Goal: Task Accomplishment & Management: Manage account settings

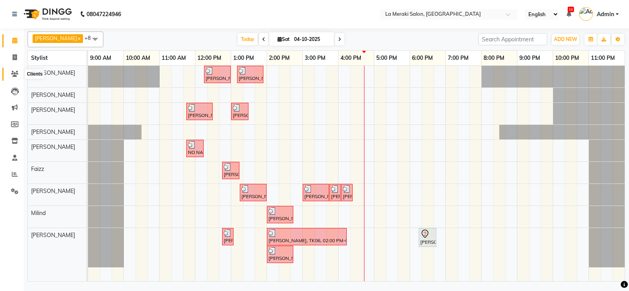
click at [13, 75] on icon at bounding box center [14, 74] width 7 height 6
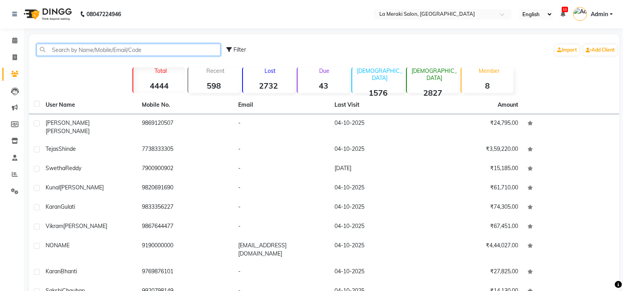
click at [120, 51] on input "text" at bounding box center [129, 50] width 184 height 12
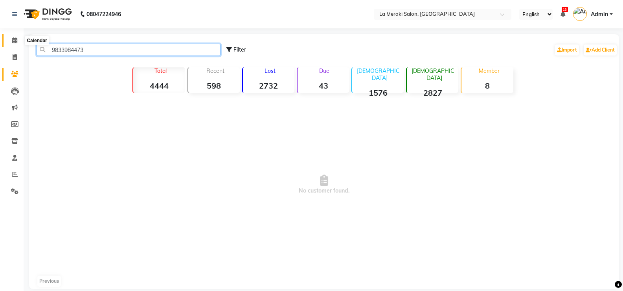
type input "9833984473"
click at [14, 40] on icon at bounding box center [14, 40] width 5 height 6
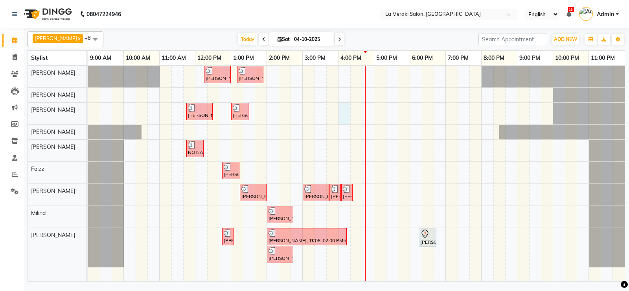
click at [342, 118] on div "[PERSON_NAME], TK02, 12:15 PM-01:00 PM, Blow-Dry (₹850) [PERSON_NAME], TK05, 01…" at bounding box center [356, 173] width 537 height 215
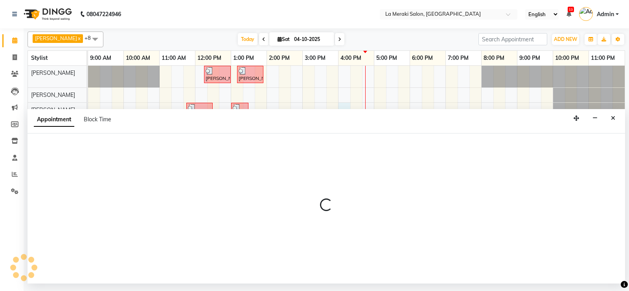
select select "5905"
select select "tentative"
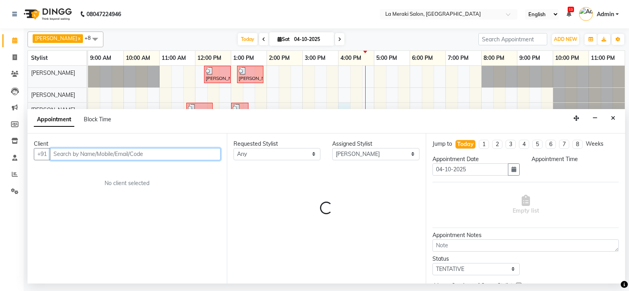
select select "960"
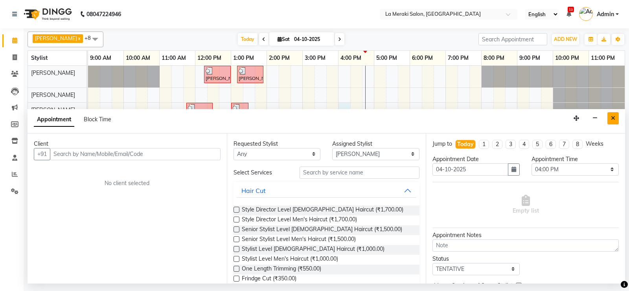
click at [613, 115] on icon "Close" at bounding box center [613, 118] width 4 height 6
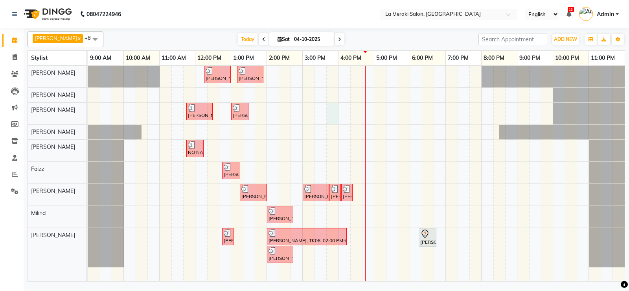
click at [335, 116] on div "[PERSON_NAME], TK02, 12:15 PM-01:00 PM, Blow-Dry (₹850) [PERSON_NAME], TK05, 01…" at bounding box center [356, 173] width 537 height 215
select select "5905"
select select "945"
select select "tentative"
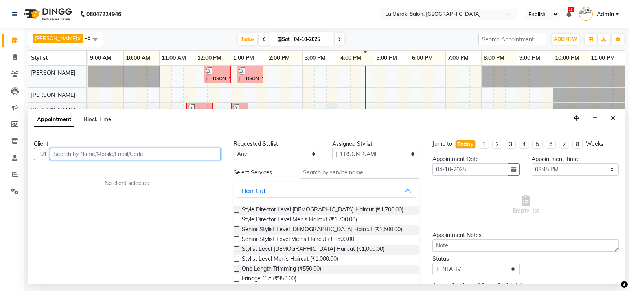
click at [120, 154] on input "text" at bounding box center [135, 154] width 171 height 12
type input "9"
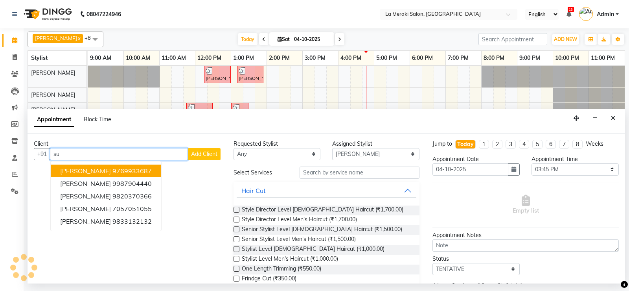
type input "s"
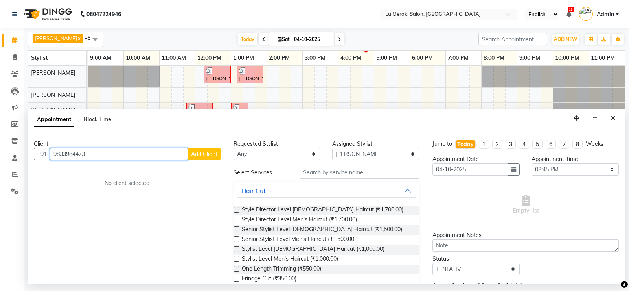
type input "9833984473"
click at [205, 158] on button "Add Client" at bounding box center [204, 154] width 33 height 12
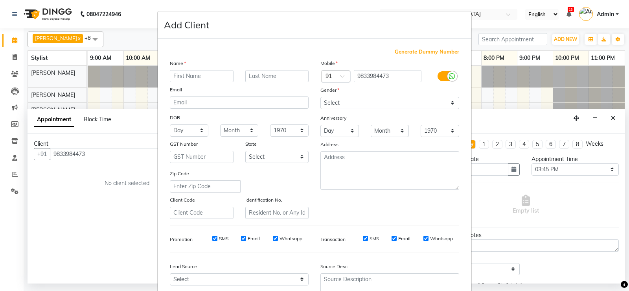
click at [190, 79] on input "text" at bounding box center [202, 76] width 64 height 12
type input "Sunny"
click at [247, 78] on input "text" at bounding box center [277, 76] width 64 height 12
type input "[PERSON_NAME]"
click at [448, 76] on div at bounding box center [453, 76] width 10 height 10
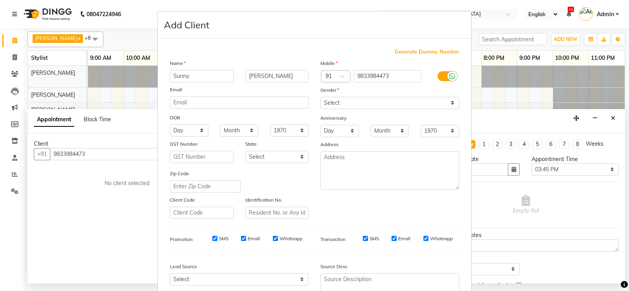
click at [0, 0] on input "checkbox" at bounding box center [0, 0] width 0 height 0
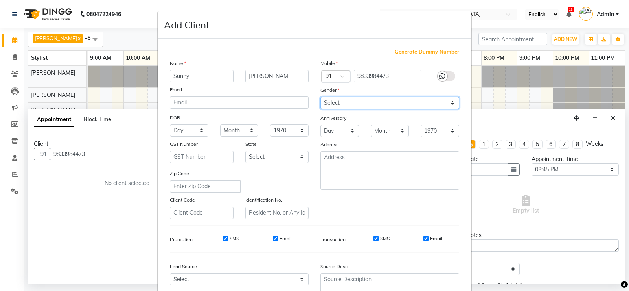
drag, startPoint x: 373, startPoint y: 105, endPoint x: 370, endPoint y: 108, distance: 4.2
click at [373, 105] on select "Select [DEMOGRAPHIC_DATA] [DEMOGRAPHIC_DATA] Other Prefer Not To Say" at bounding box center [390, 103] width 139 height 12
select select "[DEMOGRAPHIC_DATA]"
click at [321, 97] on select "Select [DEMOGRAPHIC_DATA] [DEMOGRAPHIC_DATA] Other Prefer Not To Say" at bounding box center [390, 103] width 139 height 12
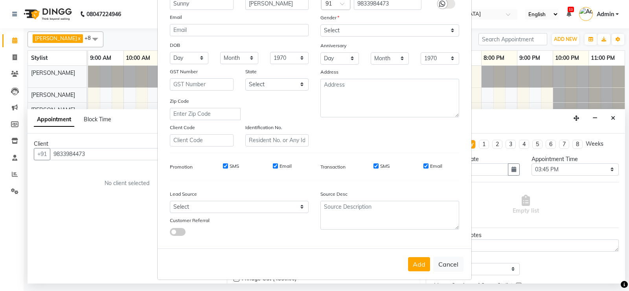
click at [374, 164] on input "SMS" at bounding box center [376, 165] width 5 height 5
checkbox input "false"
click at [424, 164] on input "Email" at bounding box center [426, 165] width 5 height 5
checkbox input "false"
click at [412, 260] on button "Add" at bounding box center [419, 264] width 22 height 14
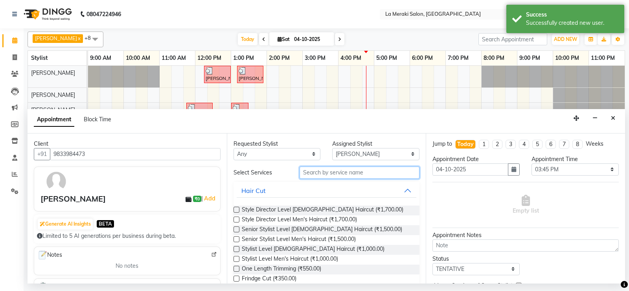
click at [363, 177] on input "text" at bounding box center [360, 172] width 120 height 12
click at [352, 172] on input "text" at bounding box center [360, 172] width 120 height 12
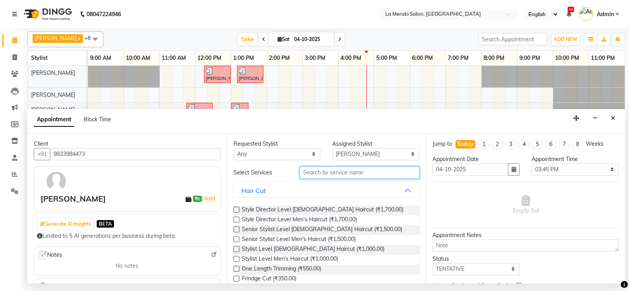
click at [350, 177] on input "text" at bounding box center [360, 172] width 120 height 12
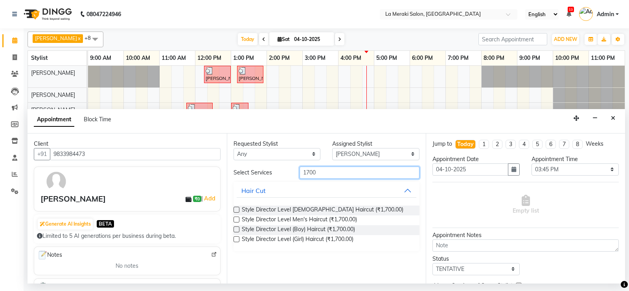
type input "1700"
click at [238, 217] on label at bounding box center [237, 219] width 6 height 6
click at [238, 218] on input "checkbox" at bounding box center [236, 220] width 5 height 5
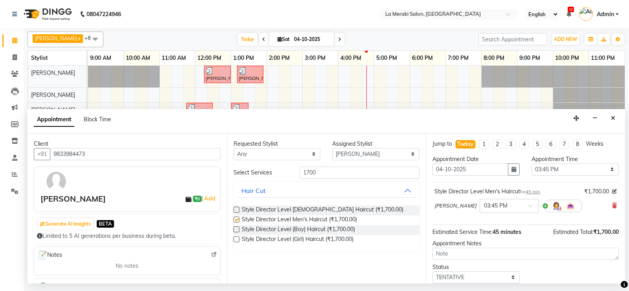
checkbox input "false"
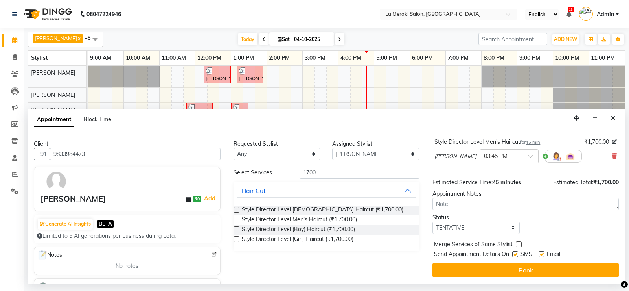
click at [513, 253] on label at bounding box center [515, 254] width 6 height 6
click at [513, 253] on input "checkbox" at bounding box center [514, 254] width 5 height 5
checkbox input "false"
click at [542, 253] on label at bounding box center [542, 254] width 6 height 6
click at [542, 253] on input "checkbox" at bounding box center [541, 254] width 5 height 5
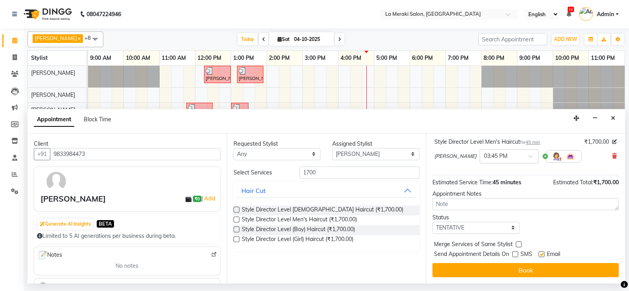
checkbox input "false"
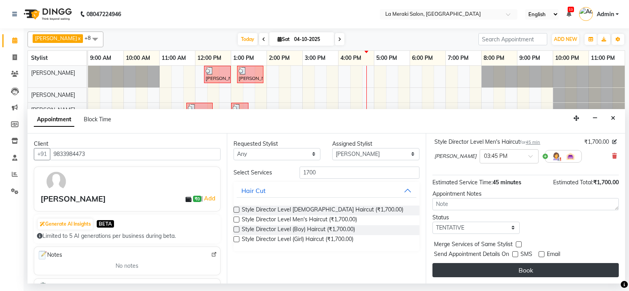
click at [517, 269] on button "Book" at bounding box center [526, 270] width 186 height 14
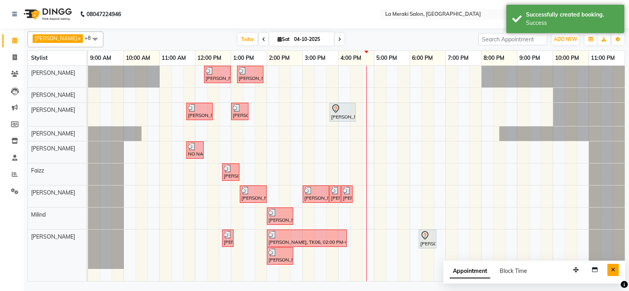
click at [611, 268] on button "Close" at bounding box center [613, 270] width 11 height 12
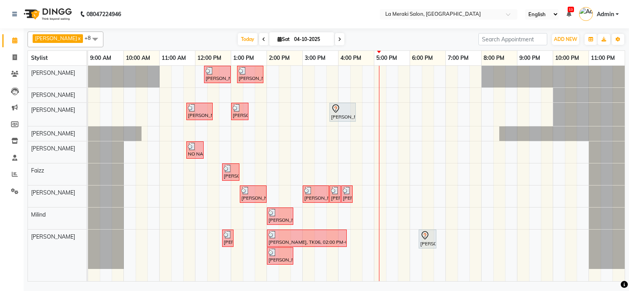
click at [349, 173] on div "[PERSON_NAME], TK02, 12:15 PM-01:00 PM, Blow-Dry (₹850) [PERSON_NAME], TK05, 01…" at bounding box center [356, 173] width 537 height 215
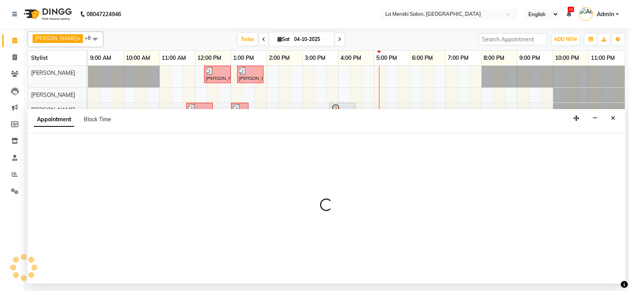
select select "75545"
select select "tentative"
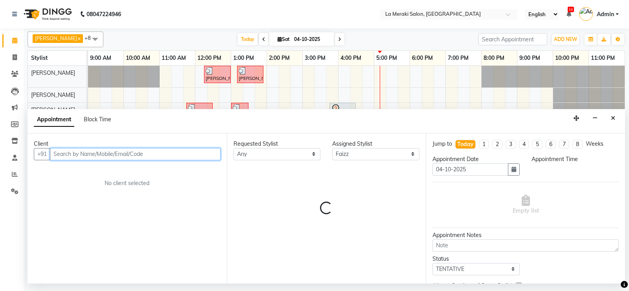
select select "960"
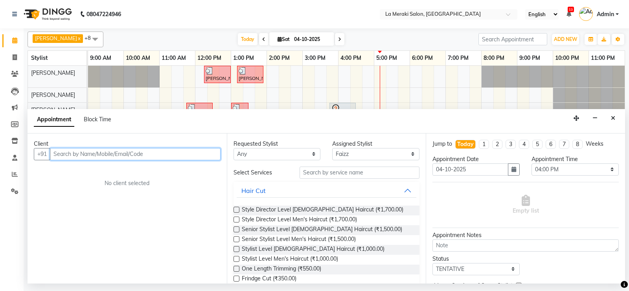
click at [143, 150] on input "text" at bounding box center [135, 154] width 171 height 12
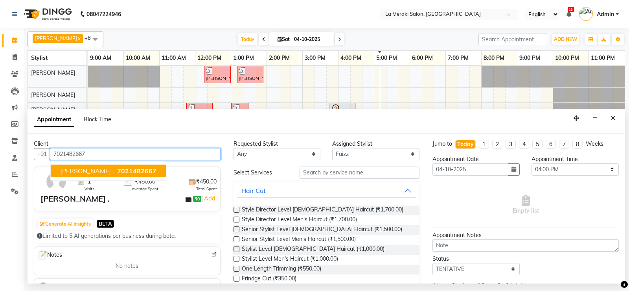
click at [117, 168] on span "7021482667" at bounding box center [136, 171] width 39 height 8
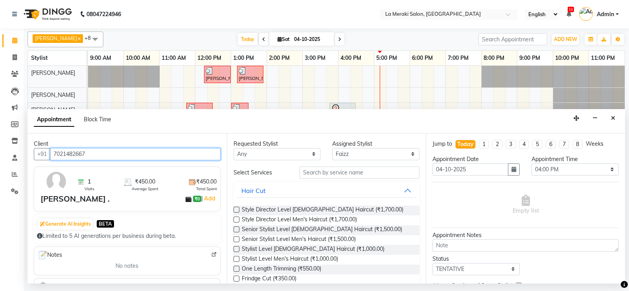
scroll to position [79, 0]
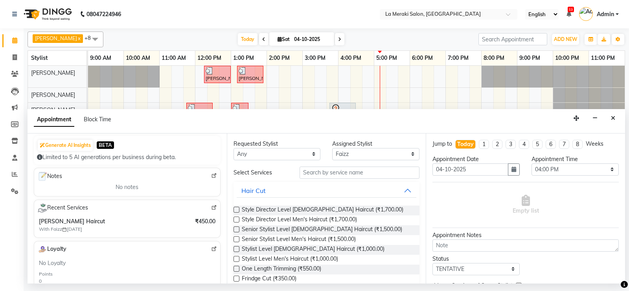
type input "7021482667"
click at [332, 171] on input "text" at bounding box center [360, 172] width 120 height 12
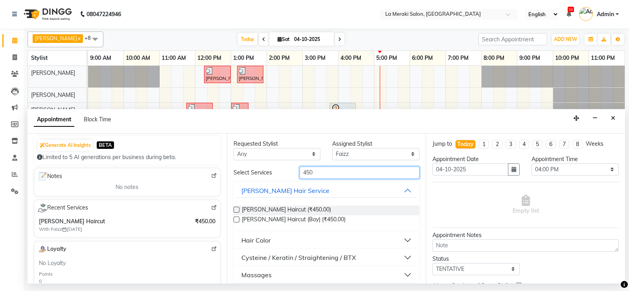
type input "450"
click at [232, 210] on div "Requested Stylist Any [PERSON_NAME] Anus [PERSON_NAME] Faizz [PERSON_NAME] [PER…" at bounding box center [326, 208] width 199 height 150
click at [234, 210] on label at bounding box center [237, 209] width 6 height 6
click at [234, 210] on input "checkbox" at bounding box center [236, 210] width 5 height 5
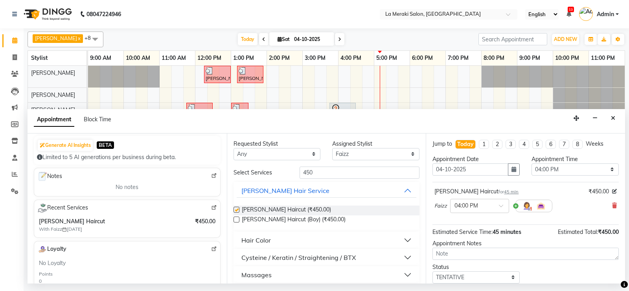
checkbox input "false"
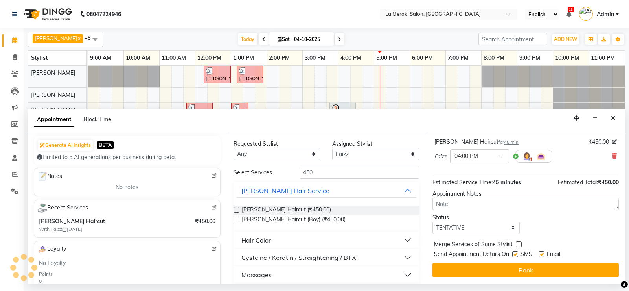
drag, startPoint x: 517, startPoint y: 253, endPoint x: 540, endPoint y: 256, distance: 23.8
click at [518, 253] on label at bounding box center [515, 254] width 6 height 6
click at [518, 253] on input "checkbox" at bounding box center [514, 254] width 5 height 5
checkbox input "false"
click at [543, 254] on label at bounding box center [542, 254] width 6 height 6
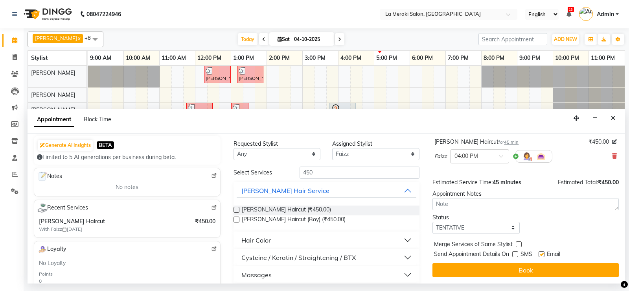
click at [543, 254] on input "checkbox" at bounding box center [541, 254] width 5 height 5
checkbox input "false"
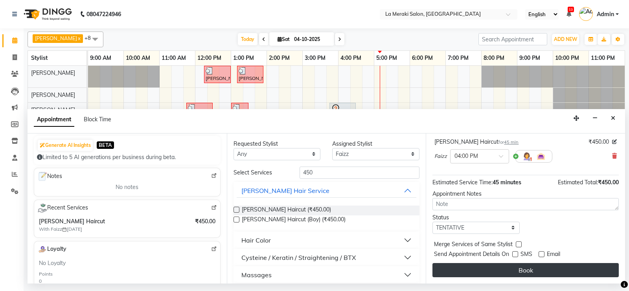
click at [536, 267] on button "Book" at bounding box center [526, 270] width 186 height 14
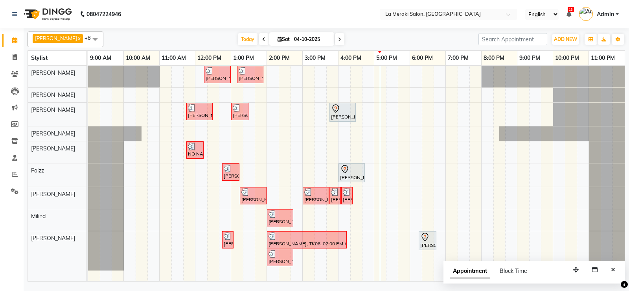
click at [375, 152] on div "[PERSON_NAME], TK02, 12:15 PM-01:00 PM, Blow-Dry (₹850) [PERSON_NAME], TK05, 01…" at bounding box center [356, 173] width 537 height 215
select select "24557"
select select "tentative"
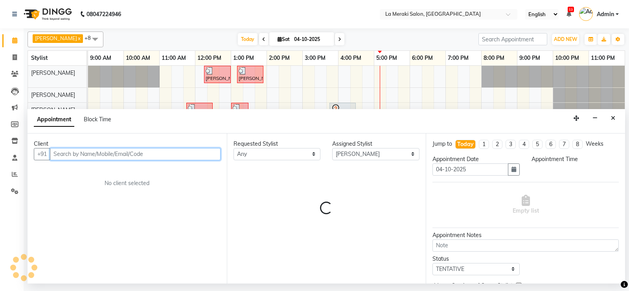
select select "1020"
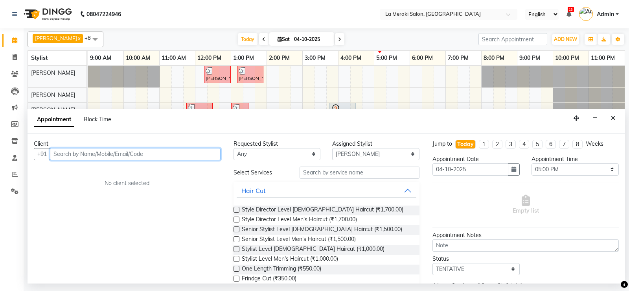
click at [77, 153] on input "text" at bounding box center [135, 154] width 171 height 12
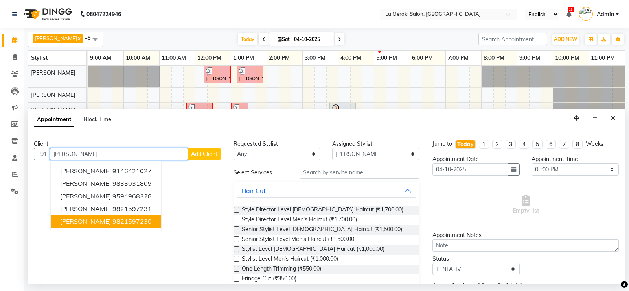
click at [78, 217] on span "[PERSON_NAME]" at bounding box center [85, 221] width 51 height 8
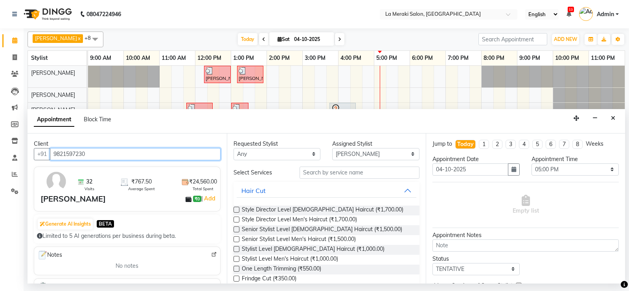
type input "9821597230"
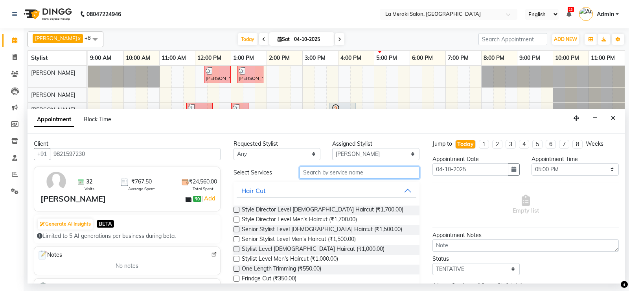
click at [387, 175] on input "text" at bounding box center [360, 172] width 120 height 12
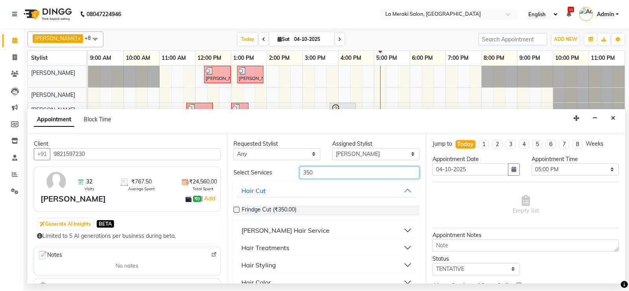
type input "350"
click at [403, 229] on button "[PERSON_NAME] Hair Service" at bounding box center [327, 230] width 180 height 14
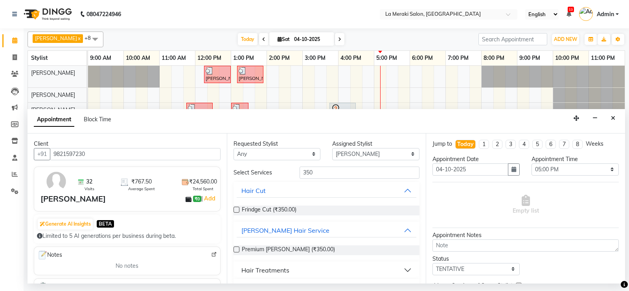
click at [238, 251] on label at bounding box center [237, 249] width 6 height 6
click at [238, 251] on input "checkbox" at bounding box center [236, 249] width 5 height 5
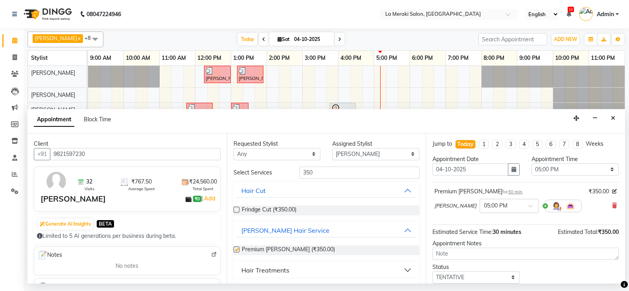
checkbox input "false"
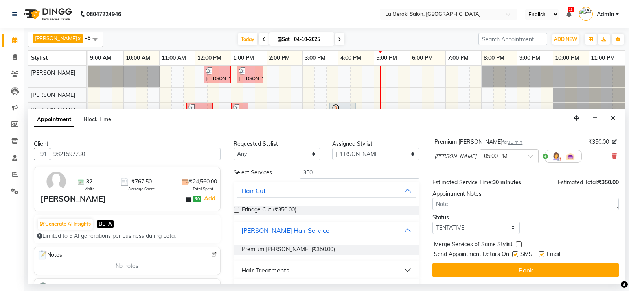
click at [517, 255] on label at bounding box center [515, 254] width 6 height 6
click at [517, 255] on input "checkbox" at bounding box center [514, 254] width 5 height 5
checkbox input "false"
click at [541, 253] on label at bounding box center [542, 254] width 6 height 6
click at [541, 253] on input "checkbox" at bounding box center [541, 254] width 5 height 5
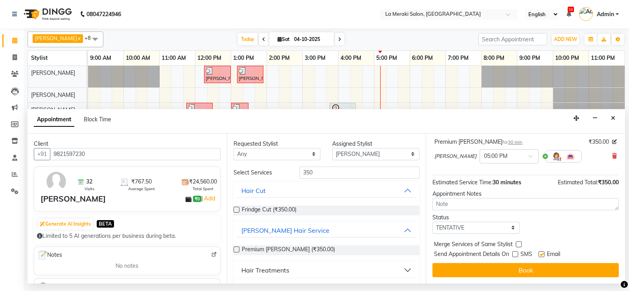
checkbox input "false"
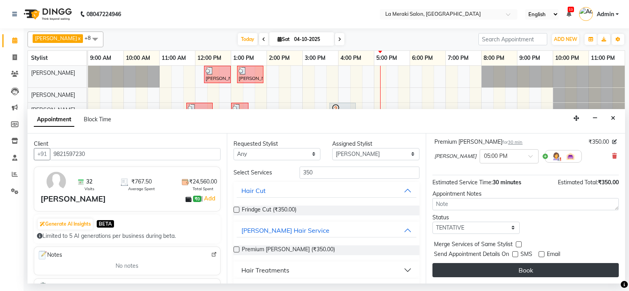
click at [533, 267] on button "Book" at bounding box center [526, 270] width 186 height 14
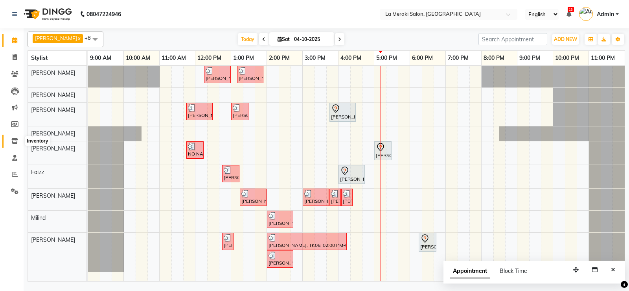
click at [13, 138] on icon at bounding box center [14, 141] width 7 height 6
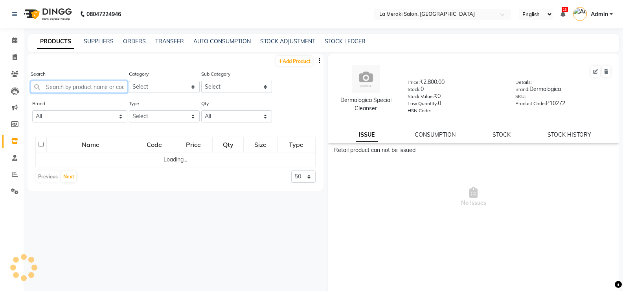
click at [115, 88] on input "text" at bounding box center [79, 87] width 97 height 12
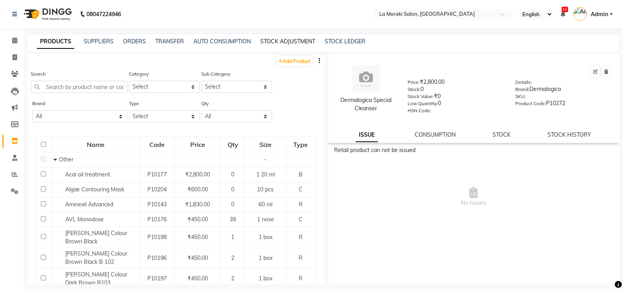
click at [299, 41] on link "STOCK ADJUSTMENT" at bounding box center [287, 41] width 55 height 7
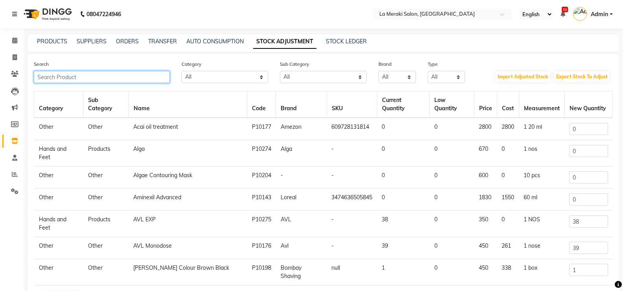
click at [101, 78] on input "text" at bounding box center [102, 77] width 136 height 12
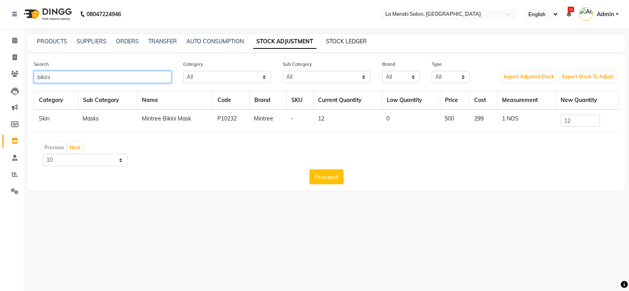
type input "bikini"
click at [336, 42] on link "STOCK LEDGER" at bounding box center [346, 41] width 41 height 7
select select "all"
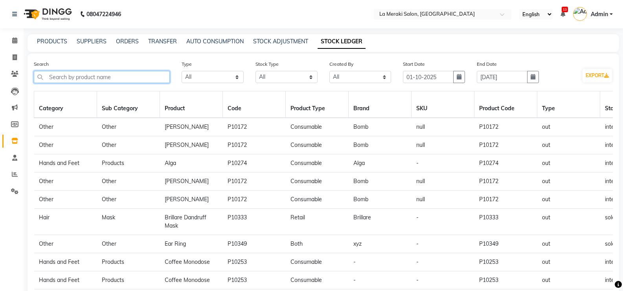
click at [140, 81] on input "text" at bounding box center [102, 77] width 136 height 12
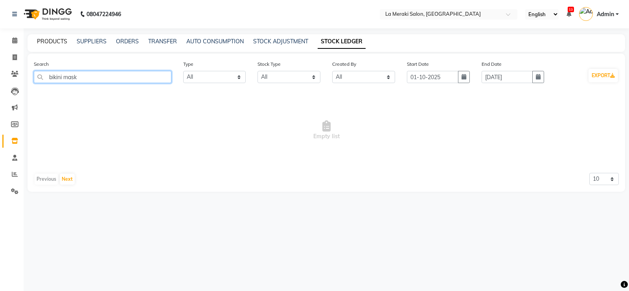
type input "bikini mask"
click at [50, 42] on link "PRODUCTS" at bounding box center [52, 41] width 30 height 7
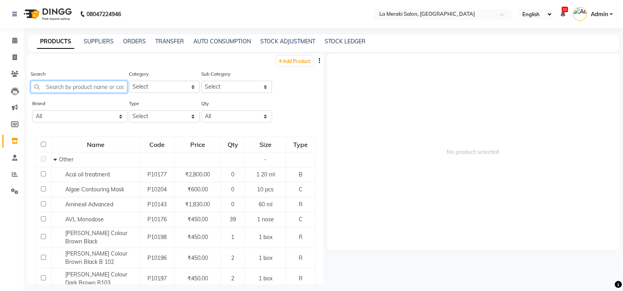
click at [58, 90] on input "text" at bounding box center [79, 87] width 97 height 12
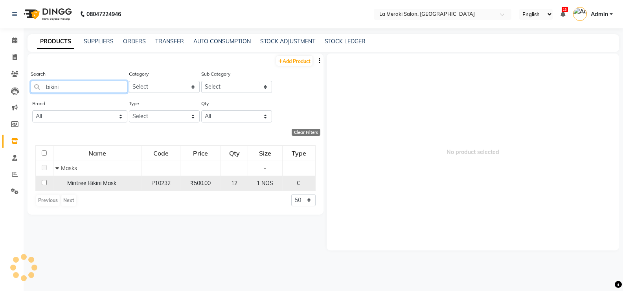
type input "bikini"
click at [44, 181] on input "checkbox" at bounding box center [44, 182] width 5 height 5
checkbox input "true"
select select
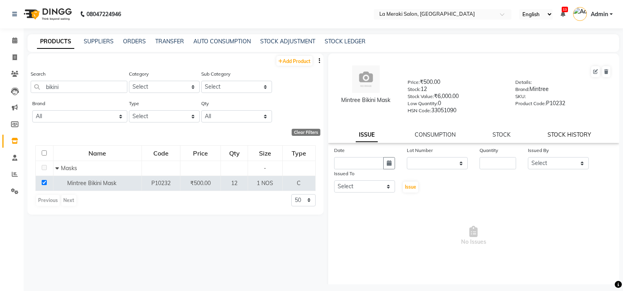
click at [575, 133] on link "STOCK HISTORY" at bounding box center [570, 134] width 44 height 7
select select "all"
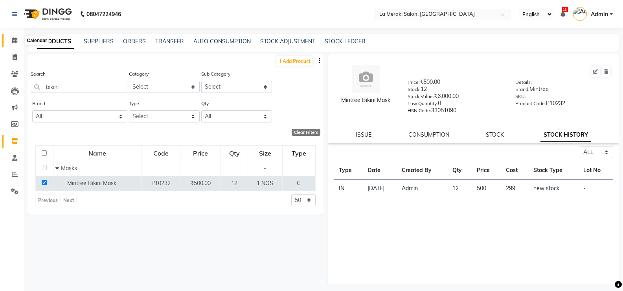
click at [15, 39] on icon at bounding box center [14, 40] width 5 height 6
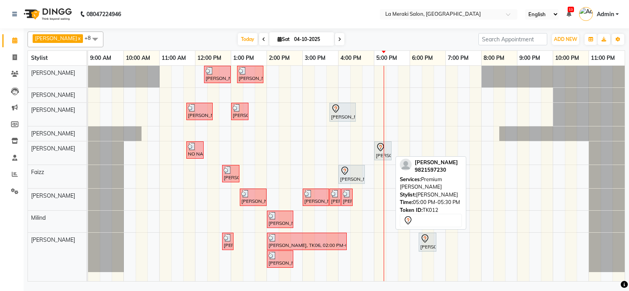
click at [379, 153] on div "[PERSON_NAME], TK12, 05:00 PM-05:30 PM, Premium [PERSON_NAME]" at bounding box center [383, 150] width 16 height 17
select select "7"
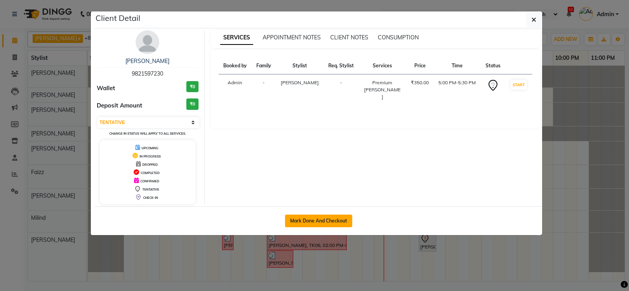
click at [346, 218] on button "Mark Done And Checkout" at bounding box center [318, 220] width 67 height 13
select select "438"
select select "service"
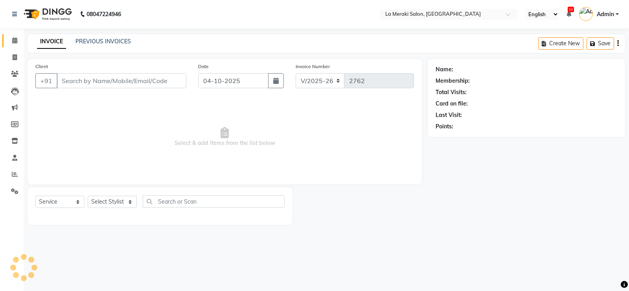
type input "9821597230"
select select "24557"
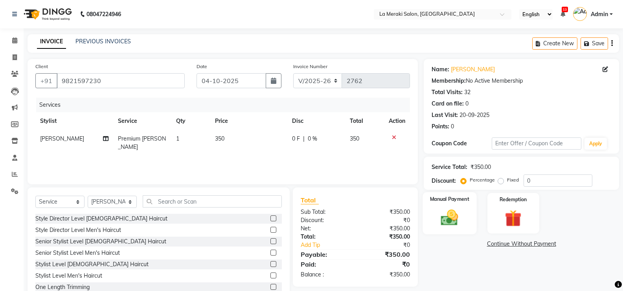
click at [445, 221] on img at bounding box center [450, 217] width 28 height 20
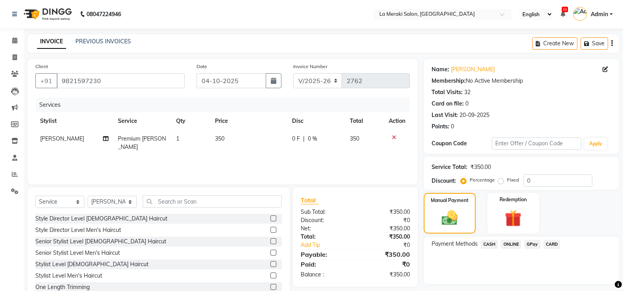
click at [551, 243] on span "CARD" at bounding box center [552, 244] width 17 height 9
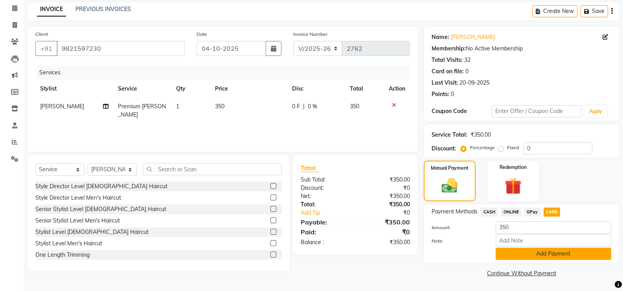
click at [547, 252] on button "Add Payment" at bounding box center [554, 253] width 116 height 12
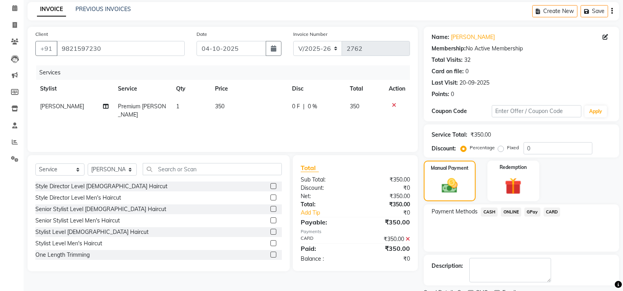
scroll to position [65, 0]
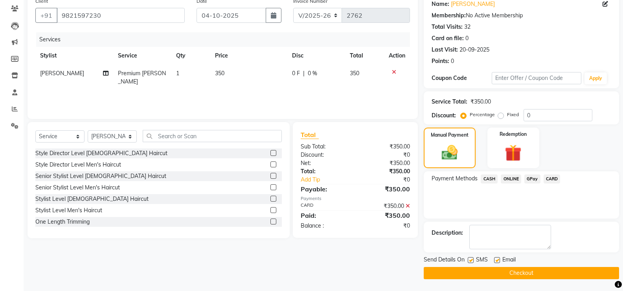
click at [470, 260] on label at bounding box center [471, 260] width 6 height 6
click at [470, 260] on input "checkbox" at bounding box center [470, 260] width 5 height 5
checkbox input "false"
click at [498, 258] on label at bounding box center [497, 260] width 6 height 6
click at [498, 258] on input "checkbox" at bounding box center [496, 260] width 5 height 5
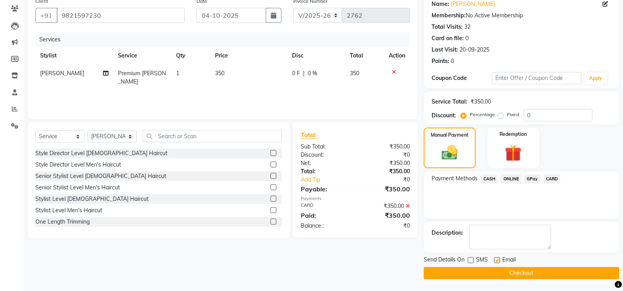
checkbox input "false"
click at [496, 267] on button "Checkout" at bounding box center [521, 273] width 195 height 12
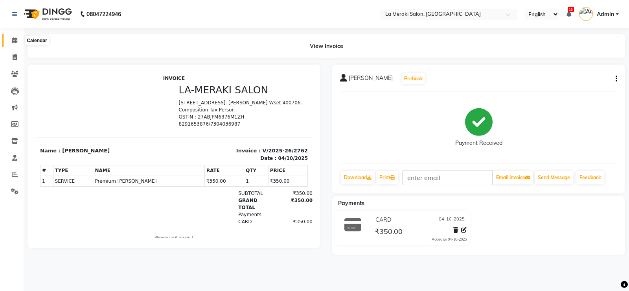
click at [15, 37] on span at bounding box center [15, 40] width 14 height 9
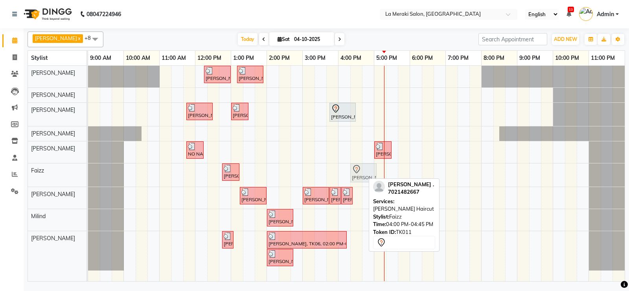
drag, startPoint x: 352, startPoint y: 172, endPoint x: 366, endPoint y: 172, distance: 14.6
click at [88, 172] on div "[PERSON_NAME], TK02, 12:45 PM-01:15 PM, Premium [PERSON_NAME] ., TK11, 04:00 PM…" at bounding box center [88, 174] width 0 height 23
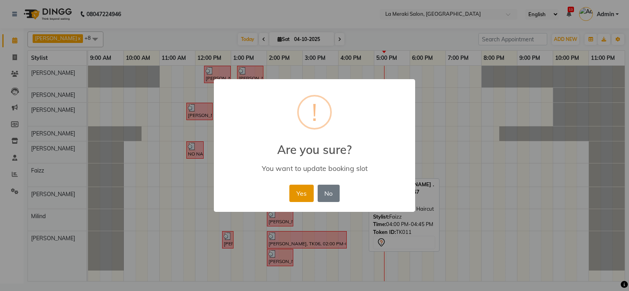
click at [310, 188] on button "Yes" at bounding box center [301, 192] width 24 height 17
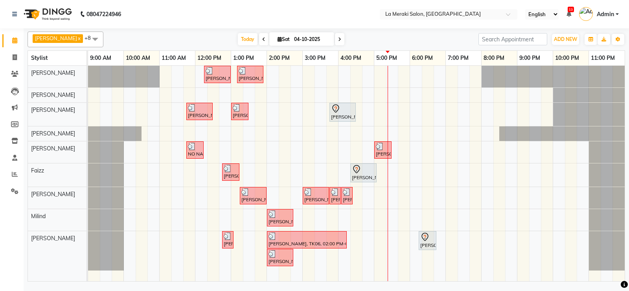
click at [342, 80] on div "[PERSON_NAME], TK02, 12:15 PM-01:00 PM, Blow-Dry (₹850) [PERSON_NAME], TK05, 01…" at bounding box center [356, 173] width 537 height 215
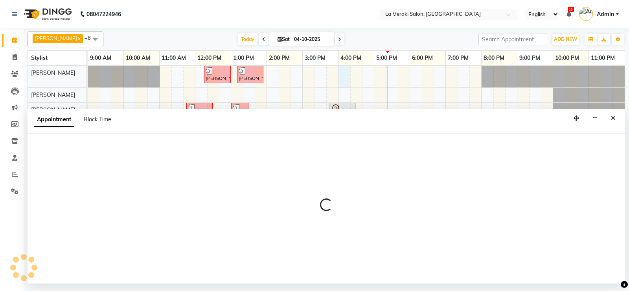
select select "5904"
select select "tentative"
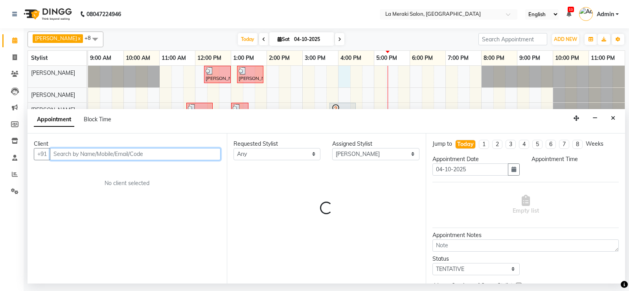
select select "960"
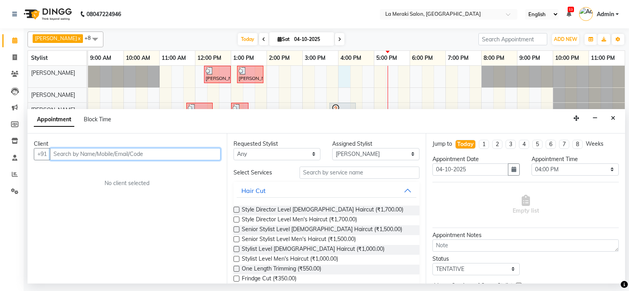
click at [140, 154] on input "text" at bounding box center [135, 154] width 171 height 12
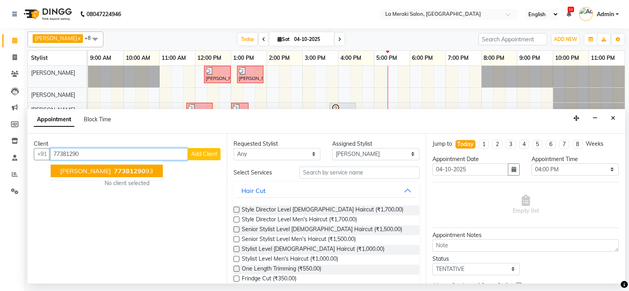
click at [135, 169] on ngb-highlight "77381290 93" at bounding box center [132, 171] width 41 height 8
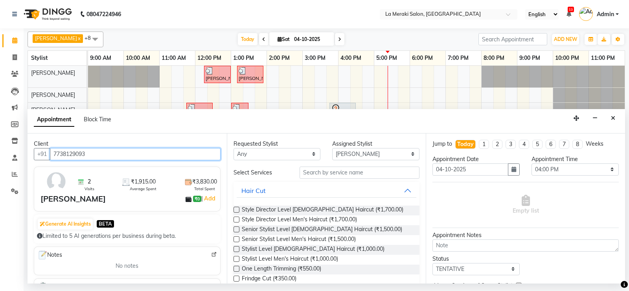
scroll to position [79, 0]
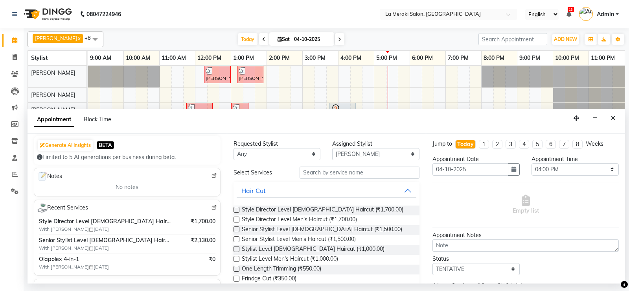
type input "7738129093"
click at [339, 171] on input "text" at bounding box center [360, 172] width 120 height 12
click at [340, 172] on input "text" at bounding box center [360, 172] width 120 height 12
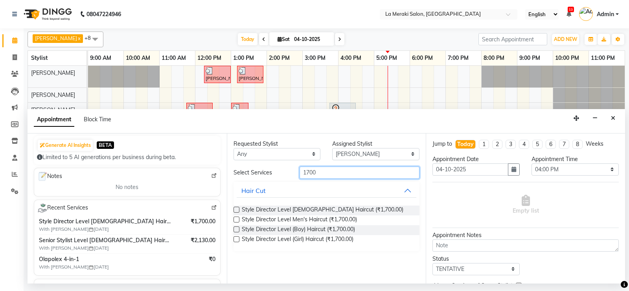
type input "1700"
click at [235, 209] on label at bounding box center [237, 209] width 6 height 6
click at [235, 209] on input "checkbox" at bounding box center [236, 210] width 5 height 5
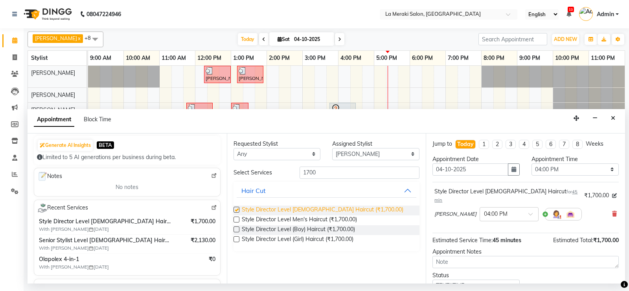
checkbox input "false"
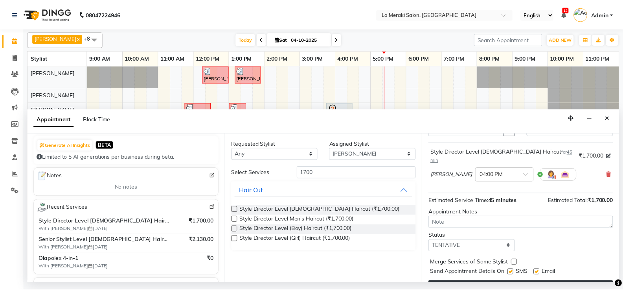
scroll to position [50, 0]
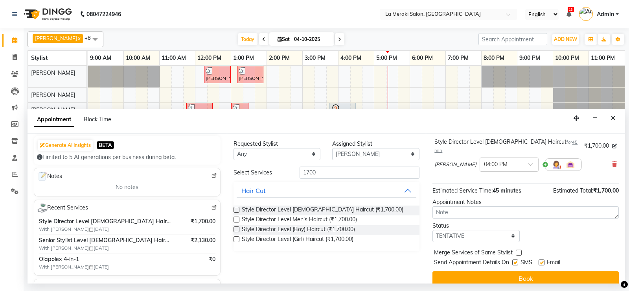
drag, startPoint x: 514, startPoint y: 253, endPoint x: 537, endPoint y: 254, distance: 22.4
click at [517, 259] on label at bounding box center [515, 262] width 6 height 6
click at [517, 260] on input "checkbox" at bounding box center [514, 262] width 5 height 5
checkbox input "false"
click at [544, 259] on label at bounding box center [542, 262] width 6 height 6
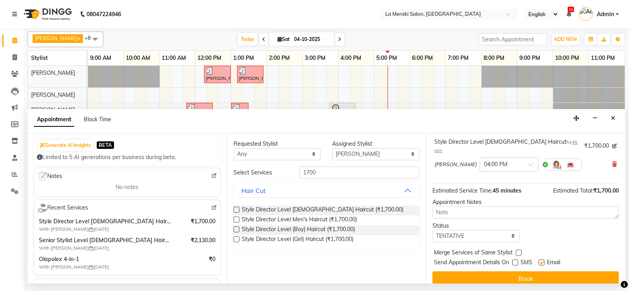
click at [544, 260] on input "checkbox" at bounding box center [541, 262] width 5 height 5
checkbox input "false"
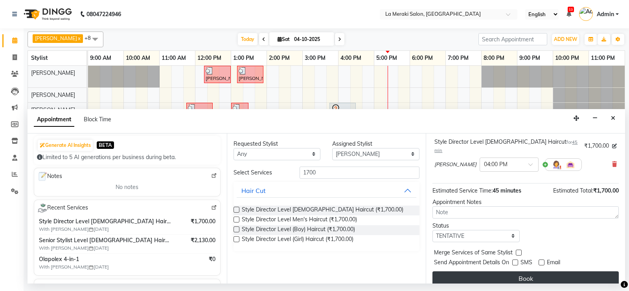
click at [514, 272] on button "Book" at bounding box center [526, 278] width 186 height 14
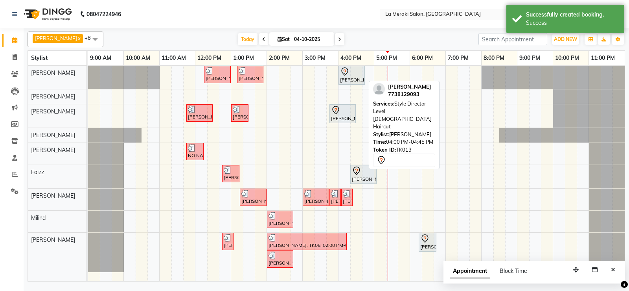
click at [345, 73] on icon at bounding box center [345, 73] width 1 height 1
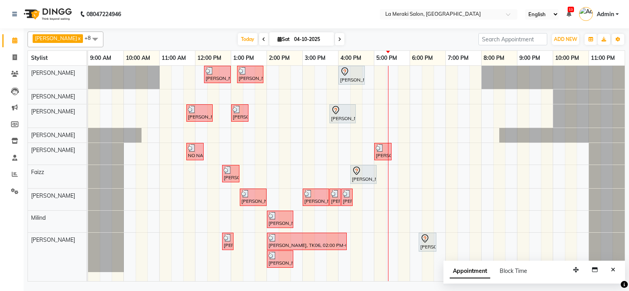
click at [606, 267] on div "Appointment Block Time" at bounding box center [535, 272] width 182 height 24
click at [616, 269] on button "Close" at bounding box center [613, 270] width 11 height 12
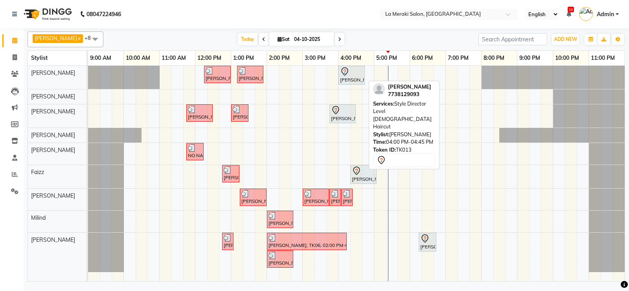
click at [352, 78] on div "[PERSON_NAME], TK13, 04:00 PM-04:45 PM, Style Director Level [DEMOGRAPHIC_DATA]…" at bounding box center [351, 75] width 25 height 17
select select "7"
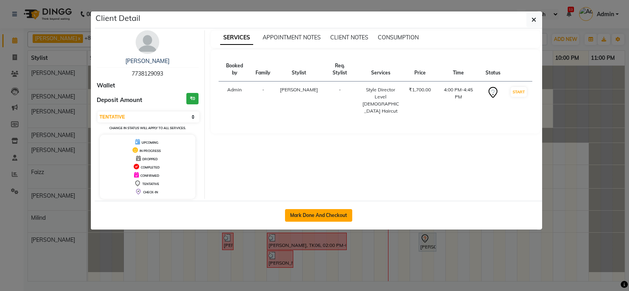
click at [310, 216] on button "Mark Done And Checkout" at bounding box center [318, 215] width 67 height 13
select select "438"
select select "service"
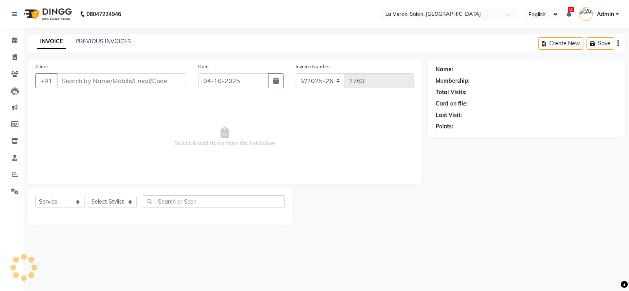
type input "7738129093"
select select "5904"
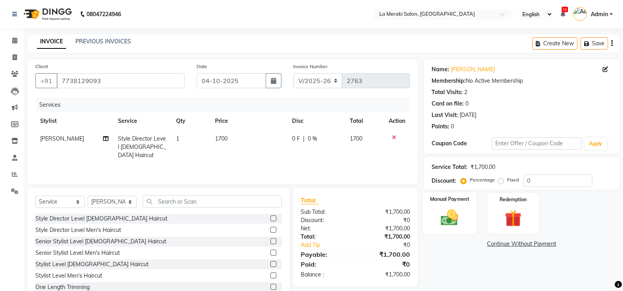
click at [450, 221] on img at bounding box center [450, 217] width 28 height 20
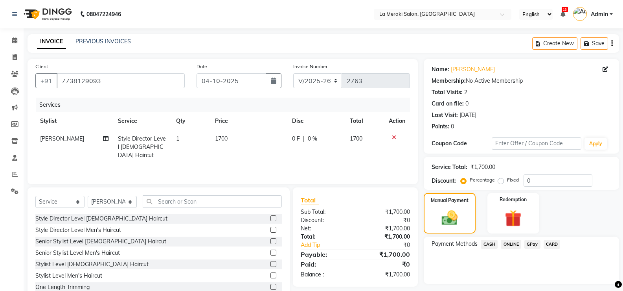
click at [553, 242] on span "CARD" at bounding box center [552, 244] width 17 height 9
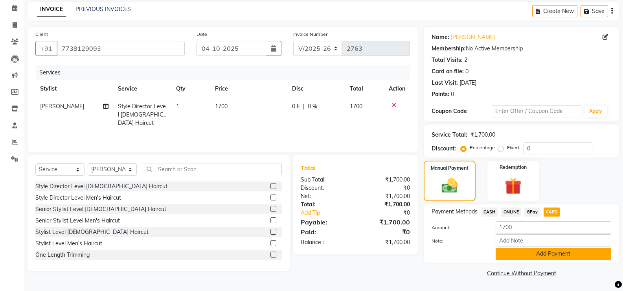
click at [552, 251] on button "Add Payment" at bounding box center [554, 253] width 116 height 12
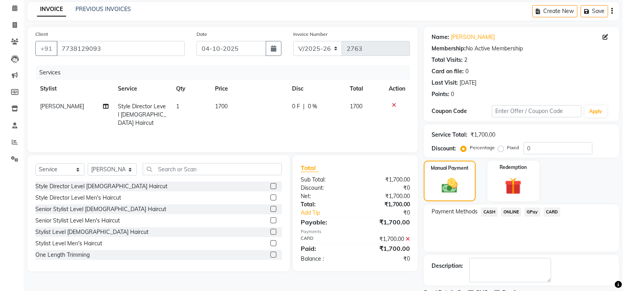
scroll to position [65, 0]
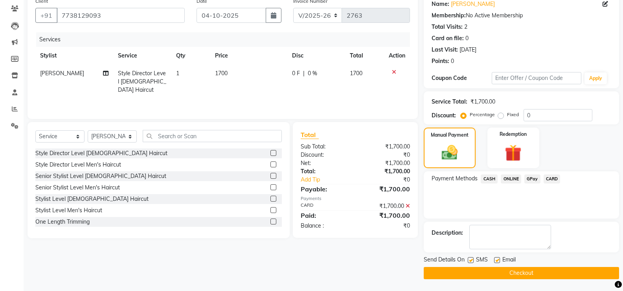
click at [471, 261] on label at bounding box center [471, 260] width 6 height 6
click at [471, 261] on input "checkbox" at bounding box center [470, 260] width 5 height 5
checkbox input "false"
click at [497, 260] on label at bounding box center [497, 260] width 6 height 6
click at [497, 260] on input "checkbox" at bounding box center [496, 260] width 5 height 5
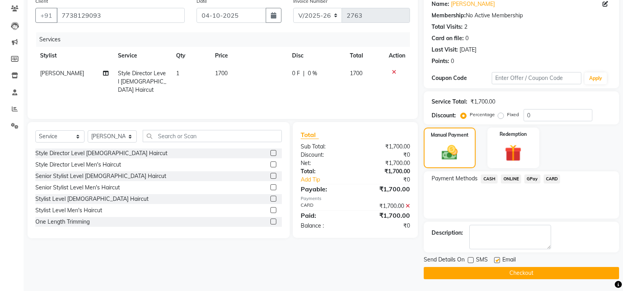
checkbox input "false"
click at [494, 276] on button "Checkout" at bounding box center [521, 273] width 195 height 12
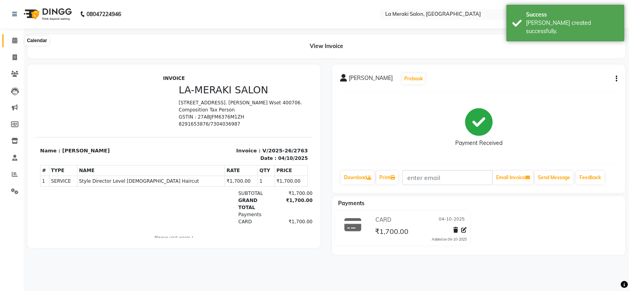
click at [15, 41] on icon at bounding box center [14, 40] width 5 height 6
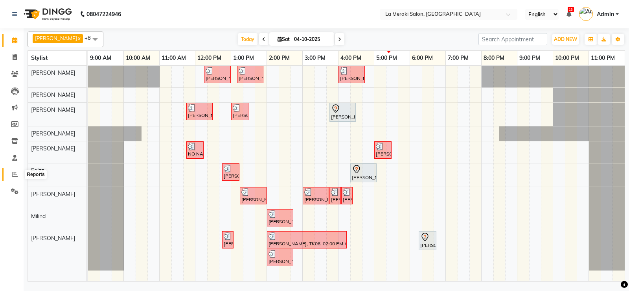
click at [17, 171] on icon at bounding box center [15, 174] width 6 height 6
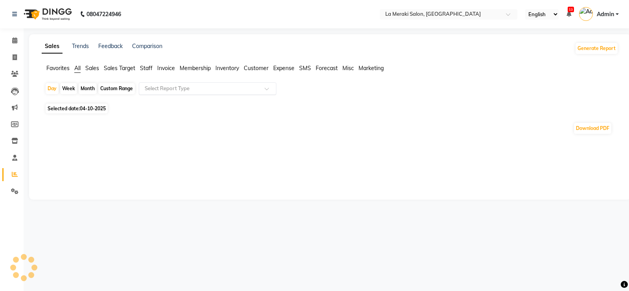
click at [190, 88] on input "text" at bounding box center [199, 89] width 113 height 8
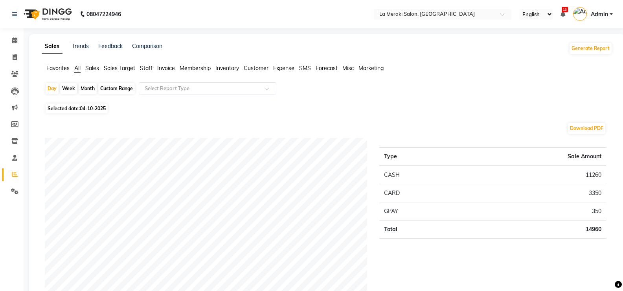
click at [92, 69] on span "Sales" at bounding box center [92, 68] width 14 height 7
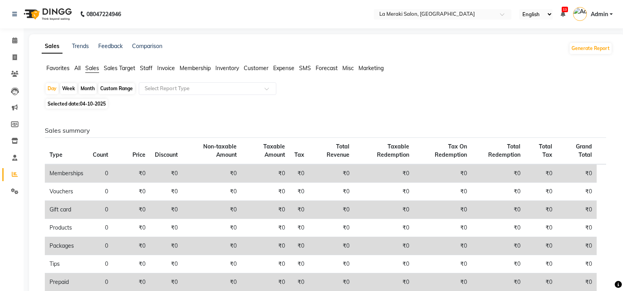
click at [108, 68] on span "Sales Target" at bounding box center [119, 68] width 31 height 7
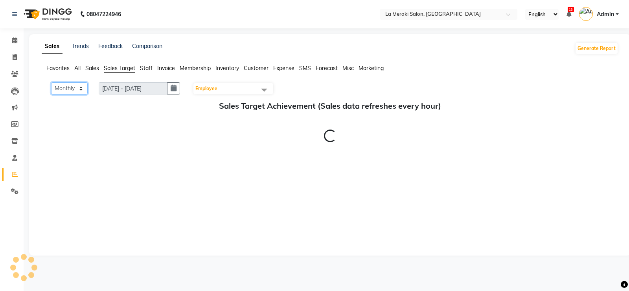
click at [75, 89] on select "Monthly Weekly" at bounding box center [69, 88] width 37 height 12
click at [51, 82] on select "Monthly Weekly" at bounding box center [69, 88] width 37 height 12
click at [93, 68] on span "Sales" at bounding box center [92, 68] width 14 height 7
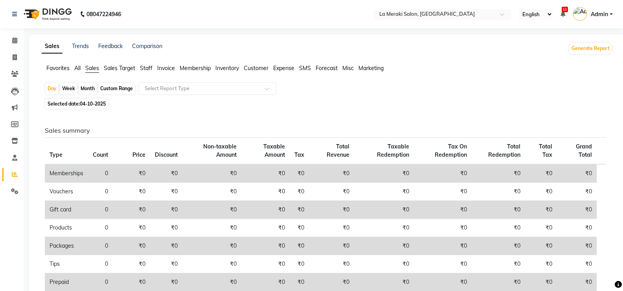
click at [77, 67] on span "All" at bounding box center [77, 68] width 6 height 7
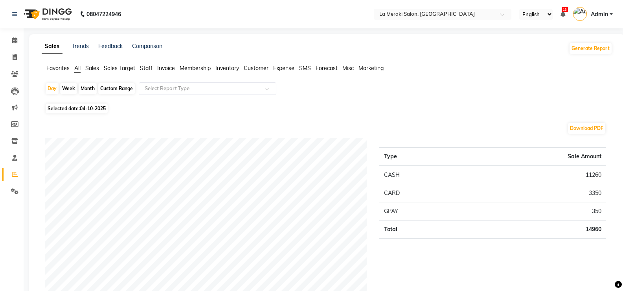
click at [88, 68] on span "Sales" at bounding box center [92, 68] width 14 height 7
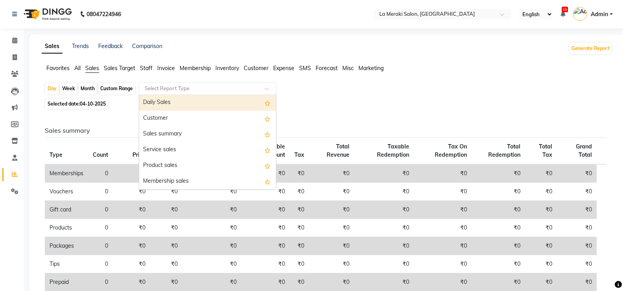
click at [179, 88] on input "text" at bounding box center [199, 89] width 113 height 8
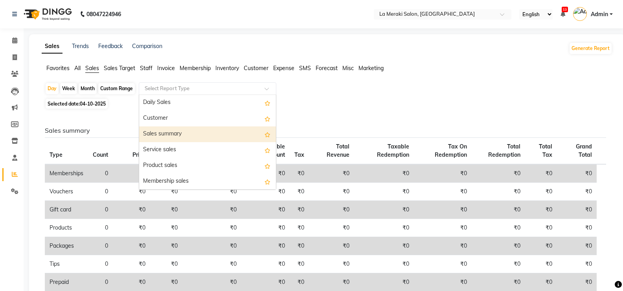
click at [181, 132] on div "Sales summary" at bounding box center [207, 134] width 137 height 16
select select "full_report"
select select "csv"
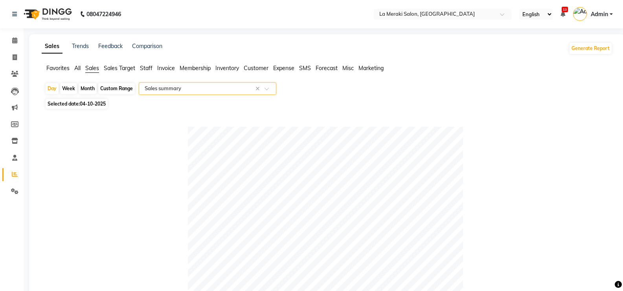
click at [216, 86] on input "text" at bounding box center [199, 89] width 113 height 8
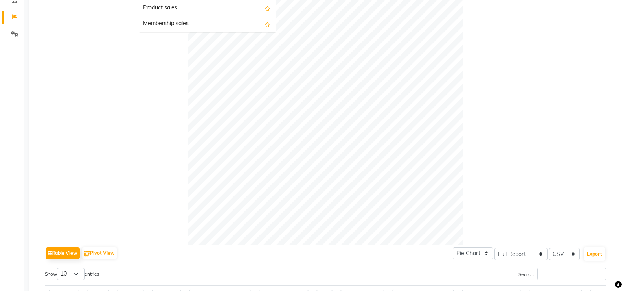
scroll to position [354, 0]
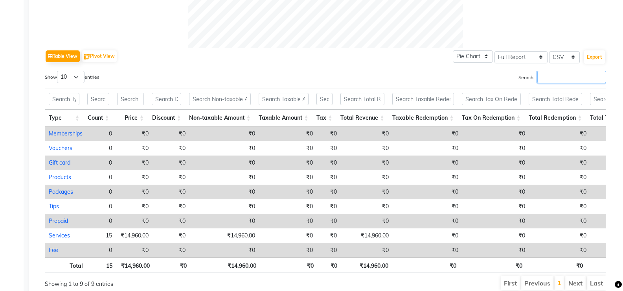
click at [561, 75] on input "Search:" at bounding box center [572, 77] width 69 height 12
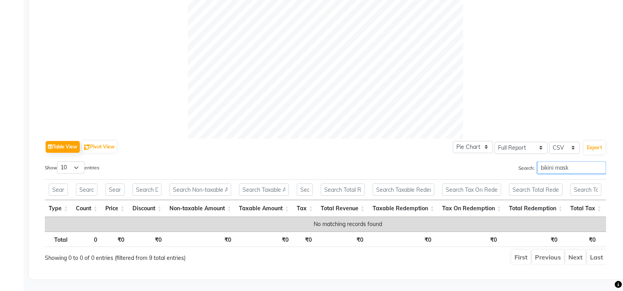
scroll to position [39, 0]
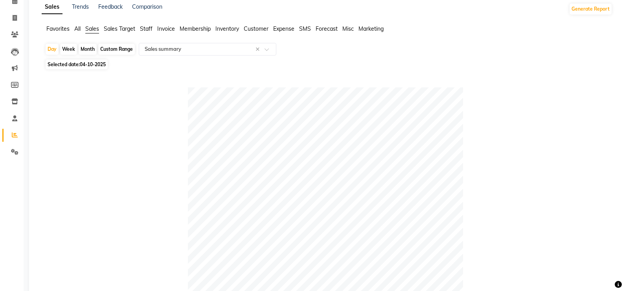
type input "bikini mask"
click at [85, 47] on div "Month" at bounding box center [88, 49] width 18 height 11
select select "10"
select select "2025"
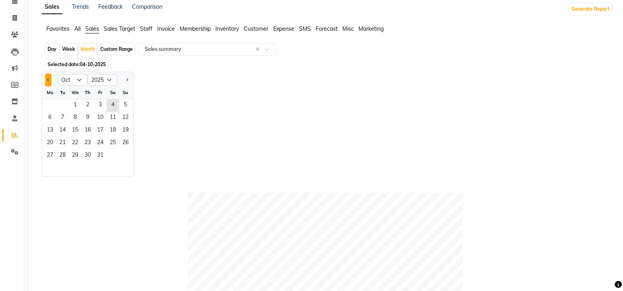
click at [48, 81] on button "Previous month" at bounding box center [48, 80] width 6 height 13
select select "9"
click at [52, 104] on span "1" at bounding box center [50, 105] width 13 height 13
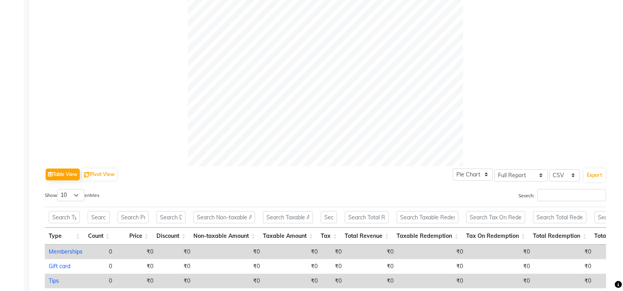
scroll to position [392, 0]
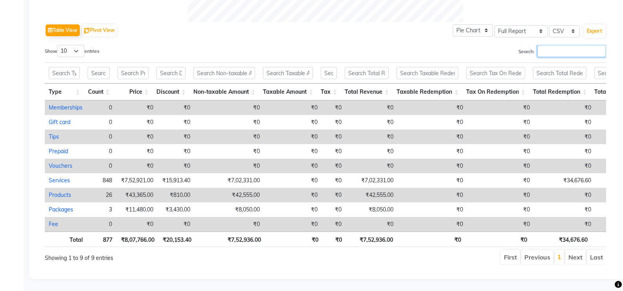
click at [579, 45] on input "Search:" at bounding box center [572, 51] width 69 height 12
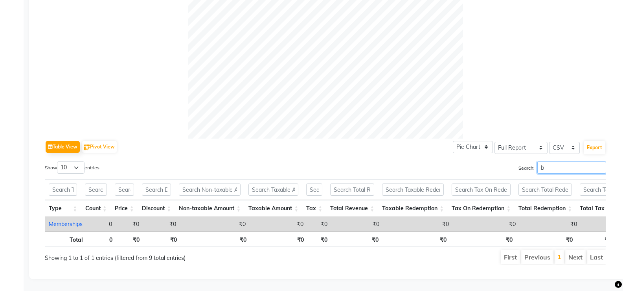
scroll to position [275, 0]
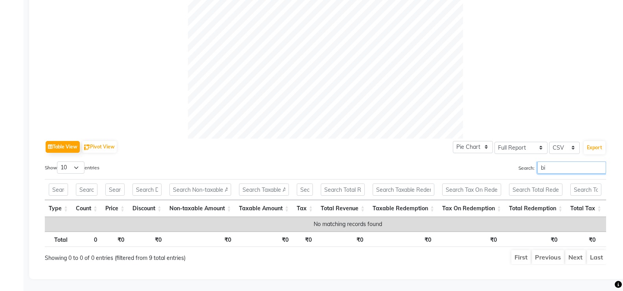
type input "b"
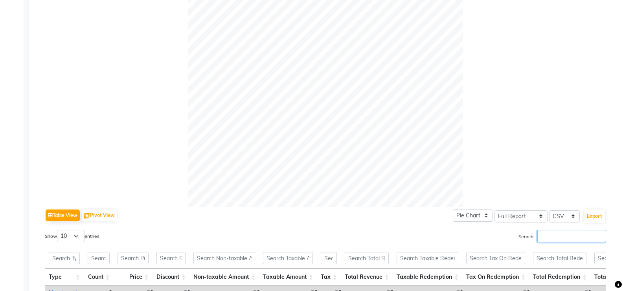
scroll to position [0, 0]
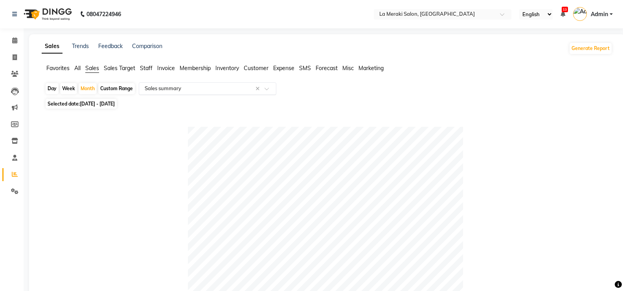
click at [182, 86] on input "text" at bounding box center [199, 89] width 113 height 8
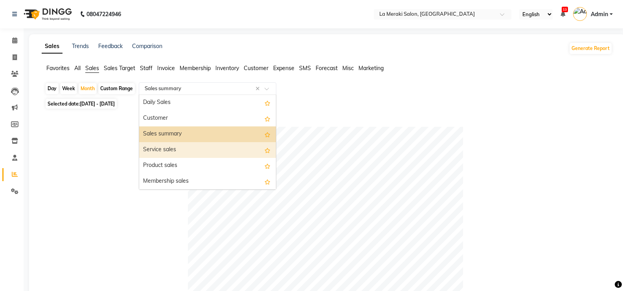
click at [176, 147] on div "Service sales" at bounding box center [207, 150] width 137 height 16
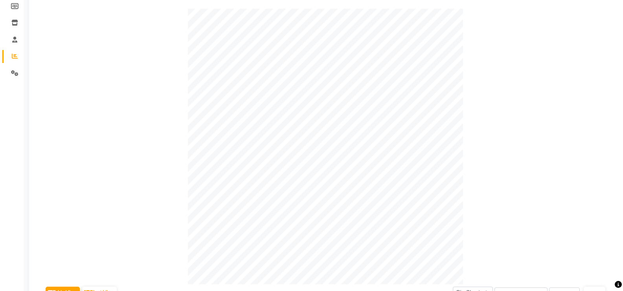
scroll to position [275, 0]
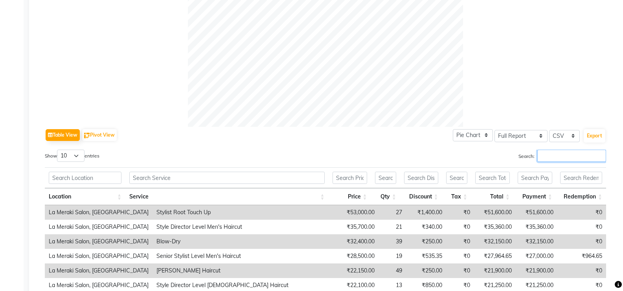
click at [549, 154] on input "Search:" at bounding box center [572, 155] width 69 height 12
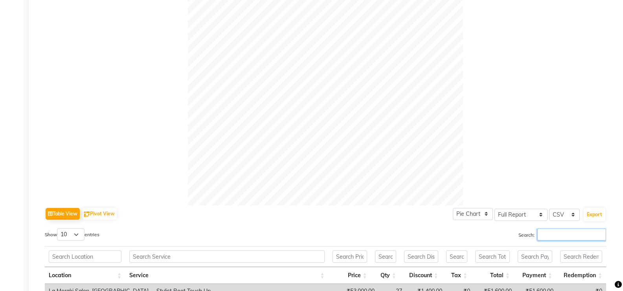
scroll to position [315, 0]
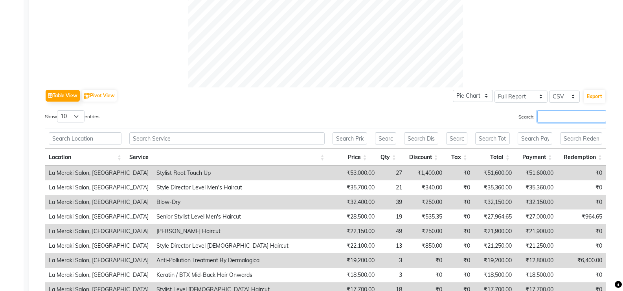
click at [561, 118] on input "Search:" at bounding box center [572, 116] width 69 height 12
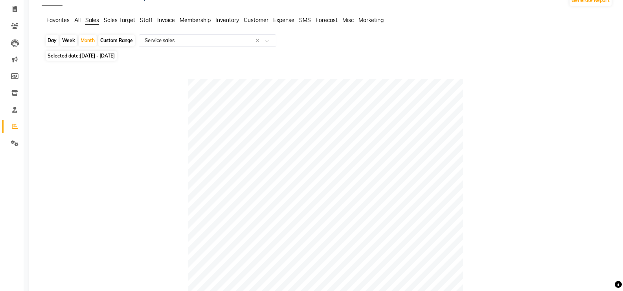
scroll to position [0, 0]
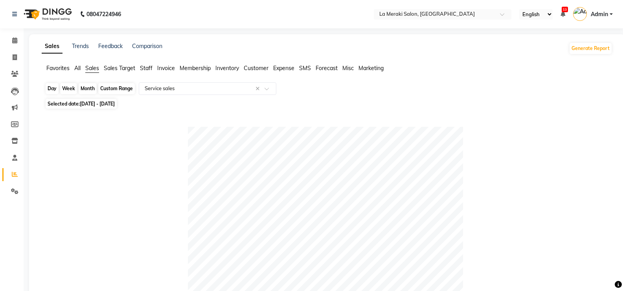
type input "bikin"
click at [84, 88] on div "Month" at bounding box center [88, 88] width 18 height 11
select select "9"
select select "2025"
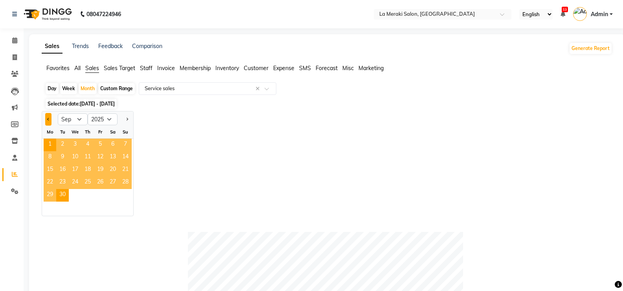
click at [49, 118] on span "Previous month" at bounding box center [48, 119] width 3 height 3
select select "8"
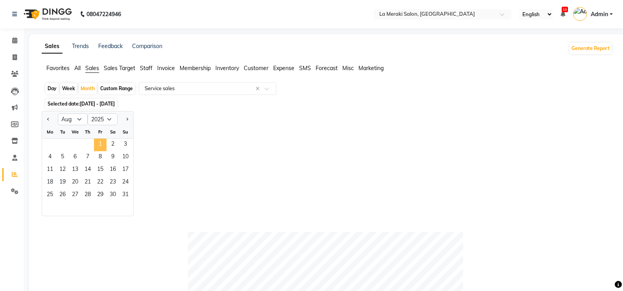
click at [96, 140] on span "1" at bounding box center [100, 144] width 13 height 13
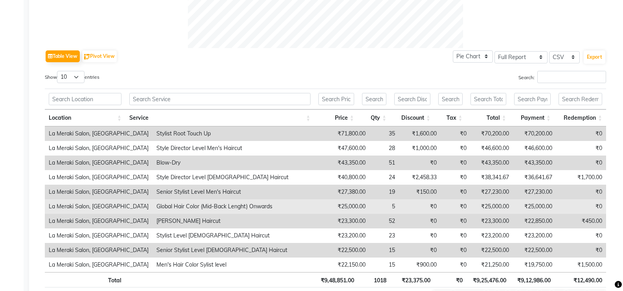
scroll to position [400, 0]
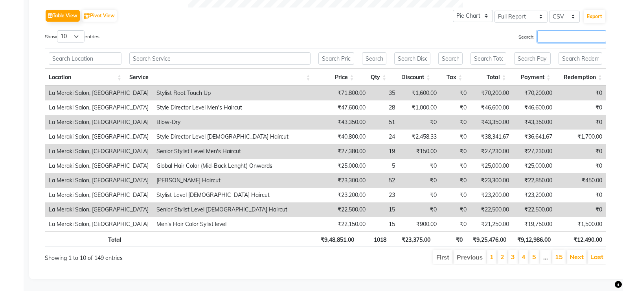
click at [568, 33] on input "Search:" at bounding box center [572, 36] width 69 height 12
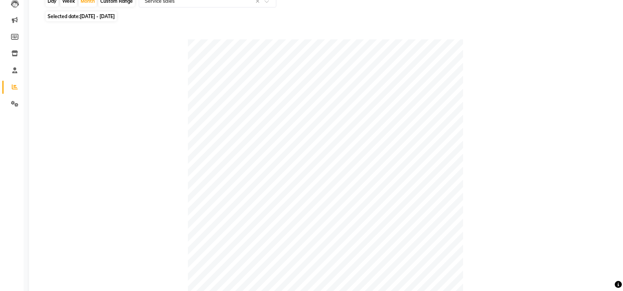
scroll to position [0, 0]
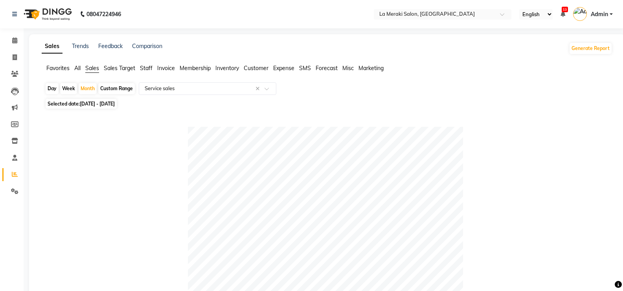
type input "bikini"
click at [77, 70] on span "All" at bounding box center [77, 68] width 6 height 7
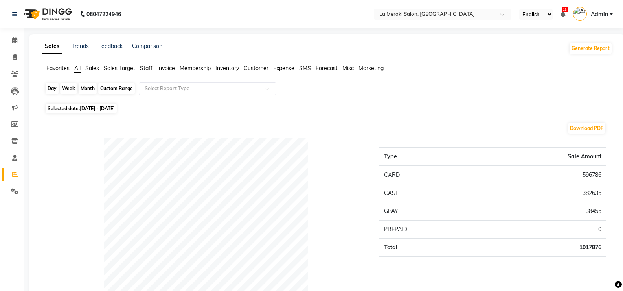
click at [88, 88] on div "Month" at bounding box center [88, 88] width 18 height 11
select select "8"
select select "2025"
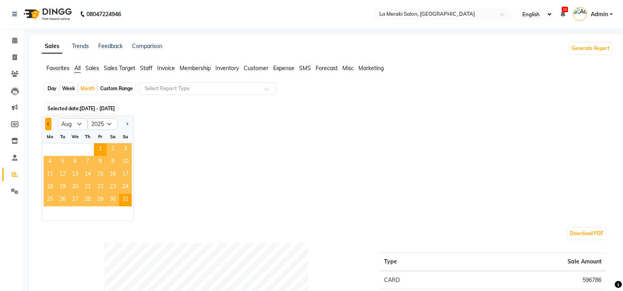
click at [49, 122] on button "Previous month" at bounding box center [48, 124] width 6 height 13
select select "7"
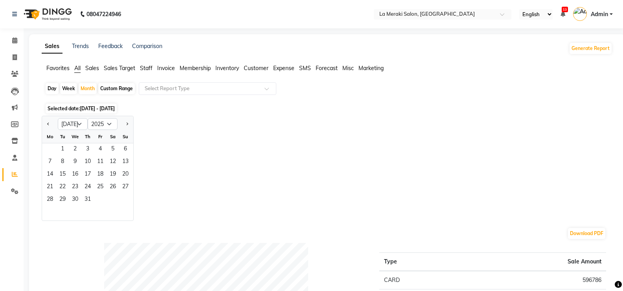
click at [96, 68] on span "Sales" at bounding box center [92, 68] width 14 height 7
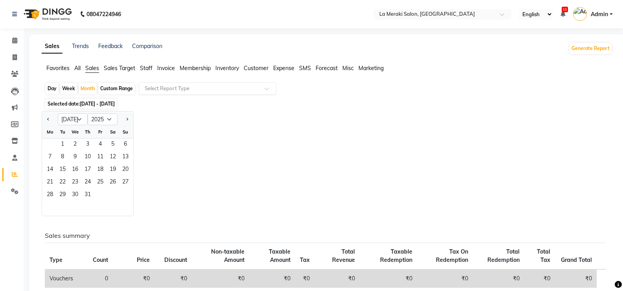
click at [170, 92] on input "text" at bounding box center [199, 89] width 113 height 8
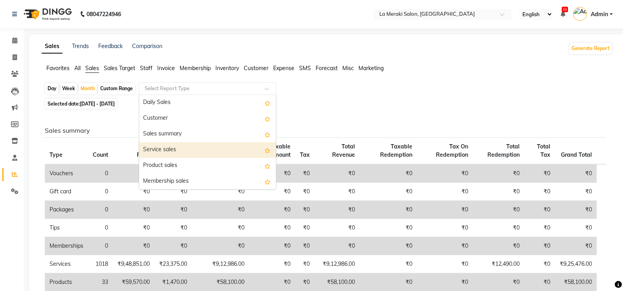
click at [181, 148] on div "Service sales" at bounding box center [207, 150] width 137 height 16
select select "full_report"
select select "csv"
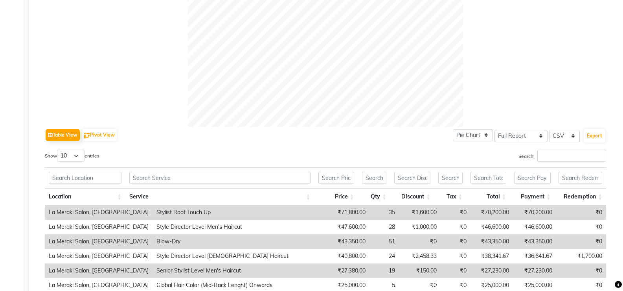
scroll to position [315, 0]
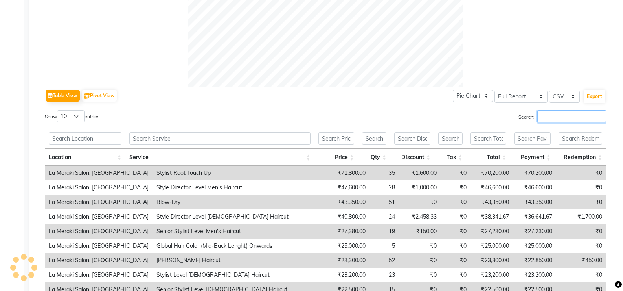
click at [554, 118] on input "Search:" at bounding box center [572, 116] width 69 height 12
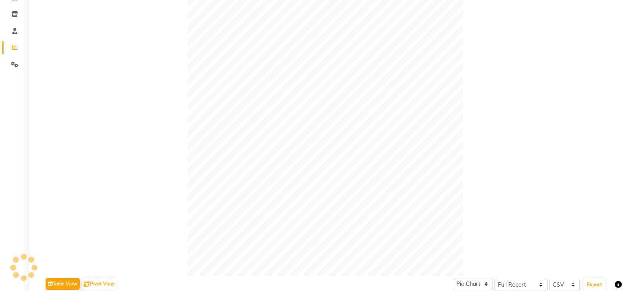
scroll to position [0, 0]
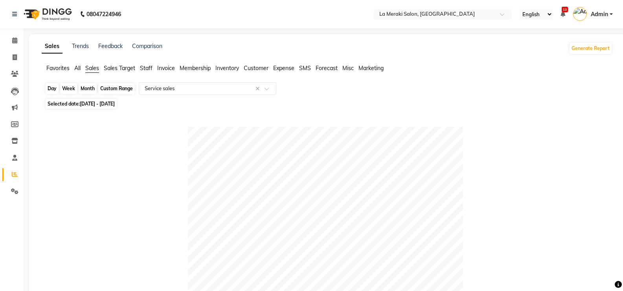
type input "biki"
click at [83, 88] on div "Month" at bounding box center [88, 88] width 18 height 11
select select "8"
select select "2025"
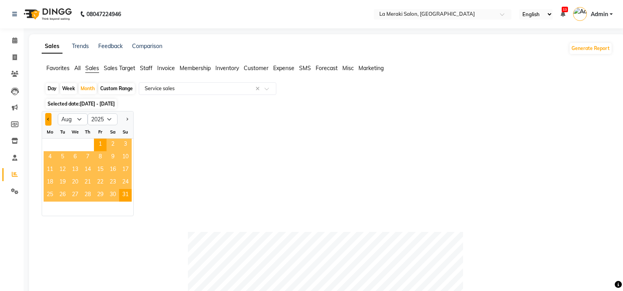
click at [51, 120] on button "Previous month" at bounding box center [48, 119] width 6 height 13
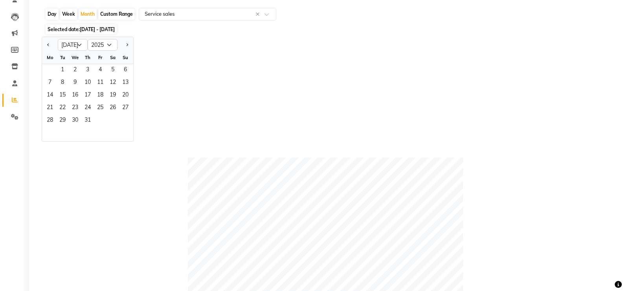
scroll to position [35, 0]
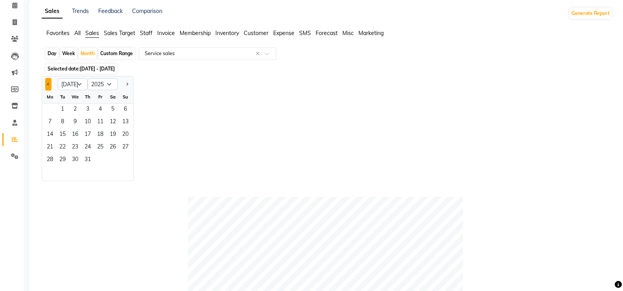
click at [50, 85] on button "Previous month" at bounding box center [48, 84] width 6 height 13
select select "6"
click at [122, 105] on span "1" at bounding box center [125, 109] width 13 height 13
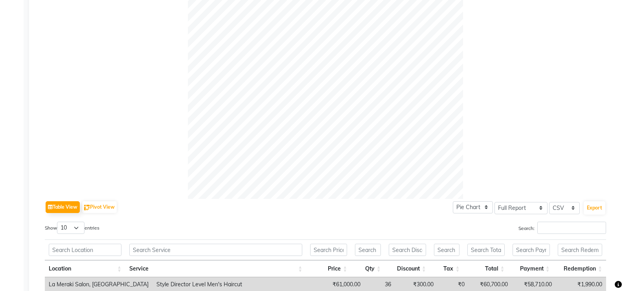
scroll to position [361, 0]
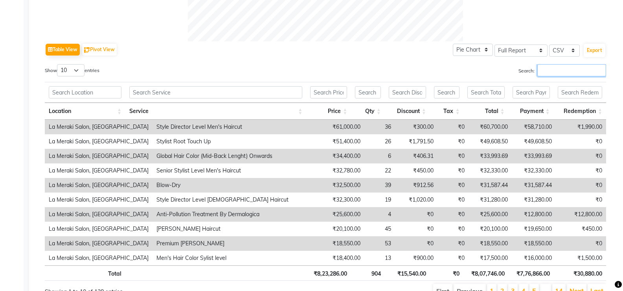
click at [551, 66] on input "Search:" at bounding box center [572, 70] width 69 height 12
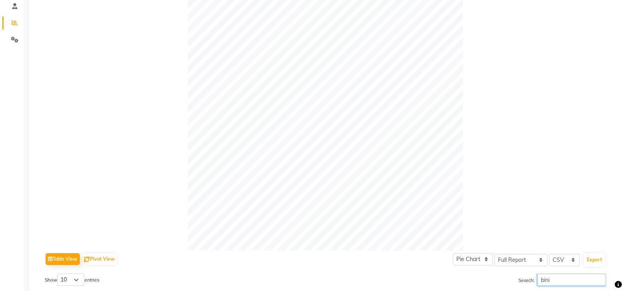
scroll to position [0, 0]
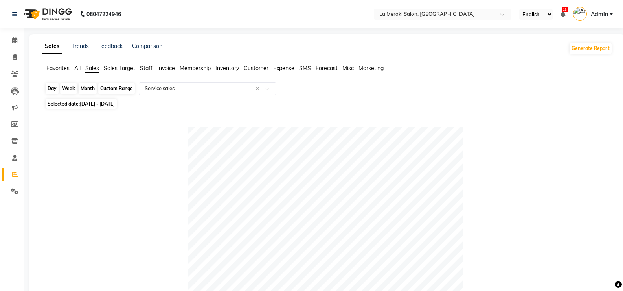
type input "bini"
drag, startPoint x: 90, startPoint y: 89, endPoint x: 85, endPoint y: 128, distance: 39.7
click at [85, 128] on div at bounding box center [326, 264] width 562 height 275
click at [91, 84] on div "Month" at bounding box center [88, 88] width 18 height 11
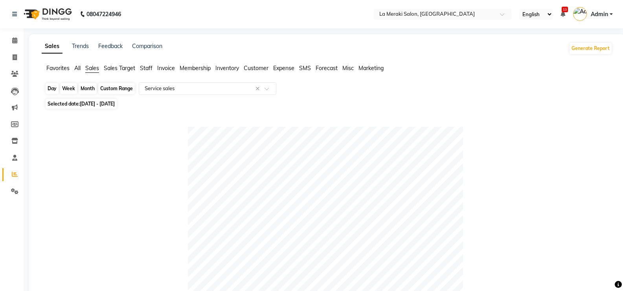
select select "6"
select select "2025"
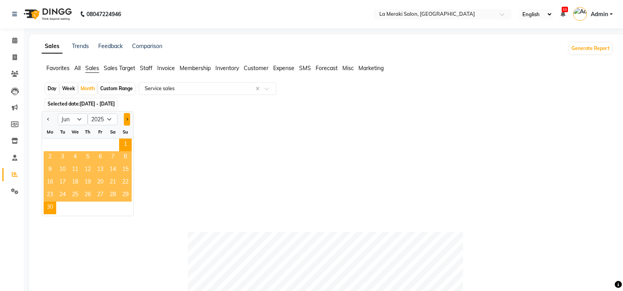
click at [126, 118] on button "Next month" at bounding box center [127, 119] width 6 height 13
select select "7"
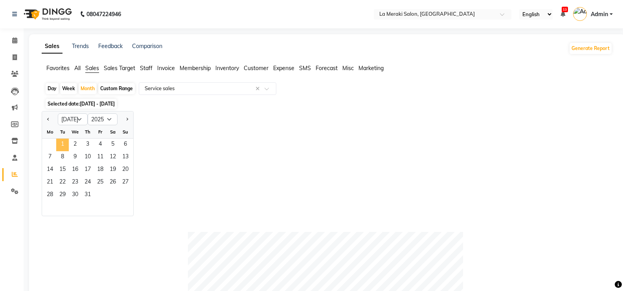
click at [64, 141] on span "1" at bounding box center [62, 144] width 13 height 13
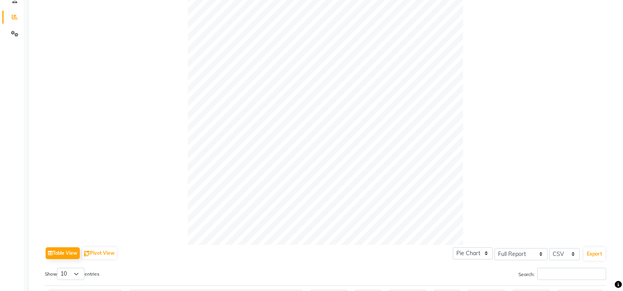
scroll to position [315, 0]
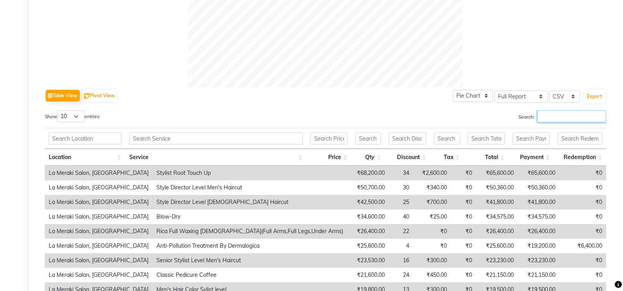
click at [549, 117] on input "Search:" at bounding box center [572, 116] width 69 height 12
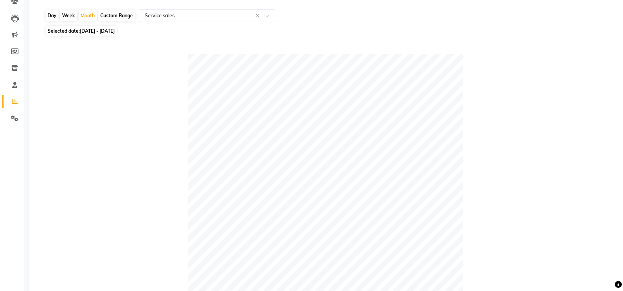
scroll to position [0, 0]
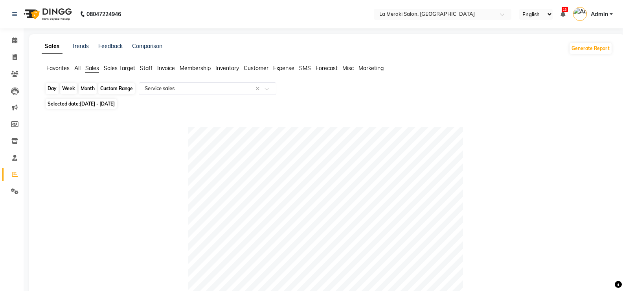
type input "bik"
click at [84, 85] on div "Month" at bounding box center [88, 88] width 18 height 11
select select "7"
select select "2025"
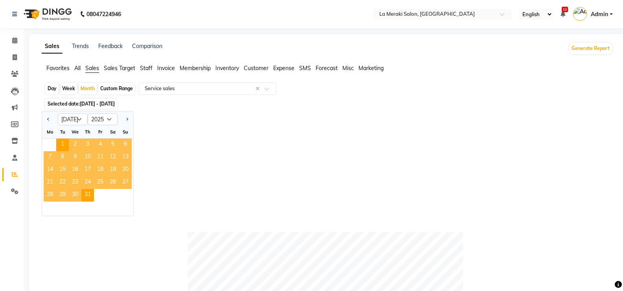
click at [52, 118] on div at bounding box center [50, 119] width 16 height 13
click at [50, 118] on span "Previous month" at bounding box center [48, 119] width 3 height 3
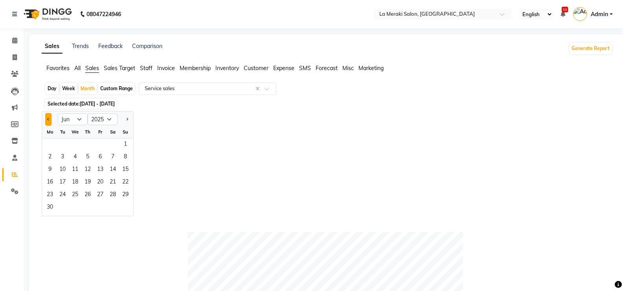
click at [50, 119] on span "Previous month" at bounding box center [48, 119] width 3 height 3
select select "5"
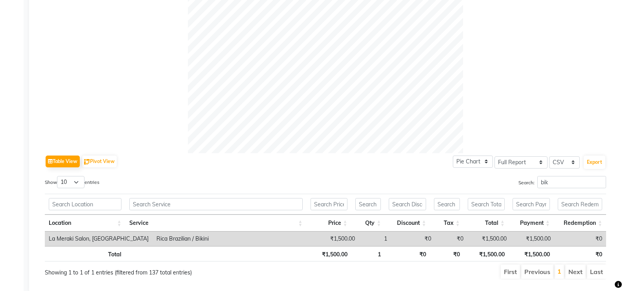
scroll to position [374, 0]
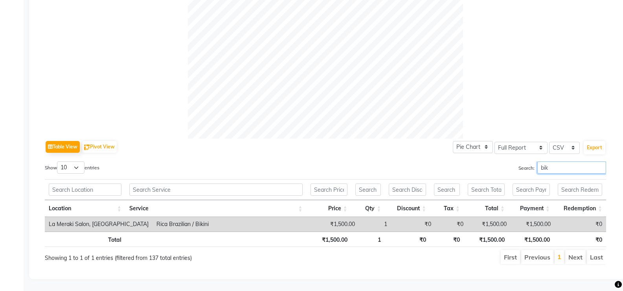
click at [554, 163] on input "bik" at bounding box center [572, 167] width 69 height 12
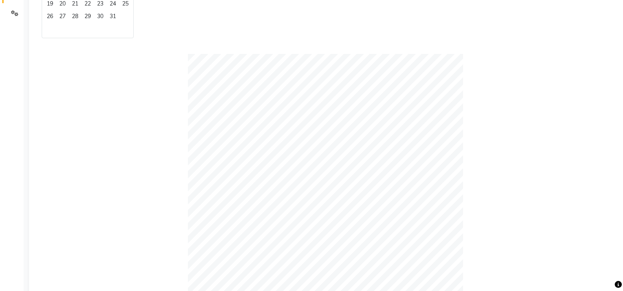
scroll to position [20, 0]
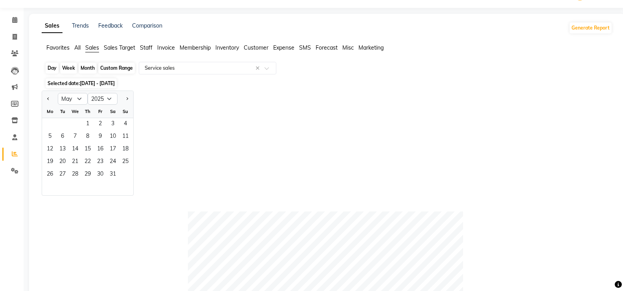
type input "bikini"
click at [85, 67] on div "Month" at bounding box center [88, 68] width 18 height 11
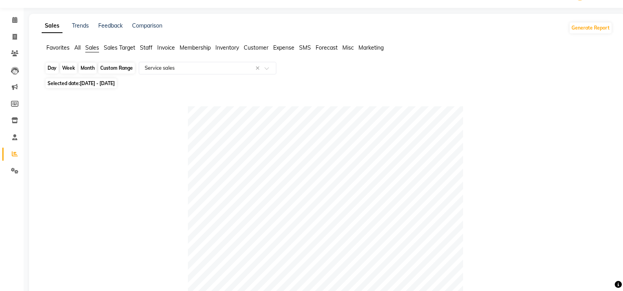
click at [86, 69] on div "Month" at bounding box center [88, 68] width 18 height 11
select select "7"
select select "2025"
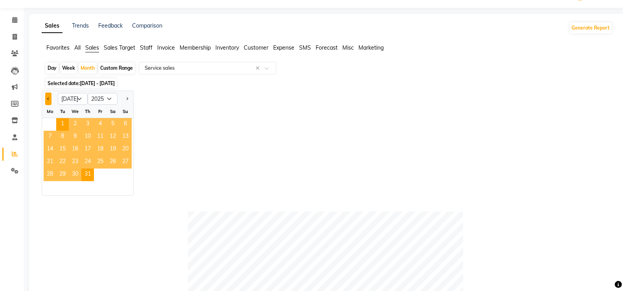
click at [47, 100] on button "Previous month" at bounding box center [48, 98] width 6 height 13
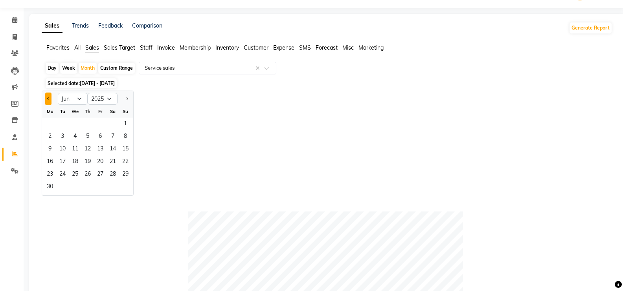
click at [47, 100] on button "Previous month" at bounding box center [48, 98] width 6 height 13
select select "5"
click at [83, 125] on span "1" at bounding box center [87, 124] width 13 height 13
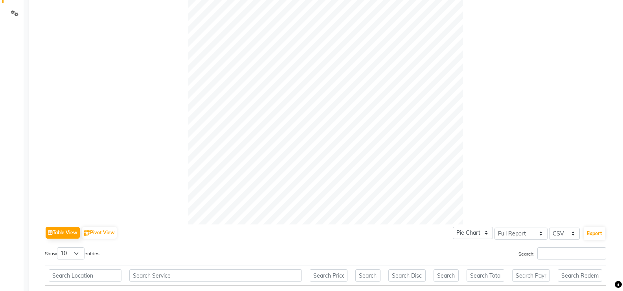
scroll to position [335, 0]
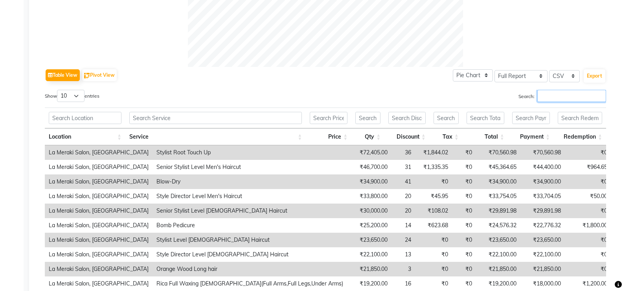
click at [550, 96] on input "Search:" at bounding box center [572, 96] width 69 height 12
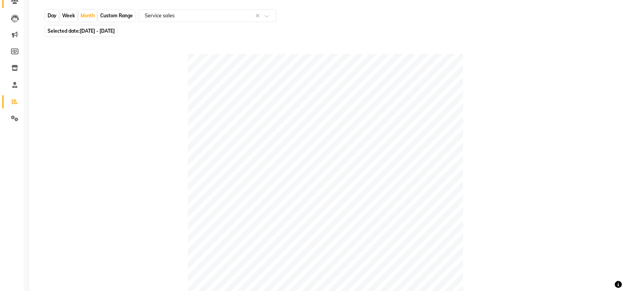
scroll to position [0, 0]
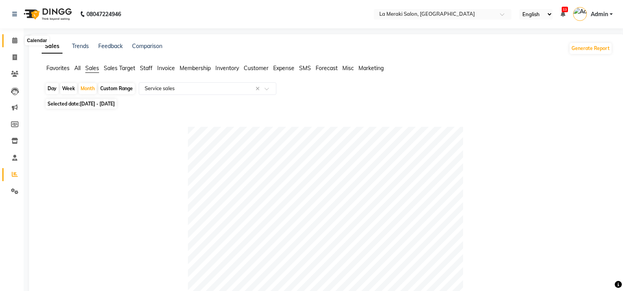
type input "bikini"
click at [11, 41] on span at bounding box center [15, 40] width 14 height 9
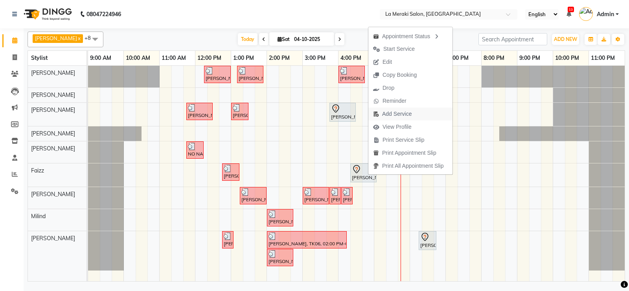
click at [402, 112] on span "Add Service" at bounding box center [396, 114] width 29 height 8
select select "75545"
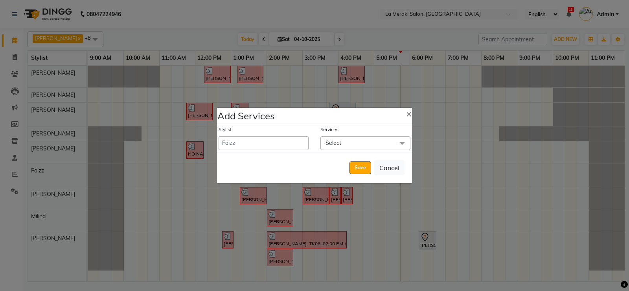
drag, startPoint x: 381, startPoint y: 142, endPoint x: 364, endPoint y: 161, distance: 25.1
click at [381, 143] on span "Select" at bounding box center [366, 143] width 90 height 14
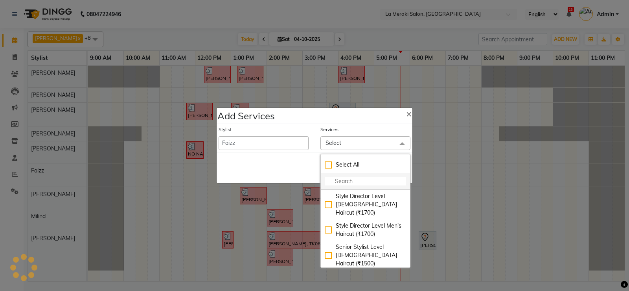
click at [348, 180] on input "multiselect-search" at bounding box center [365, 181] width 81 height 8
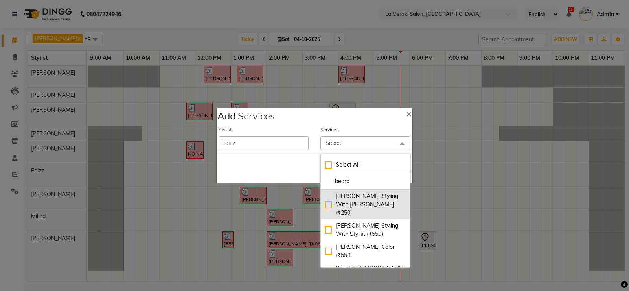
type input "beard"
click at [329, 201] on div "[PERSON_NAME] Styling With [PERSON_NAME] (₹250)" at bounding box center [365, 204] width 81 height 25
checkbox input "true"
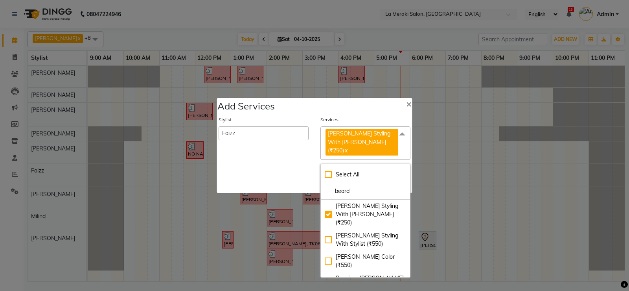
click at [352, 125] on div "Services" at bounding box center [366, 121] width 90 height 10
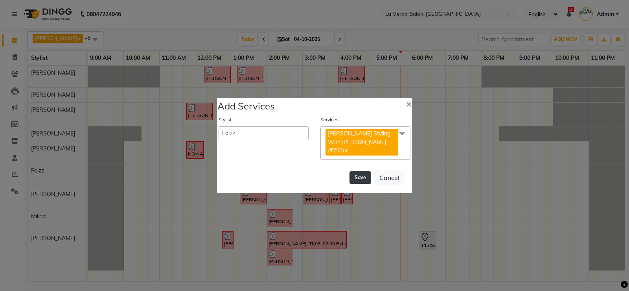
click at [363, 171] on button "Save" at bounding box center [361, 177] width 22 height 13
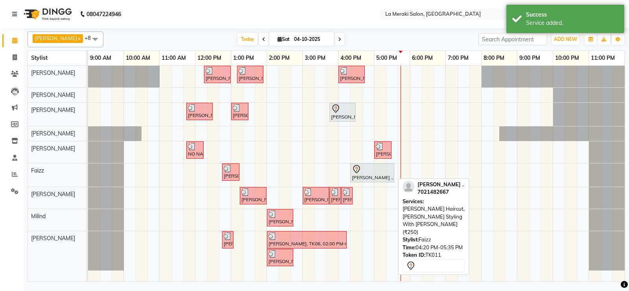
click at [369, 174] on div "[PERSON_NAME] ., TK11, 04:20 PM-05:35 PM, [PERSON_NAME] Haircut,[PERSON_NAME] S…" at bounding box center [372, 172] width 42 height 17
select select "7"
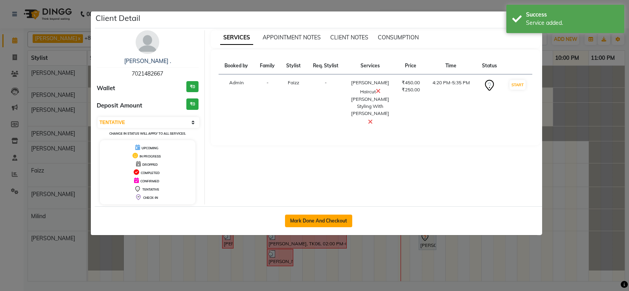
click at [321, 218] on button "Mark Done And Checkout" at bounding box center [318, 220] width 67 height 13
select select "438"
select select "service"
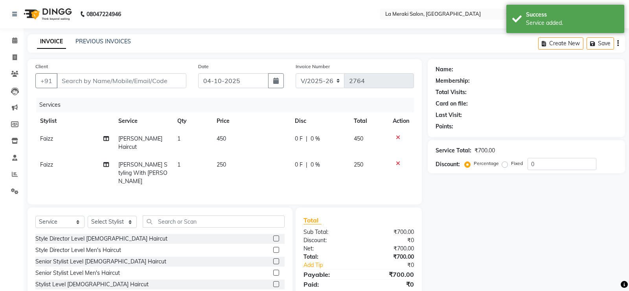
type input "7021482667"
select select "75545"
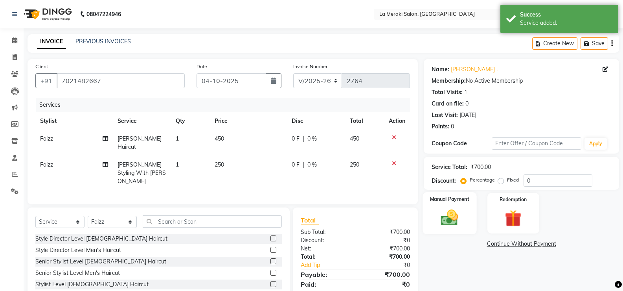
click at [448, 217] on img at bounding box center [450, 217] width 28 height 20
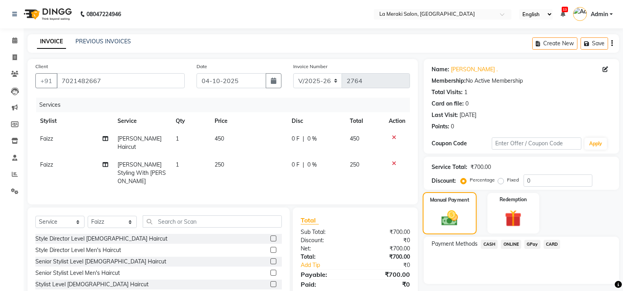
scroll to position [34, 0]
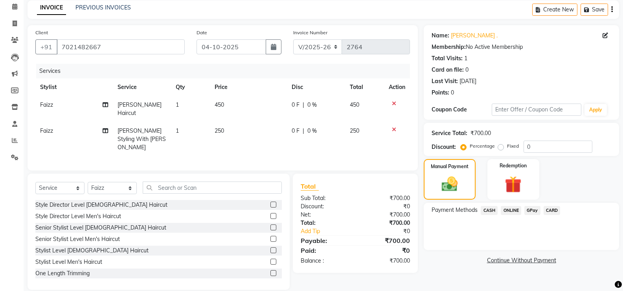
click at [490, 210] on span "CASH" at bounding box center [489, 210] width 17 height 9
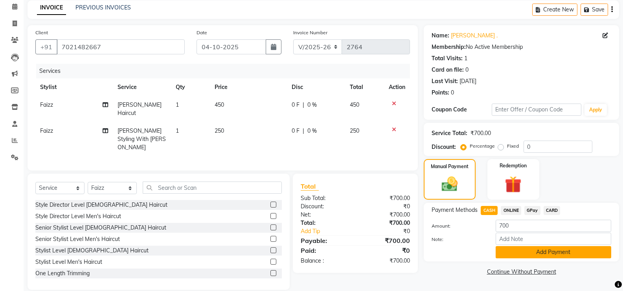
click at [546, 252] on button "Add Payment" at bounding box center [554, 252] width 116 height 12
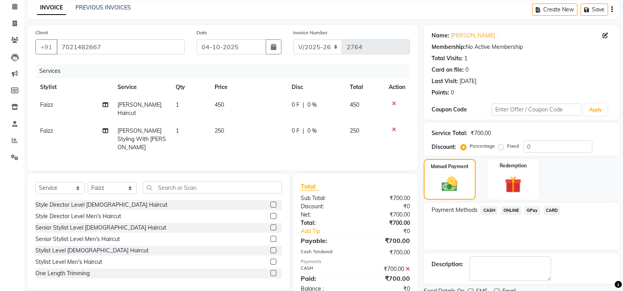
scroll to position [65, 0]
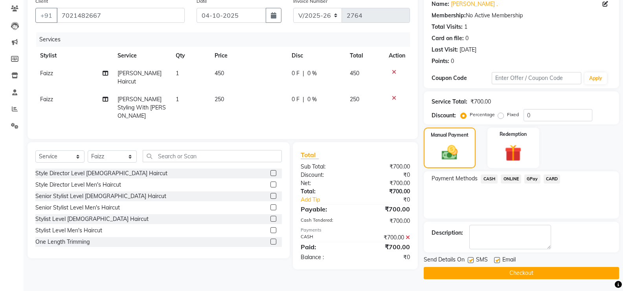
click at [469, 257] on label at bounding box center [471, 260] width 6 height 6
click at [469, 258] on input "checkbox" at bounding box center [470, 260] width 5 height 5
checkbox input "false"
click at [498, 260] on label at bounding box center [497, 260] width 6 height 6
click at [498, 260] on input "checkbox" at bounding box center [496, 260] width 5 height 5
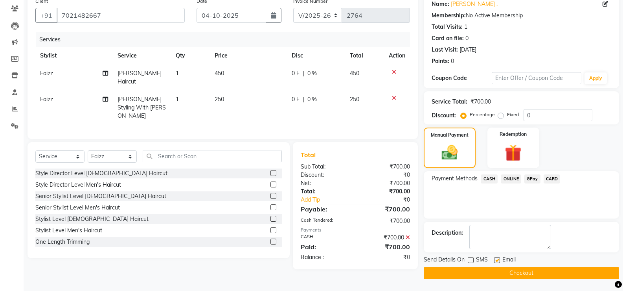
checkbox input "false"
click at [494, 269] on button "Checkout" at bounding box center [521, 273] width 195 height 12
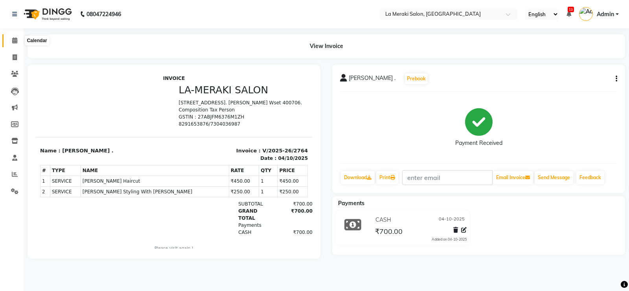
click at [18, 41] on span at bounding box center [15, 40] width 14 height 9
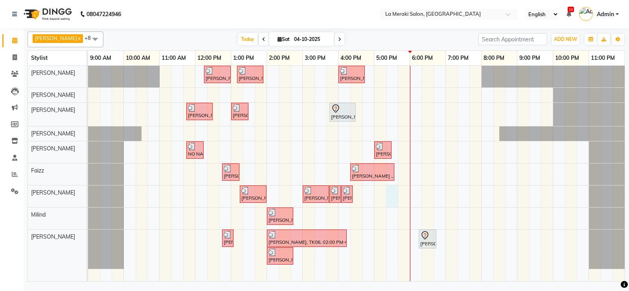
click at [387, 197] on div "[PERSON_NAME], TK02, 12:15 PM-01:00 PM, Blow-Dry (₹850) [PERSON_NAME], TK05, 01…" at bounding box center [356, 173] width 537 height 215
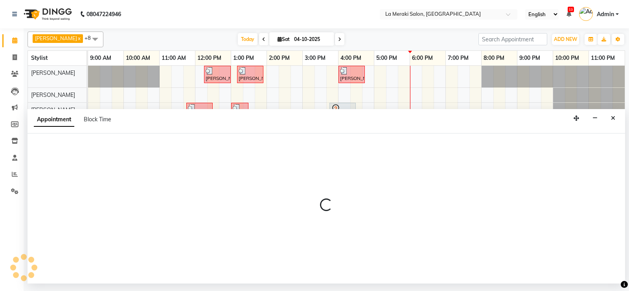
select select "24520"
select select "1035"
select select "tentative"
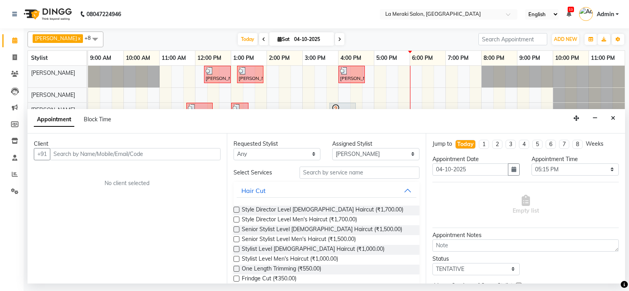
click at [131, 154] on input "text" at bounding box center [135, 154] width 171 height 12
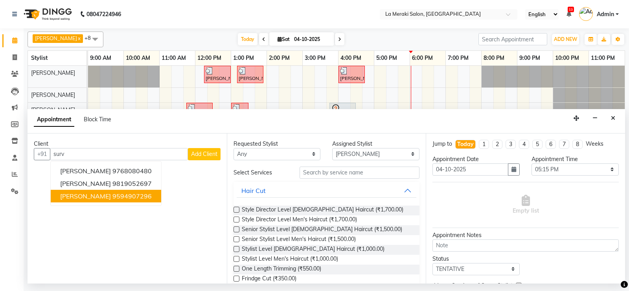
click at [80, 199] on span "[PERSON_NAME]" at bounding box center [85, 196] width 51 height 8
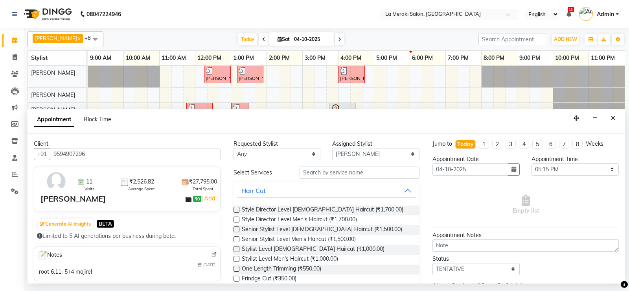
scroll to position [118, 0]
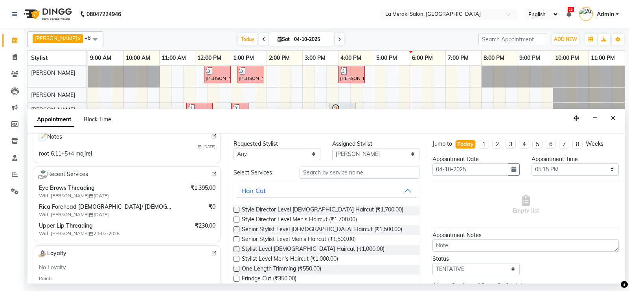
type input "9594907296"
click at [362, 168] on input "text" at bounding box center [360, 172] width 120 height 12
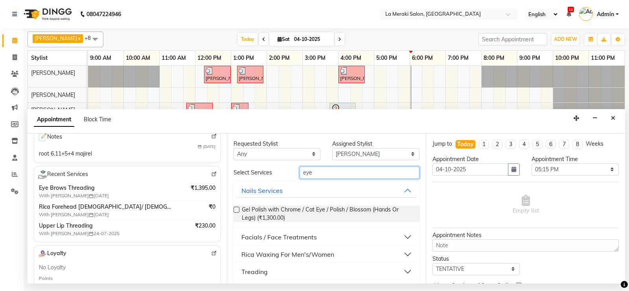
type input "eye"
click at [403, 271] on button "Treading" at bounding box center [327, 271] width 180 height 14
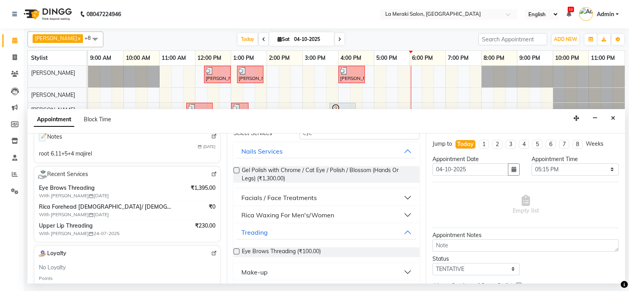
click at [236, 253] on label at bounding box center [237, 251] width 6 height 6
click at [236, 253] on input "checkbox" at bounding box center [236, 251] width 5 height 5
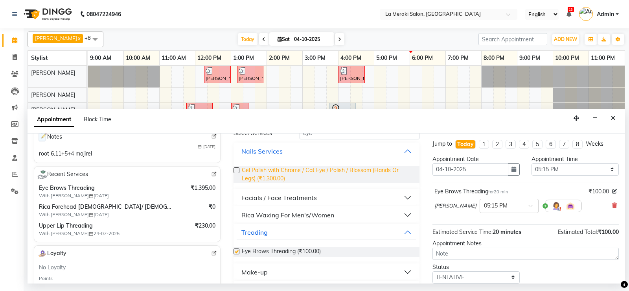
scroll to position [0, 0]
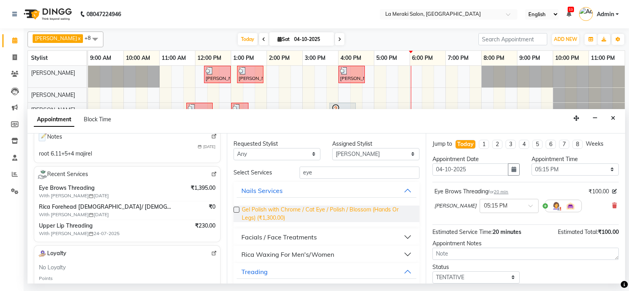
checkbox input "false"
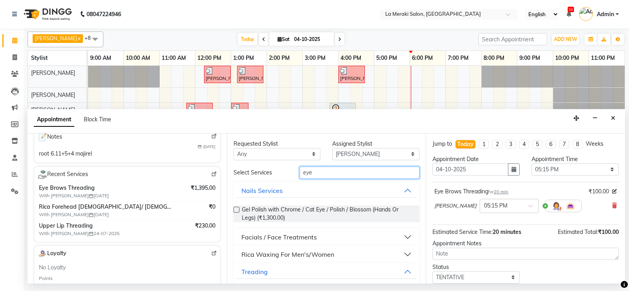
click at [326, 173] on input "eye" at bounding box center [360, 172] width 120 height 12
type input "e"
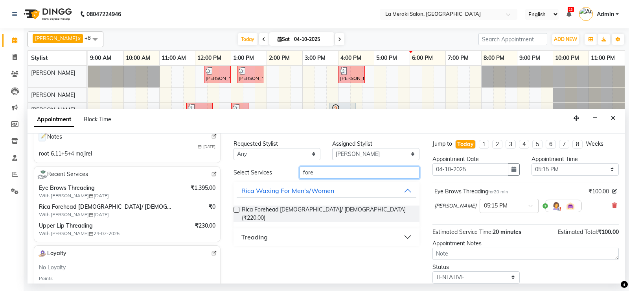
type input "fore"
click at [408, 230] on button "Treading" at bounding box center [327, 237] width 180 height 14
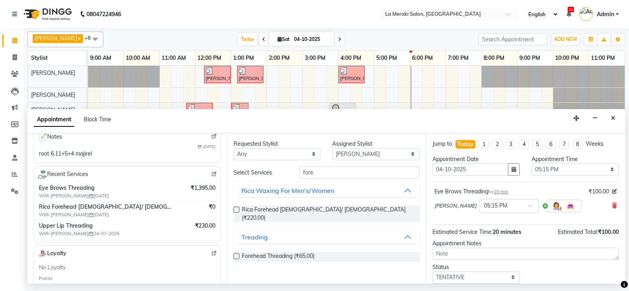
click at [237, 253] on label at bounding box center [237, 256] width 6 height 6
click at [237, 254] on input "checkbox" at bounding box center [236, 256] width 5 height 5
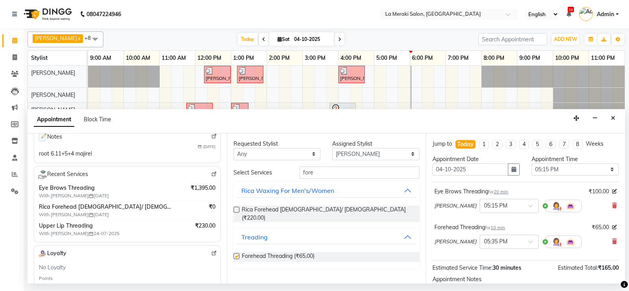
checkbox input "false"
click at [329, 172] on input "fore" at bounding box center [360, 172] width 120 height 12
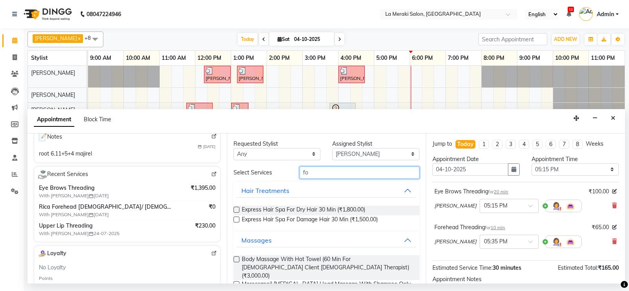
type input "f"
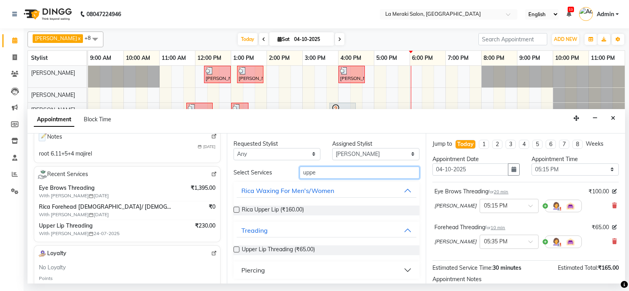
type input "uppe"
click at [236, 207] on label at bounding box center [237, 209] width 6 height 6
click at [236, 208] on input "checkbox" at bounding box center [236, 210] width 5 height 5
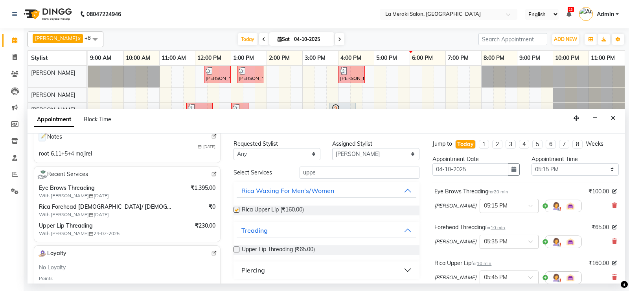
checkbox input "false"
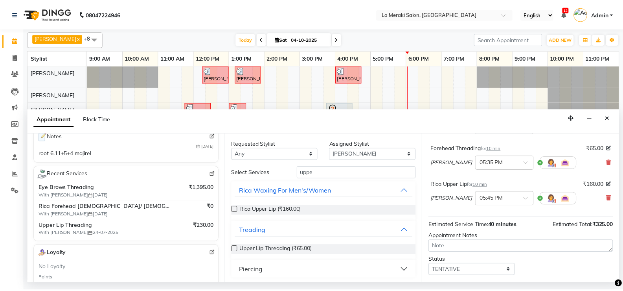
scroll to position [121, 0]
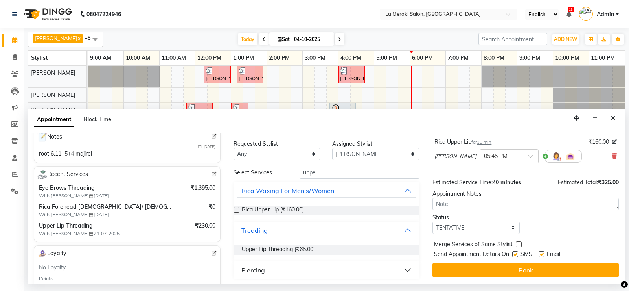
click at [516, 252] on label at bounding box center [515, 254] width 6 height 6
click at [516, 252] on input "checkbox" at bounding box center [514, 254] width 5 height 5
checkbox input "false"
click at [544, 254] on label at bounding box center [542, 254] width 6 height 6
click at [544, 254] on input "checkbox" at bounding box center [541, 254] width 5 height 5
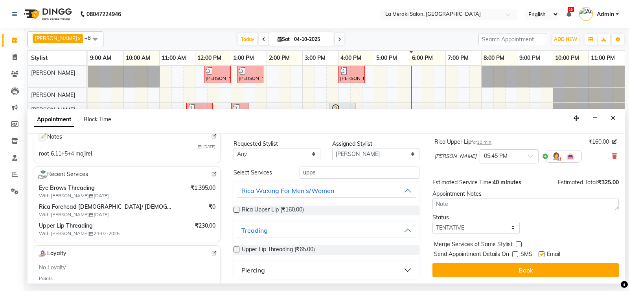
checkbox input "false"
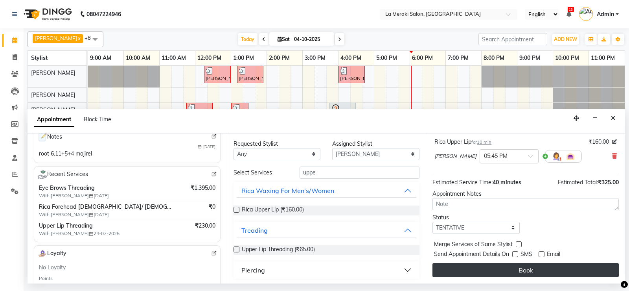
click at [513, 269] on button "Book" at bounding box center [526, 270] width 186 height 14
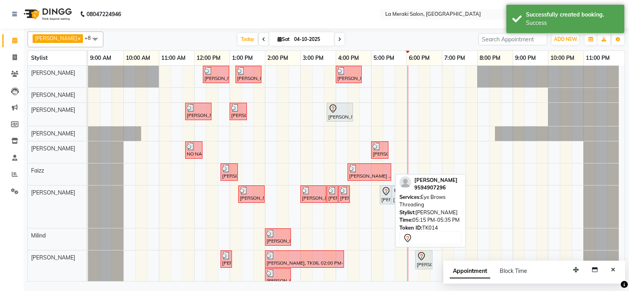
click at [386, 195] on div "[PERSON_NAME], TK14, 05:15 PM-05:35 PM, Eye Brows Threading" at bounding box center [386, 194] width 10 height 17
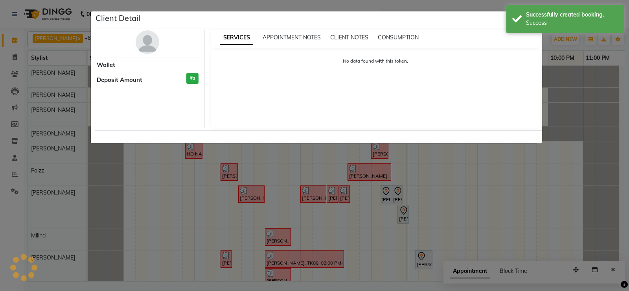
select select "7"
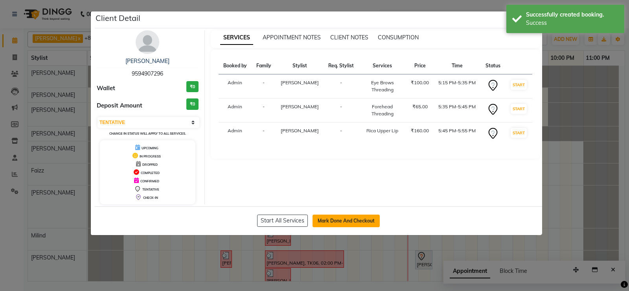
click at [333, 223] on button "Mark Done And Checkout" at bounding box center [346, 220] width 67 height 13
select select "438"
select select "service"
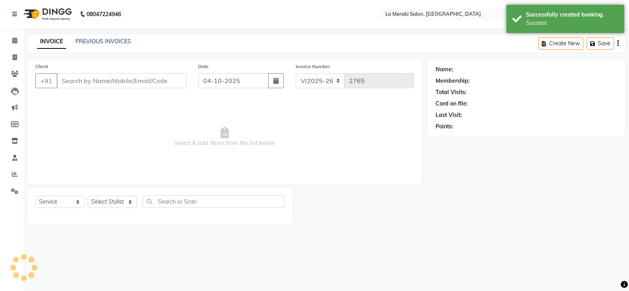
type input "9594907296"
select select "24520"
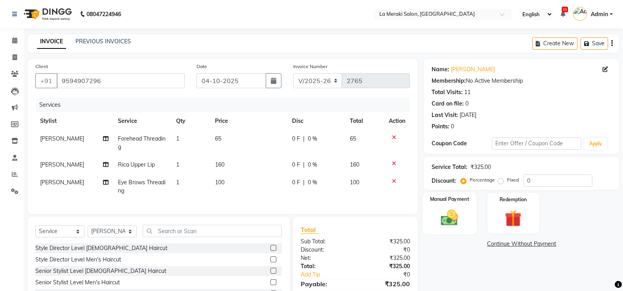
click at [452, 217] on img at bounding box center [450, 217] width 28 height 20
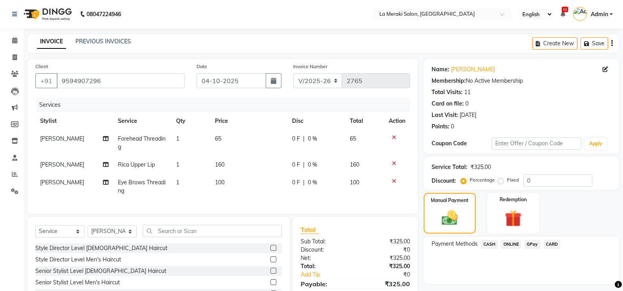
click at [488, 243] on span "CASH" at bounding box center [489, 244] width 17 height 9
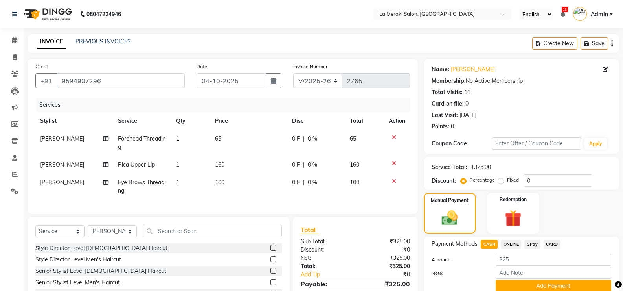
scroll to position [60, 0]
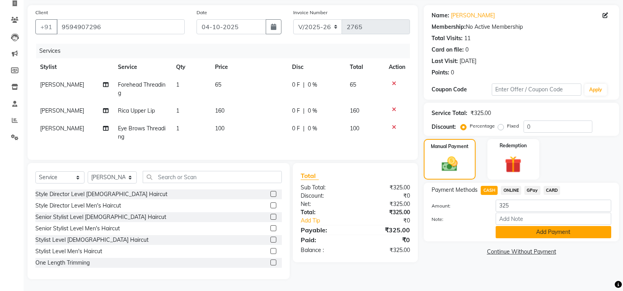
click at [518, 226] on button "Add Payment" at bounding box center [554, 232] width 116 height 12
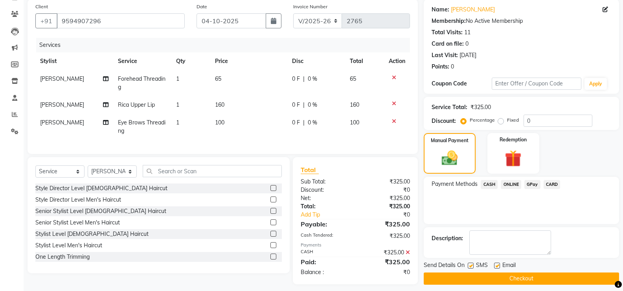
scroll to position [71, 0]
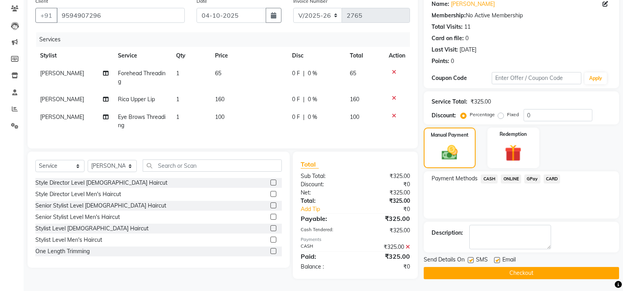
click at [471, 257] on label at bounding box center [471, 260] width 6 height 6
click at [471, 258] on input "checkbox" at bounding box center [470, 260] width 5 height 5
checkbox input "false"
click at [497, 257] on label at bounding box center [497, 260] width 6 height 6
click at [497, 258] on input "checkbox" at bounding box center [496, 260] width 5 height 5
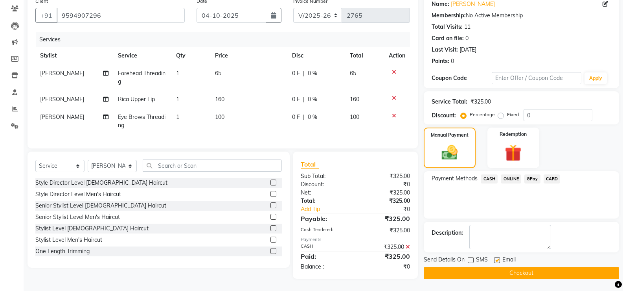
checkbox input "false"
click at [492, 267] on button "Checkout" at bounding box center [521, 273] width 195 height 12
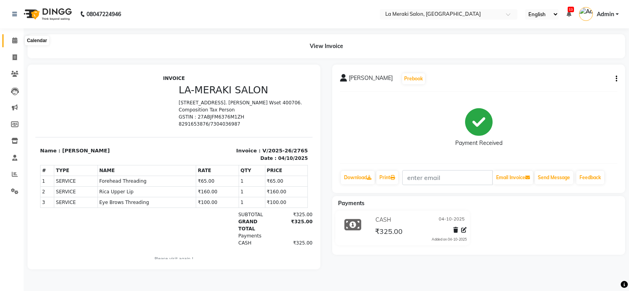
click at [16, 41] on icon at bounding box center [14, 40] width 5 height 6
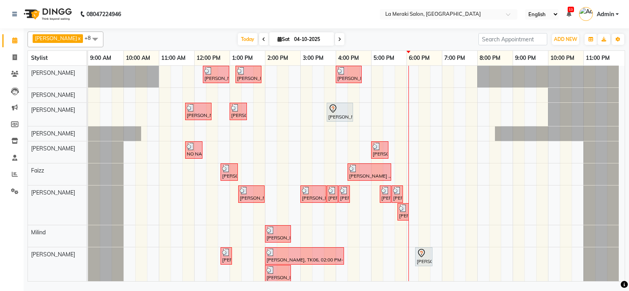
click at [416, 203] on div "[PERSON_NAME], TK02, 12:15 PM-01:00 PM, Blow-Dry (₹850) [PERSON_NAME], TK05, 01…" at bounding box center [356, 176] width 537 height 221
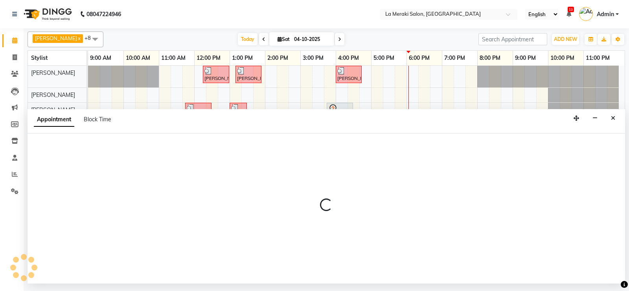
select select "24520"
select select "1080"
select select "tentative"
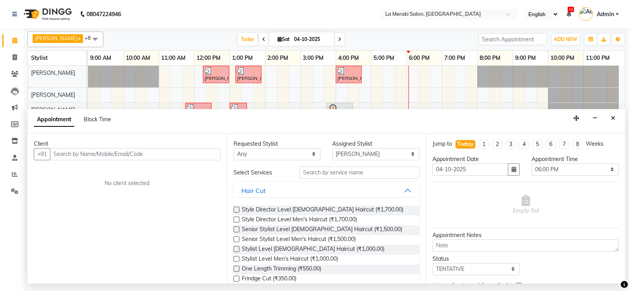
click at [212, 153] on input "text" at bounding box center [135, 154] width 171 height 12
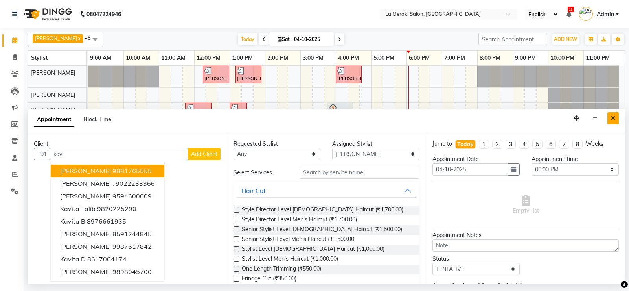
type input "kavi"
click at [613, 116] on icon "Close" at bounding box center [613, 118] width 4 height 6
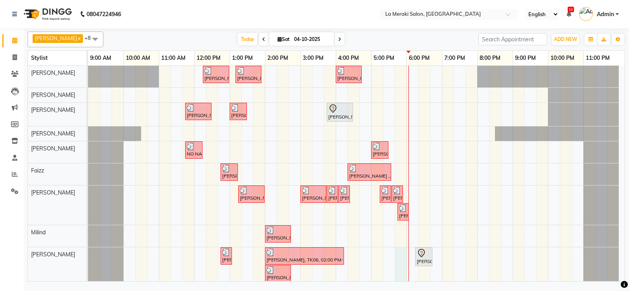
click at [402, 257] on div "[PERSON_NAME], TK02, 12:15 PM-01:00 PM, Blow-Dry (₹850) [PERSON_NAME], TK05, 01…" at bounding box center [356, 176] width 537 height 221
select select "92930"
select select "1065"
select select "tentative"
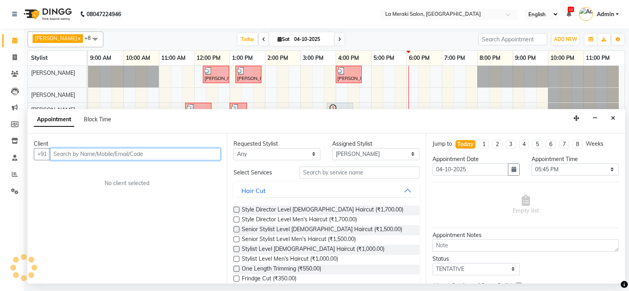
click at [190, 153] on input "text" at bounding box center [135, 154] width 171 height 12
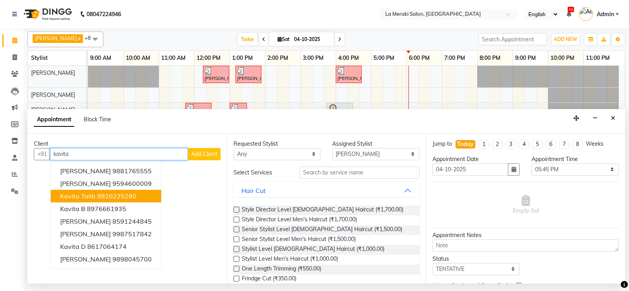
click at [112, 192] on ngb-highlight "9820225290" at bounding box center [116, 196] width 39 height 8
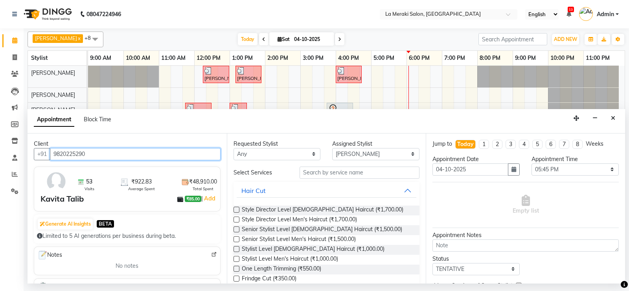
type input "9820225290"
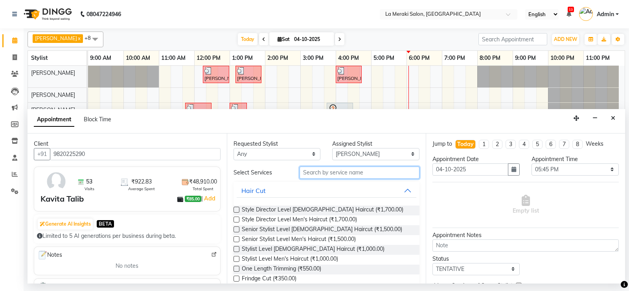
click at [315, 174] on input "text" at bounding box center [360, 172] width 120 height 12
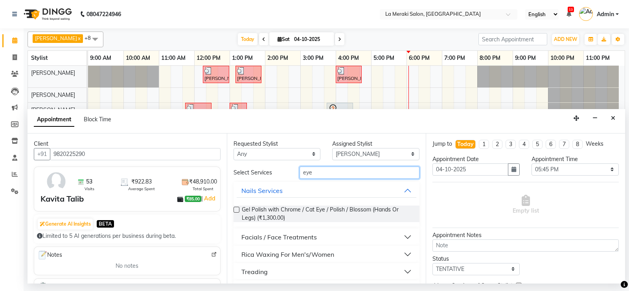
scroll to position [39, 0]
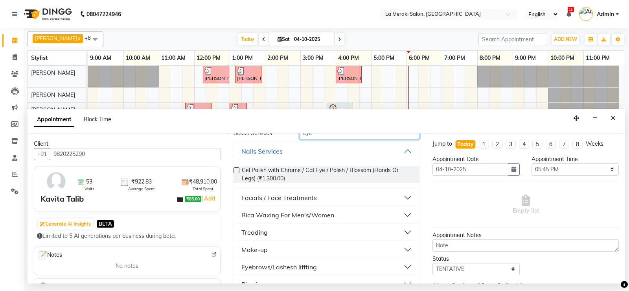
type input "eye"
click at [402, 232] on button "Treading" at bounding box center [327, 232] width 180 height 14
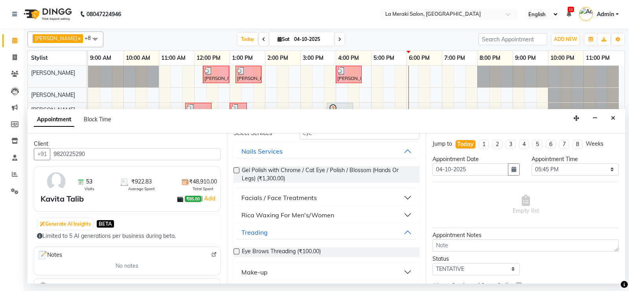
click at [238, 249] on label at bounding box center [237, 251] width 6 height 6
click at [238, 249] on input "checkbox" at bounding box center [236, 251] width 5 height 5
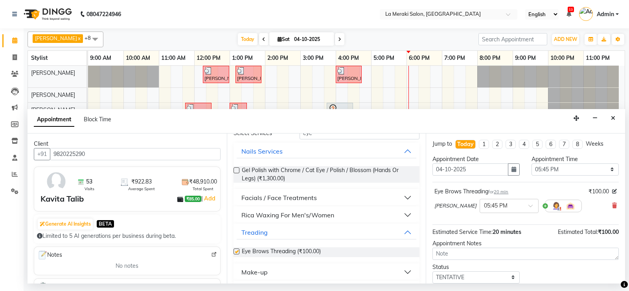
scroll to position [0, 0]
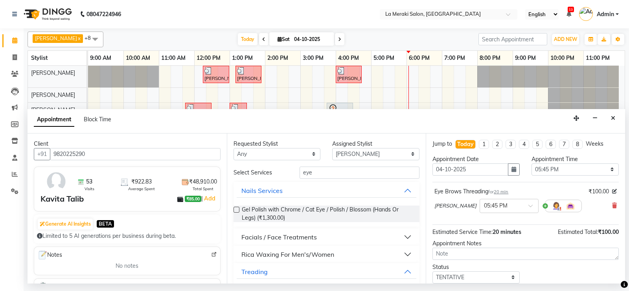
checkbox input "false"
click at [339, 175] on input "eye" at bounding box center [360, 172] width 120 height 12
type input "e"
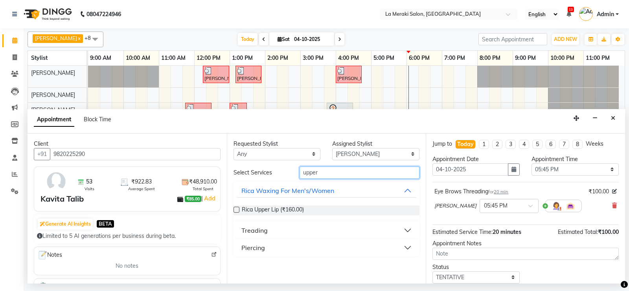
type input "upper"
click at [409, 230] on button "Treading" at bounding box center [327, 230] width 180 height 14
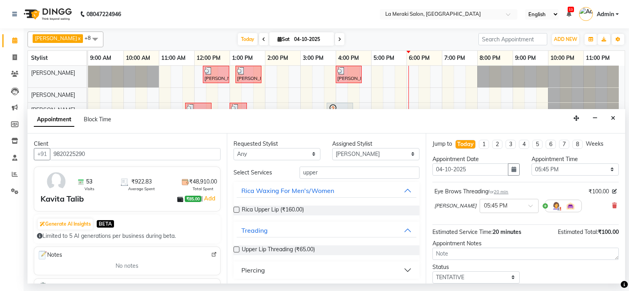
click at [237, 250] on label at bounding box center [237, 249] width 6 height 6
click at [237, 250] on input "checkbox" at bounding box center [236, 249] width 5 height 5
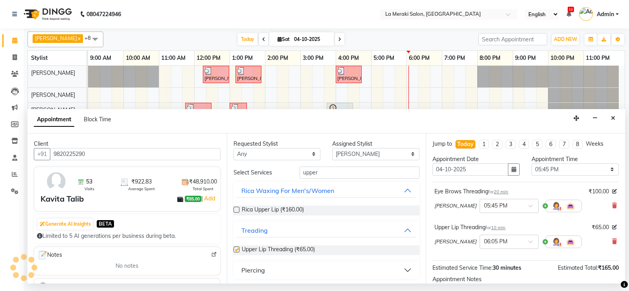
checkbox input "false"
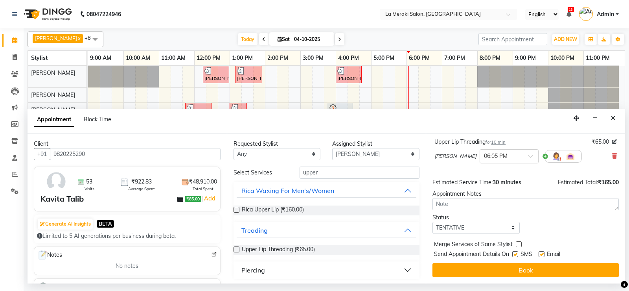
click at [513, 253] on label at bounding box center [515, 254] width 6 height 6
click at [513, 253] on input "checkbox" at bounding box center [514, 254] width 5 height 5
checkbox input "false"
click at [542, 253] on label at bounding box center [542, 254] width 6 height 6
click at [542, 253] on input "checkbox" at bounding box center [541, 254] width 5 height 5
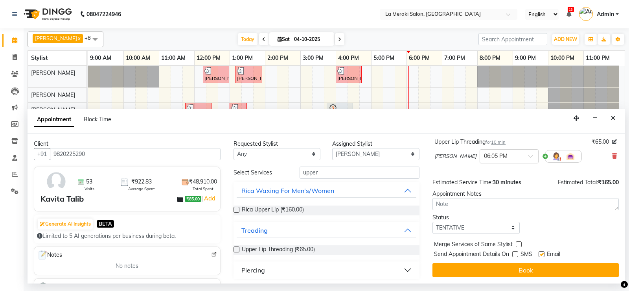
checkbox input "false"
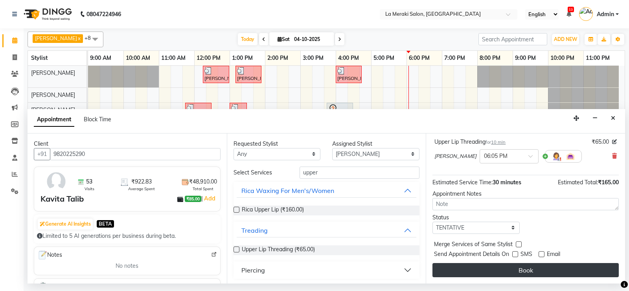
click at [527, 270] on button "Book" at bounding box center [526, 270] width 186 height 14
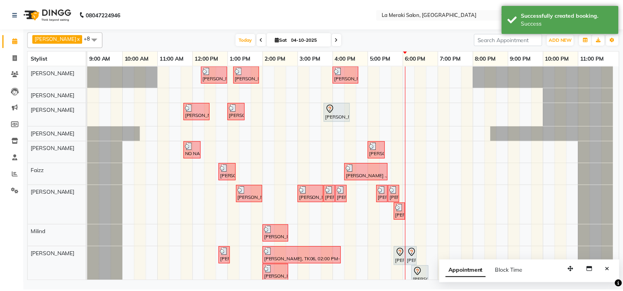
scroll to position [9, 0]
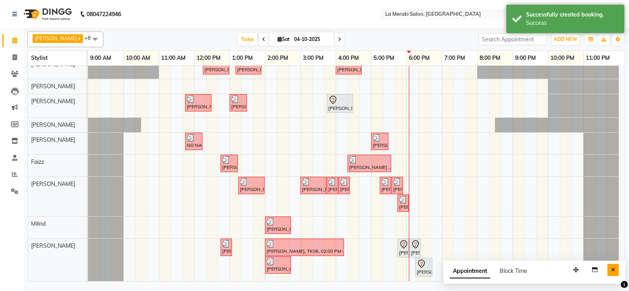
click at [613, 268] on icon "Close" at bounding box center [613, 270] width 4 height 6
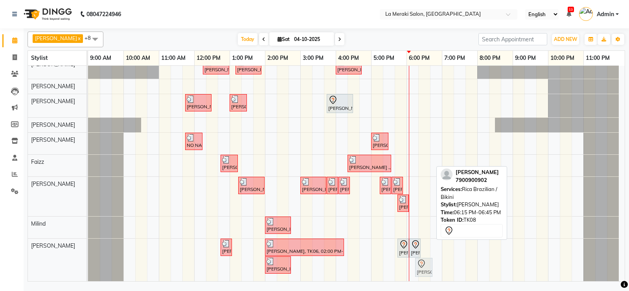
drag, startPoint x: 421, startPoint y: 268, endPoint x: 426, endPoint y: 268, distance: 4.7
click at [88, 268] on div "[PERSON_NAME], TK01, 12:45 PM-01:05 PM, Eye Brows Threading [PERSON_NAME], TK06…" at bounding box center [88, 259] width 0 height 42
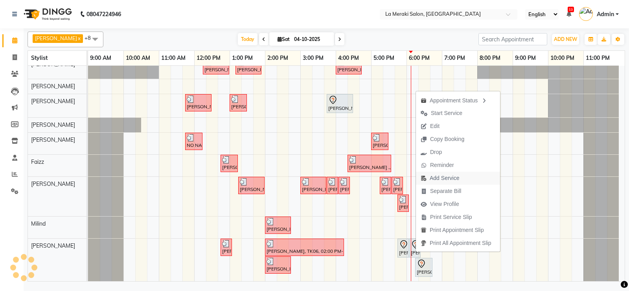
click at [448, 176] on span "Add Service" at bounding box center [444, 178] width 29 height 8
select select "92930"
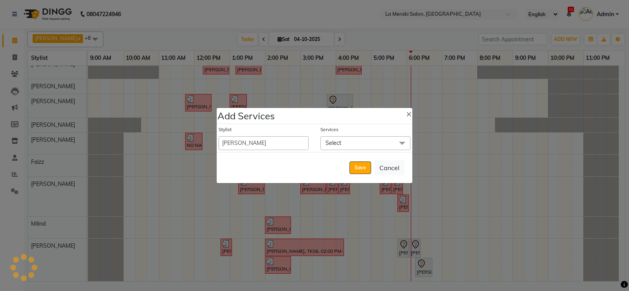
click at [361, 142] on span "Select" at bounding box center [366, 143] width 90 height 14
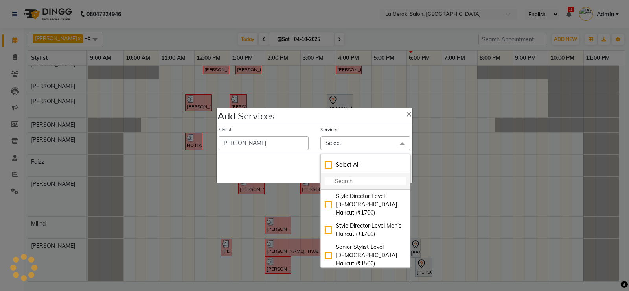
click at [339, 180] on input "multiselect-search" at bounding box center [365, 181] width 81 height 8
click at [406, 115] on span "×" at bounding box center [409, 113] width 6 height 12
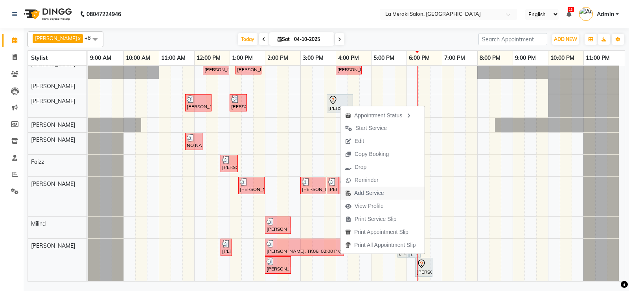
click at [364, 195] on span "Add Service" at bounding box center [368, 193] width 29 height 8
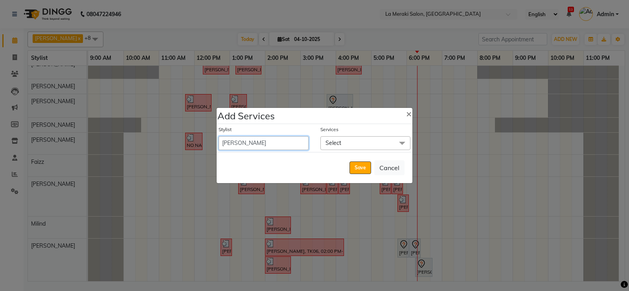
click at [288, 143] on select "[PERSON_NAME] Anus [PERSON_NAME] Faizz [PERSON_NAME] [PERSON_NAME] Kadam [PERSO…" at bounding box center [264, 143] width 90 height 14
select select "24557"
click at [219, 136] on select "[PERSON_NAME] Anus [PERSON_NAME] Faizz [PERSON_NAME] [PERSON_NAME] Kadam [PERSO…" at bounding box center [264, 143] width 90 height 14
select select "990"
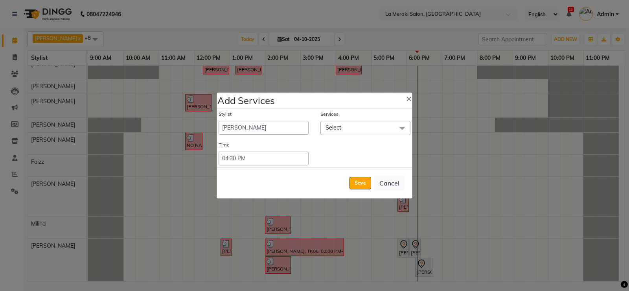
click at [363, 123] on span "Select" at bounding box center [366, 128] width 90 height 14
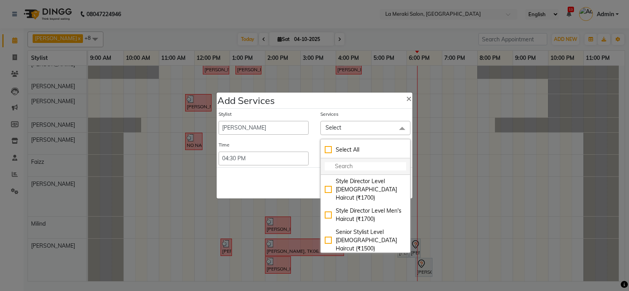
click at [352, 165] on input "multiselect-search" at bounding box center [365, 166] width 81 height 8
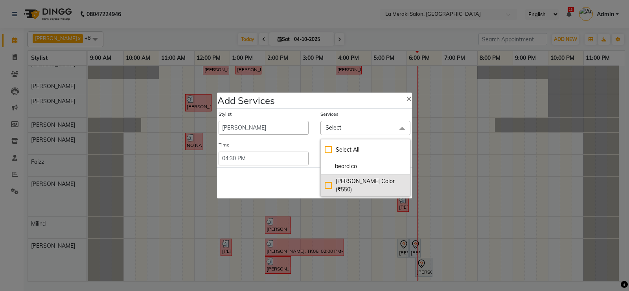
type input "beard co"
click at [327, 182] on div "[PERSON_NAME] Color (₹550)" at bounding box center [365, 185] width 81 height 17
checkbox input "true"
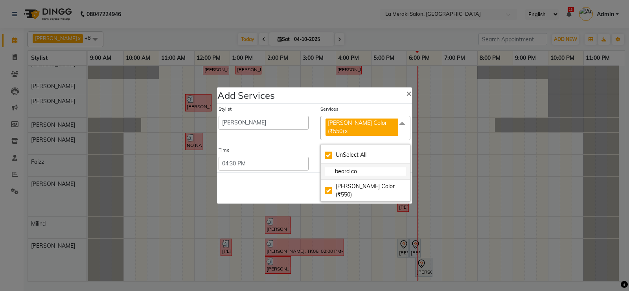
click at [372, 168] on input "beard co" at bounding box center [365, 171] width 81 height 8
type input "beard c"
checkbox input "false"
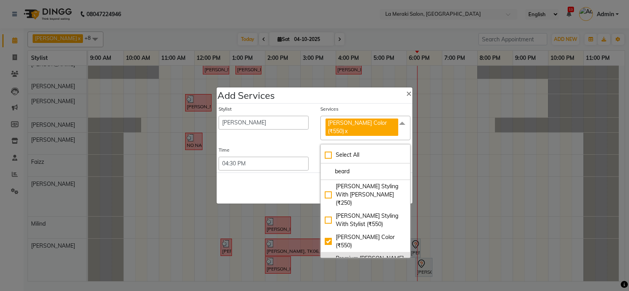
type input "beard"
click at [329, 254] on div "Premium [PERSON_NAME] (₹350)" at bounding box center [365, 262] width 81 height 17
checkbox input "true"
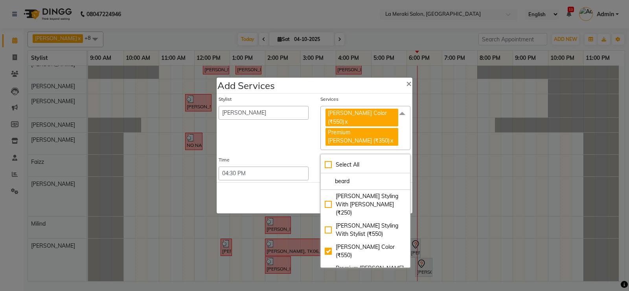
click at [363, 106] on div "Services" at bounding box center [366, 101] width 90 height 10
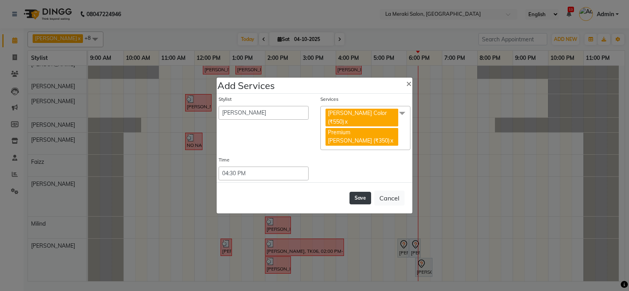
click at [367, 192] on button "Save" at bounding box center [361, 198] width 22 height 13
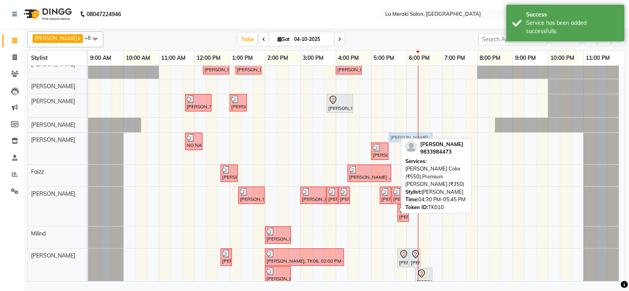
drag, startPoint x: 360, startPoint y: 136, endPoint x: 392, endPoint y: 133, distance: 31.6
click at [88, 133] on div "NO NAME, TK04, 11:45 AM-12:15 PM, Premium [PERSON_NAME] [PERSON_NAME], TK10, 04…" at bounding box center [88, 148] width 0 height 31
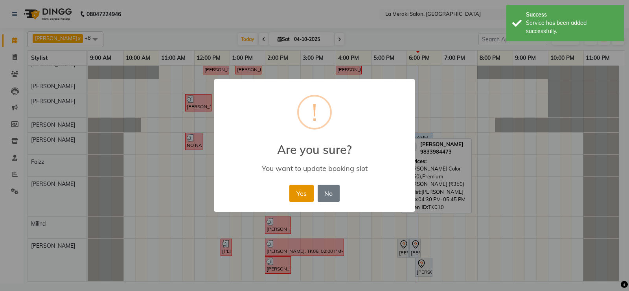
click at [304, 193] on button "Yes" at bounding box center [301, 192] width 24 height 17
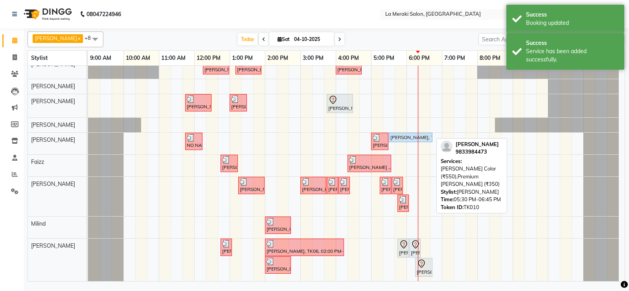
click at [398, 140] on div "[PERSON_NAME], TK10, 05:30 PM-06:45 PM, [PERSON_NAME] Color (₹550),Premium [PER…" at bounding box center [411, 137] width 42 height 7
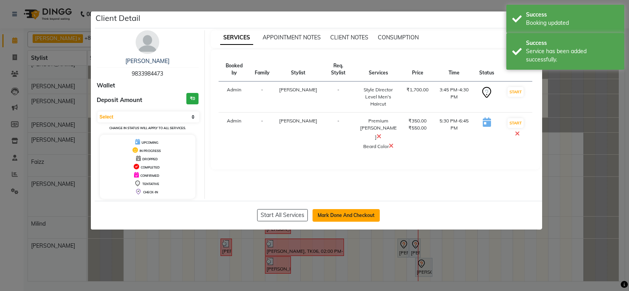
click at [339, 213] on button "Mark Done And Checkout" at bounding box center [346, 215] width 67 height 13
select select "service"
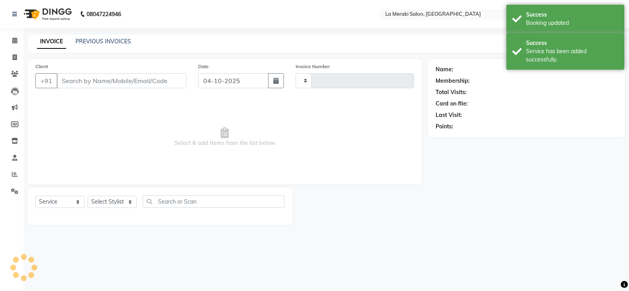
type input "2766"
select select "438"
type input "9833984473"
select select "24557"
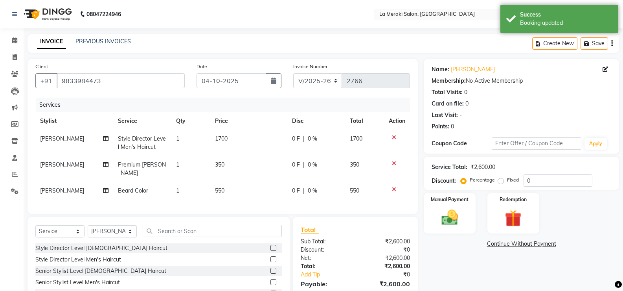
click at [213, 182] on td "550" at bounding box center [248, 191] width 77 height 18
select select "24557"
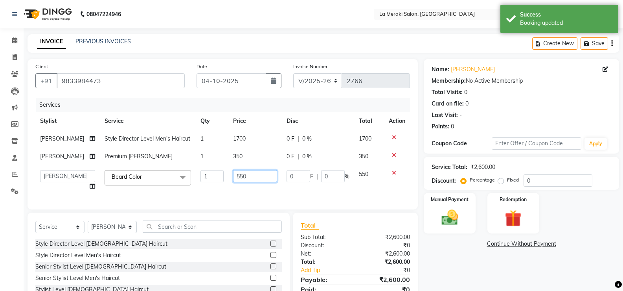
click at [234, 182] on input "550" at bounding box center [255, 176] width 44 height 12
type input "750"
click at [253, 198] on div "Services Stylist Service Qty Price Disc Total Action [PERSON_NAME] Style Direct…" at bounding box center [222, 150] width 375 height 104
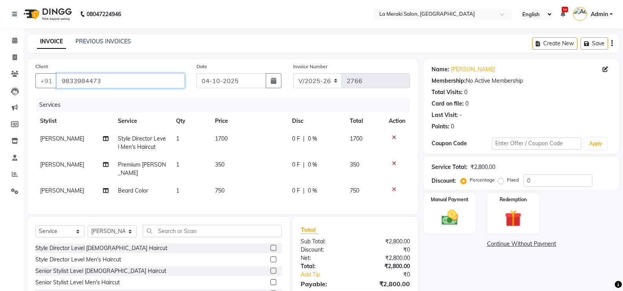
click at [164, 82] on input "9833984473" at bounding box center [121, 80] width 128 height 15
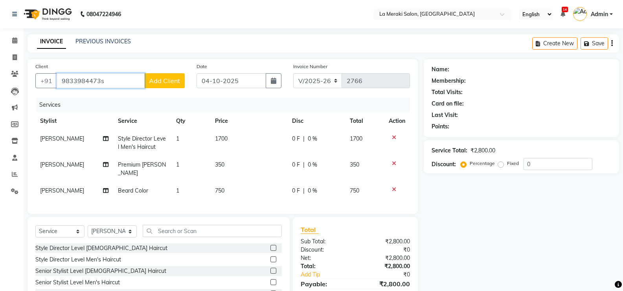
type input "9833984473"
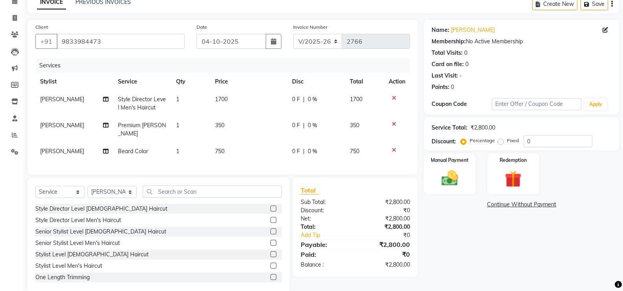
scroll to position [52, 0]
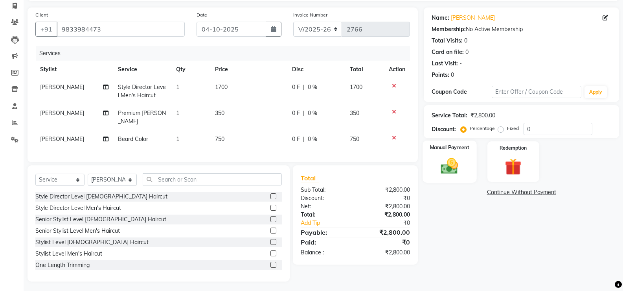
click at [445, 166] on img at bounding box center [450, 166] width 28 height 20
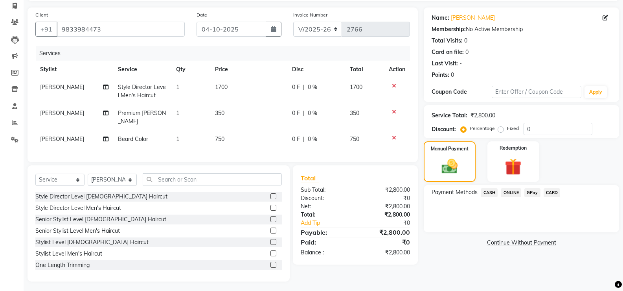
click at [551, 195] on span "CARD" at bounding box center [552, 192] width 17 height 9
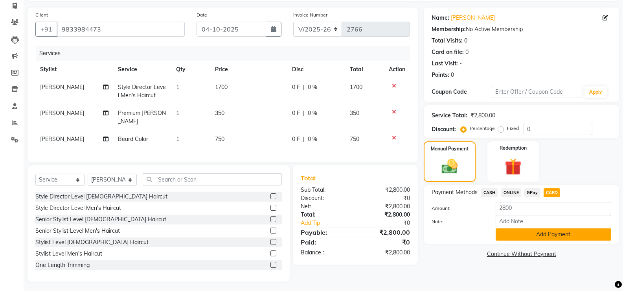
click at [540, 232] on button "Add Payment" at bounding box center [554, 234] width 116 height 12
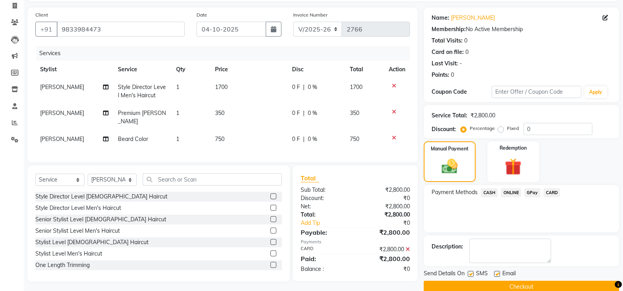
scroll to position [65, 0]
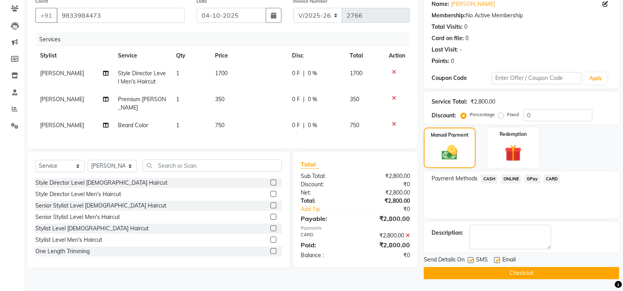
drag, startPoint x: 471, startPoint y: 260, endPoint x: 503, endPoint y: 258, distance: 32.3
click at [476, 260] on div "SMS" at bounding box center [481, 260] width 26 height 10
click at [471, 260] on label at bounding box center [471, 260] width 6 height 6
click at [471, 260] on input "checkbox" at bounding box center [470, 260] width 5 height 5
checkbox input "false"
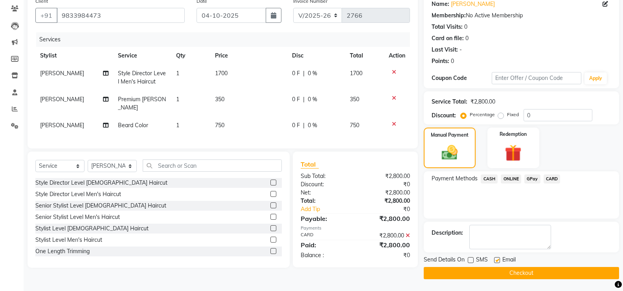
click at [495, 260] on label at bounding box center [497, 260] width 6 height 6
click at [495, 260] on input "checkbox" at bounding box center [496, 260] width 5 height 5
checkbox input "false"
click at [494, 271] on button "Checkout" at bounding box center [521, 273] width 195 height 12
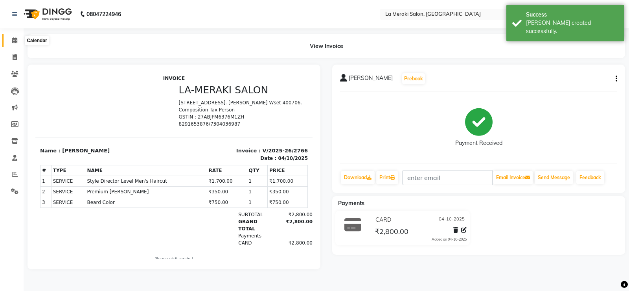
click at [15, 44] on span at bounding box center [15, 40] width 14 height 9
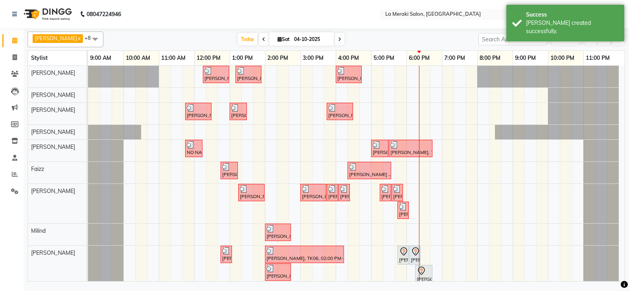
scroll to position [7, 0]
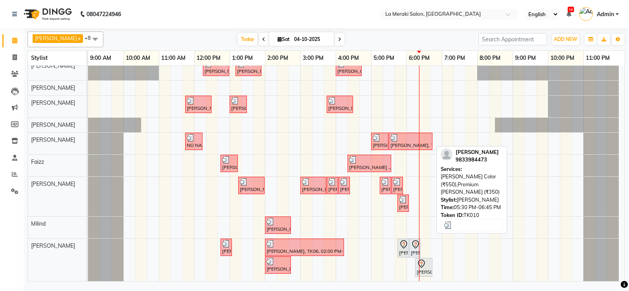
click at [406, 142] on div "[PERSON_NAME], TK10, 05:30 PM-06:45 PM, [PERSON_NAME] Color (₹550),Premium [PER…" at bounding box center [411, 141] width 42 height 15
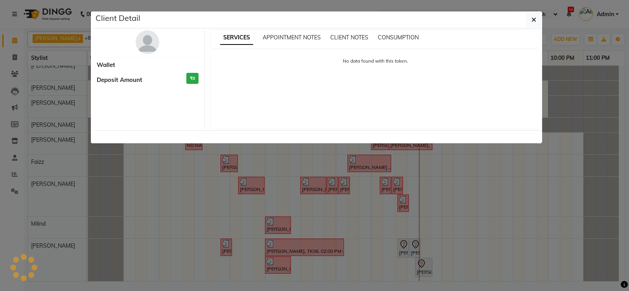
select select "3"
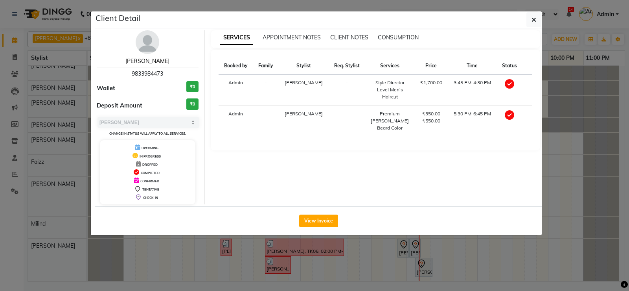
click at [161, 59] on link "[PERSON_NAME]" at bounding box center [147, 60] width 44 height 7
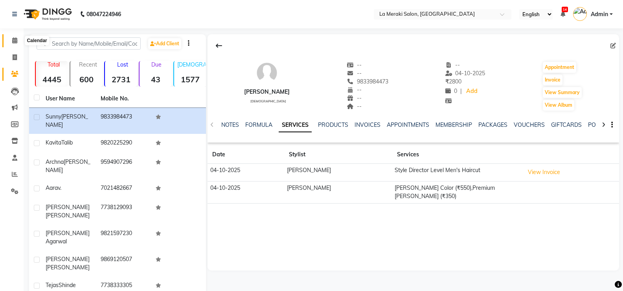
click at [15, 42] on icon at bounding box center [14, 40] width 5 height 6
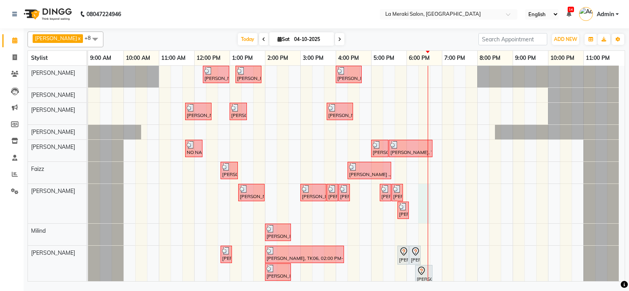
click at [425, 197] on div "[PERSON_NAME], TK02, 12:15 PM-01:00 PM, Blow-Dry (₹850) [PERSON_NAME], TK05, 01…" at bounding box center [356, 177] width 537 height 222
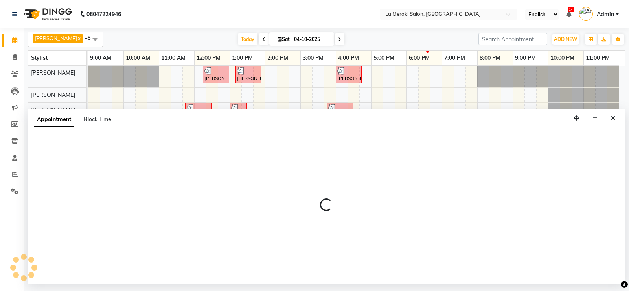
select select "24520"
select select "1095"
select select "tentative"
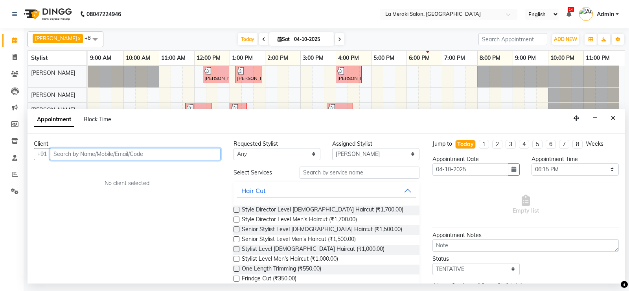
click at [206, 155] on input "text" at bounding box center [135, 154] width 171 height 12
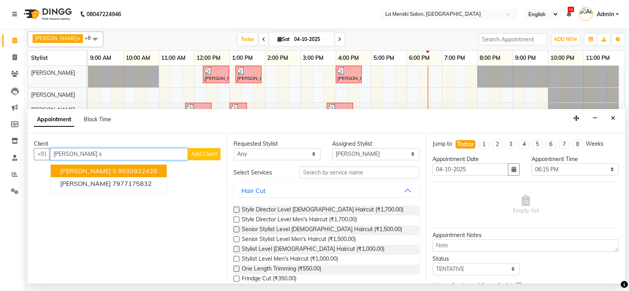
click at [118, 168] on ngb-highlight "9930922428" at bounding box center [137, 171] width 39 height 8
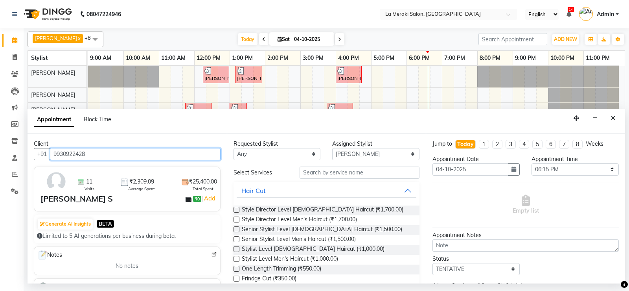
type input "9930922428"
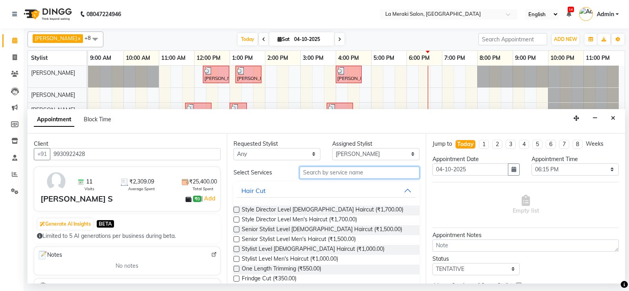
click at [318, 173] on input "text" at bounding box center [360, 172] width 120 height 12
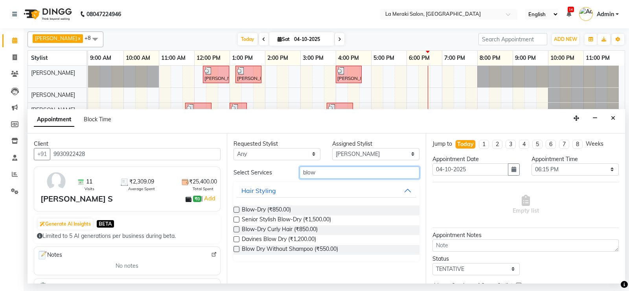
type input "blow"
click at [237, 208] on label at bounding box center [237, 209] width 6 height 6
click at [237, 208] on input "checkbox" at bounding box center [236, 210] width 5 height 5
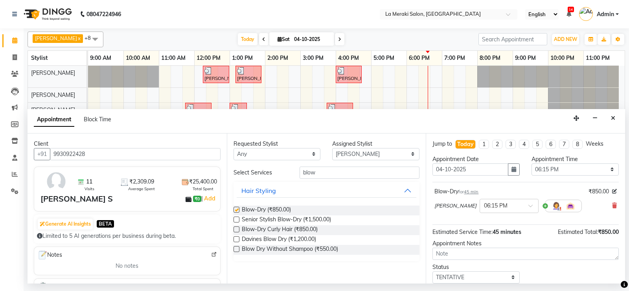
checkbox input "false"
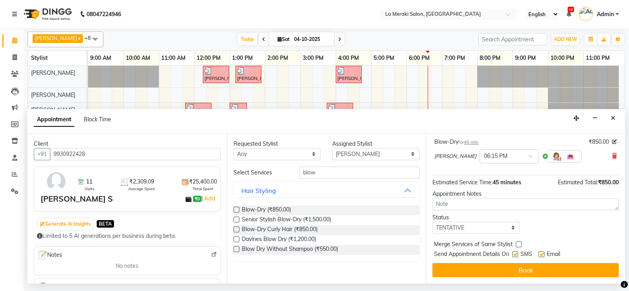
click at [515, 252] on label at bounding box center [515, 254] width 6 height 6
click at [515, 252] on input "checkbox" at bounding box center [514, 254] width 5 height 5
checkbox input "false"
click at [543, 253] on label at bounding box center [542, 254] width 6 height 6
click at [543, 253] on input "checkbox" at bounding box center [541, 254] width 5 height 5
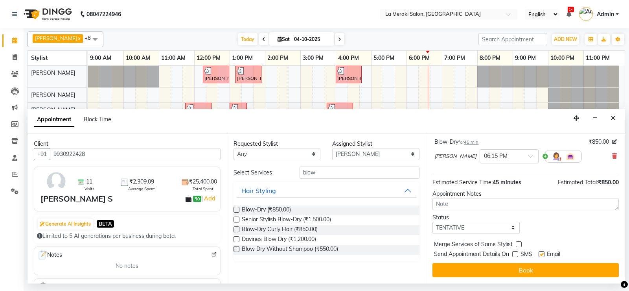
checkbox input "false"
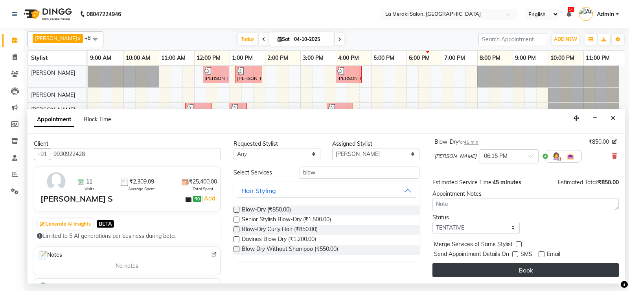
click at [533, 270] on button "Book" at bounding box center [526, 270] width 186 height 14
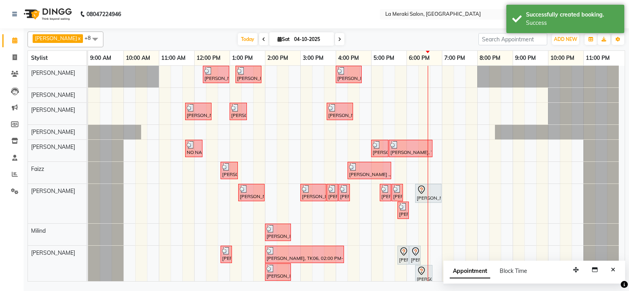
scroll to position [7, 0]
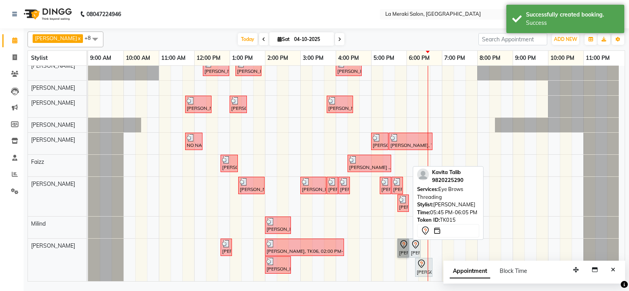
drag, startPoint x: 405, startPoint y: 251, endPoint x: 400, endPoint y: 253, distance: 5.1
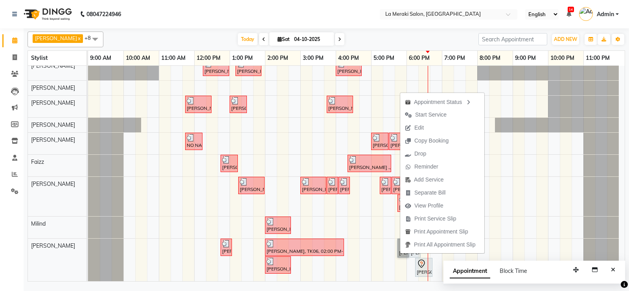
scroll to position [0, 0]
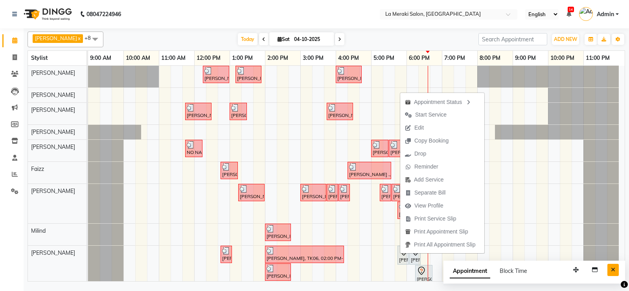
click at [614, 270] on icon "Close" at bounding box center [613, 270] width 4 height 6
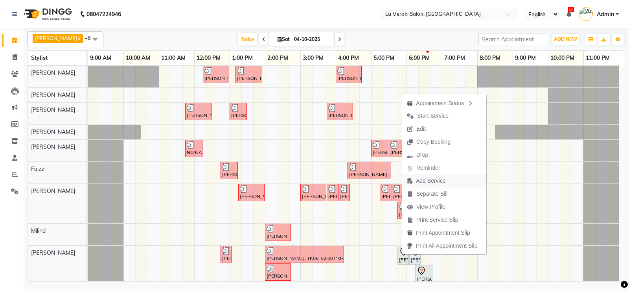
click at [420, 179] on span "Add Service" at bounding box center [430, 181] width 29 height 8
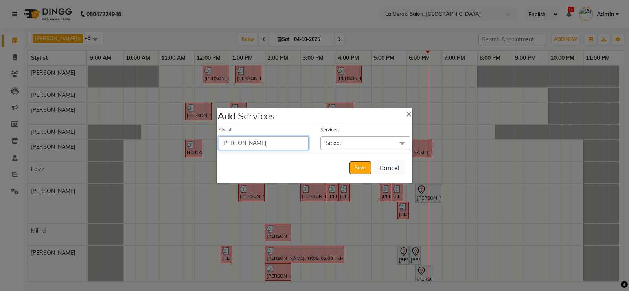
click at [281, 143] on select "[PERSON_NAME] Anus [PERSON_NAME] Faizz [PERSON_NAME] [PERSON_NAME] Kadam [PERSO…" at bounding box center [264, 143] width 90 height 14
select select "25961"
click at [219, 136] on select "[PERSON_NAME] Anus [PERSON_NAME] Faizz [PERSON_NAME] [PERSON_NAME] Kadam [PERSO…" at bounding box center [264, 143] width 90 height 14
select select "1085"
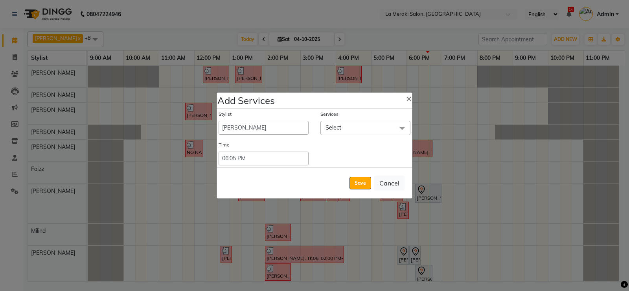
click at [330, 123] on span "Select" at bounding box center [366, 128] width 90 height 14
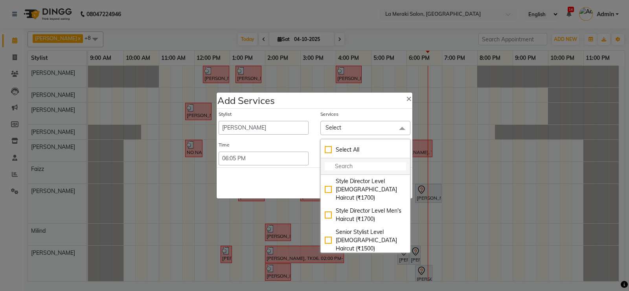
click at [344, 162] on input "multiselect-search" at bounding box center [365, 166] width 81 height 8
type input "cut"
checkbox input "true"
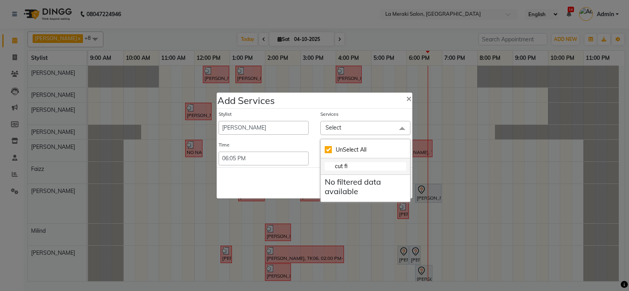
type input "cut f"
checkbox input "false"
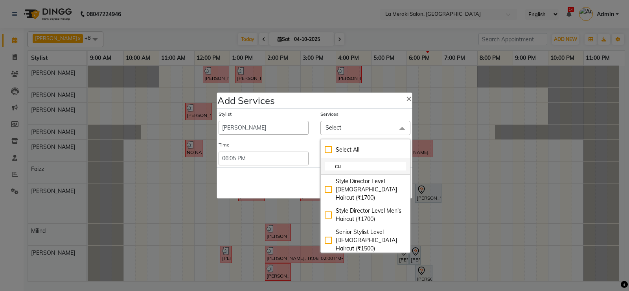
type input "c"
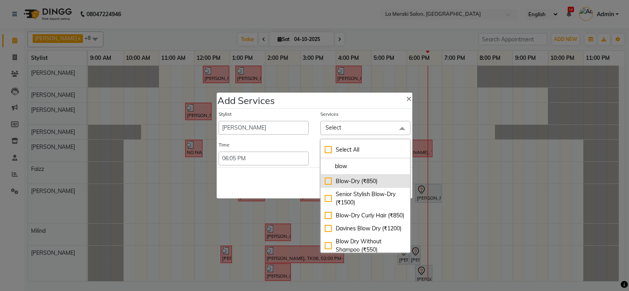
type input "blow"
click at [327, 184] on div "Blow-Dry (₹850)" at bounding box center [365, 181] width 81 height 8
checkbox input "true"
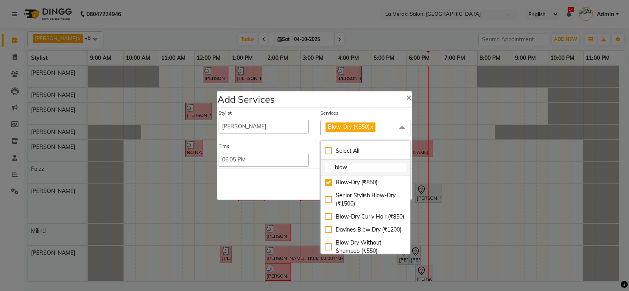
click at [362, 167] on input "blow" at bounding box center [365, 167] width 81 height 8
type input "b"
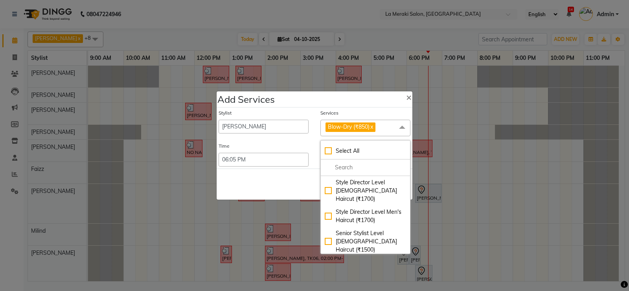
click at [371, 112] on div "Services" at bounding box center [366, 114] width 90 height 10
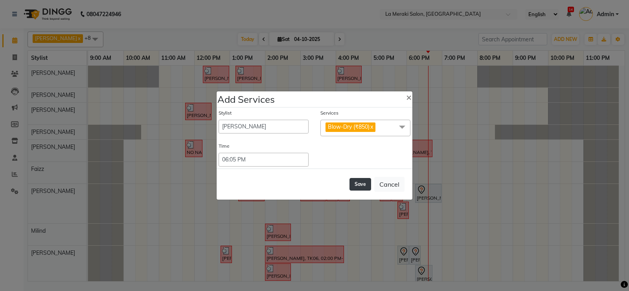
click at [361, 183] on button "Save" at bounding box center [361, 184] width 22 height 13
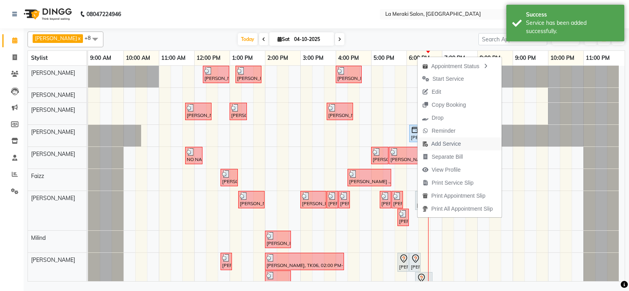
click at [433, 142] on span "Add Service" at bounding box center [445, 144] width 29 height 8
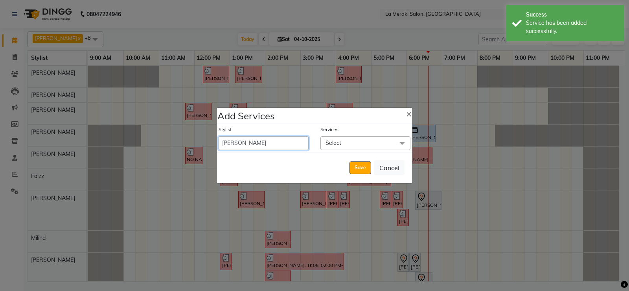
click at [281, 138] on select "[PERSON_NAME] Anus [PERSON_NAME] Faizz [PERSON_NAME] [PERSON_NAME] Kadam [PERSO…" at bounding box center [264, 143] width 90 height 14
select select "64939"
click at [219, 136] on select "[PERSON_NAME] Anus [PERSON_NAME] Faizz [PERSON_NAME] [PERSON_NAME] Kadam [PERSO…" at bounding box center [264, 143] width 90 height 14
select select "1130"
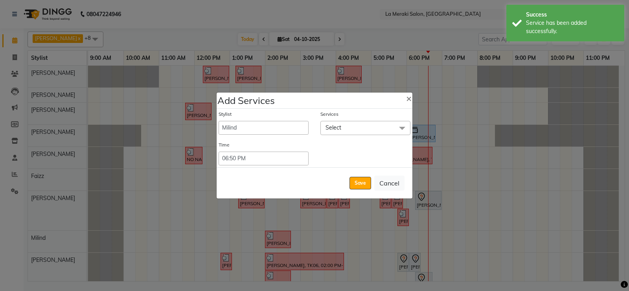
drag, startPoint x: 344, startPoint y: 127, endPoint x: 343, endPoint y: 151, distance: 23.6
click at [344, 127] on span "Select" at bounding box center [366, 128] width 90 height 14
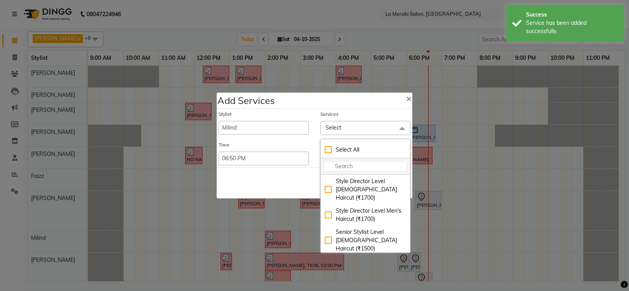
click at [342, 166] on input "multiselect-search" at bounding box center [365, 166] width 81 height 8
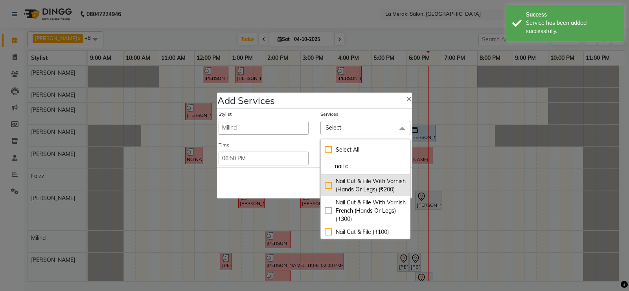
type input "nail c"
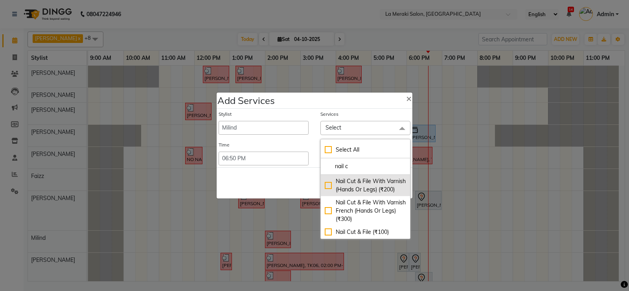
click at [330, 185] on div "Nail Cut & File With Varnish (Hands Or Legs) (₹200)" at bounding box center [365, 185] width 81 height 17
checkbox input "true"
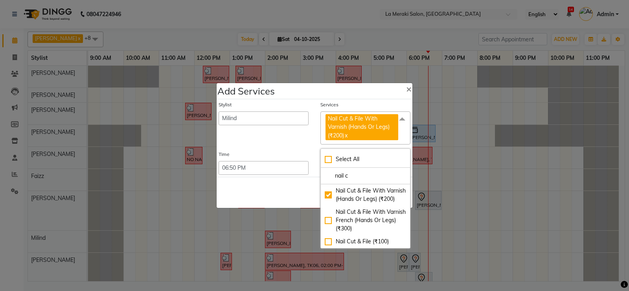
click at [364, 98] on div "Add Services ×" at bounding box center [315, 91] width 196 height 16
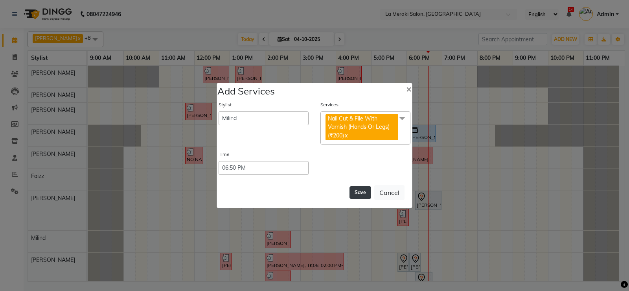
click at [359, 192] on button "Save" at bounding box center [361, 192] width 22 height 13
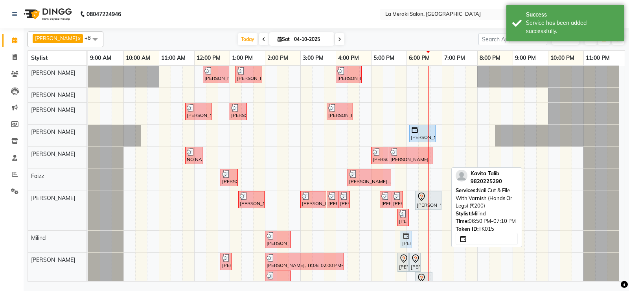
drag, startPoint x: 441, startPoint y: 240, endPoint x: 407, endPoint y: 243, distance: 34.0
click at [88, 243] on div "[PERSON_NAME], TK06, 02:00 PM-02:45 PM, Kavita Talib, TK15, 06:50 PM-07:10 PM, …" at bounding box center [88, 241] width 0 height 22
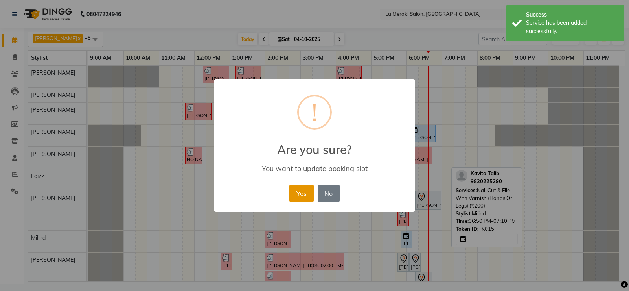
click at [302, 192] on button "Yes" at bounding box center [301, 192] width 24 height 17
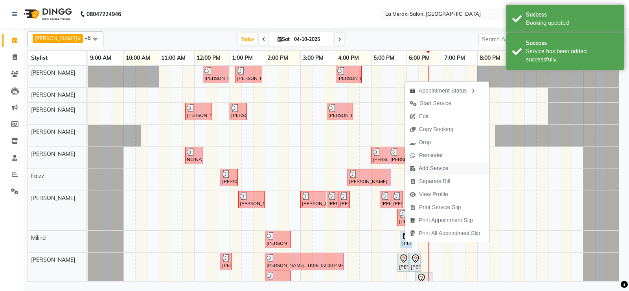
click at [420, 165] on span "Add Service" at bounding box center [433, 168] width 29 height 8
select select "64939"
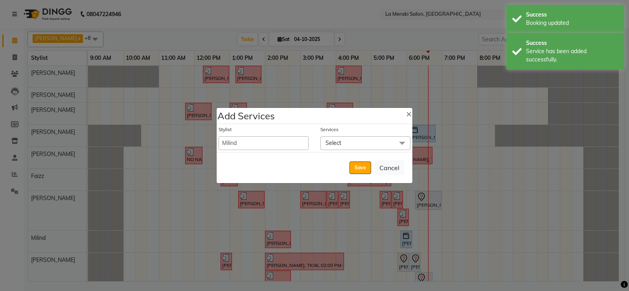
click at [342, 149] on span "Select" at bounding box center [366, 143] width 90 height 14
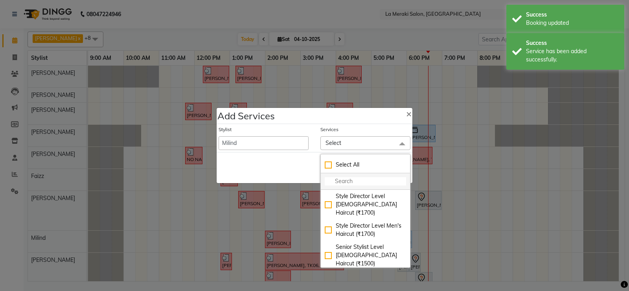
click at [337, 180] on input "multiselect-search" at bounding box center [365, 181] width 81 height 8
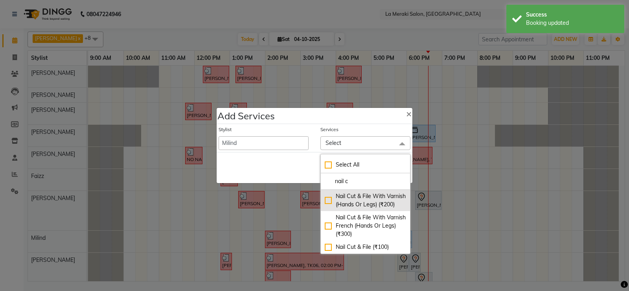
type input "nail c"
click at [327, 200] on div "Nail Cut & File With Varnish (Hands Or Legs) (₹200)" at bounding box center [365, 200] width 81 height 17
checkbox input "true"
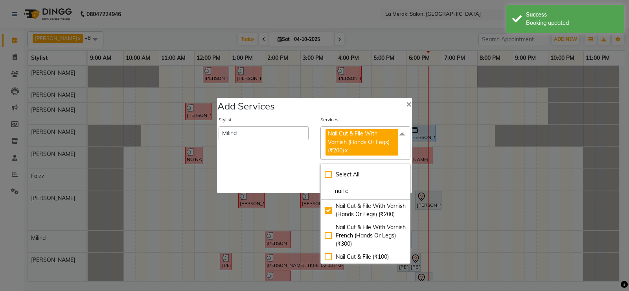
click at [370, 118] on div "Services" at bounding box center [366, 121] width 90 height 10
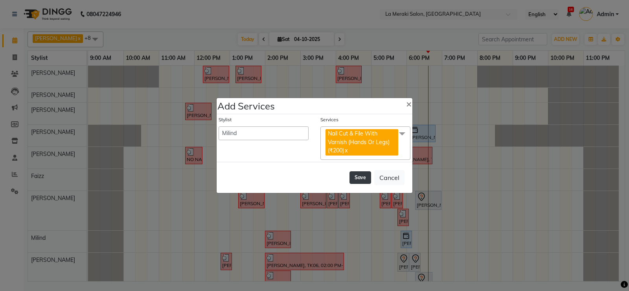
click at [359, 177] on button "Save" at bounding box center [361, 177] width 22 height 13
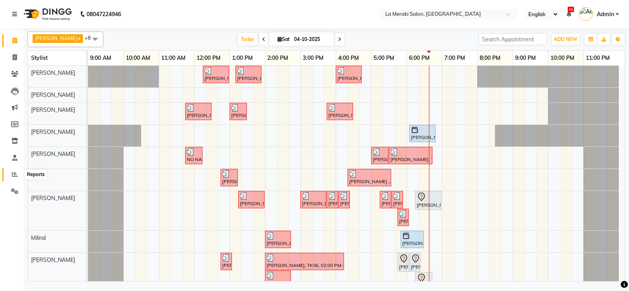
click at [11, 173] on span at bounding box center [15, 174] width 14 height 9
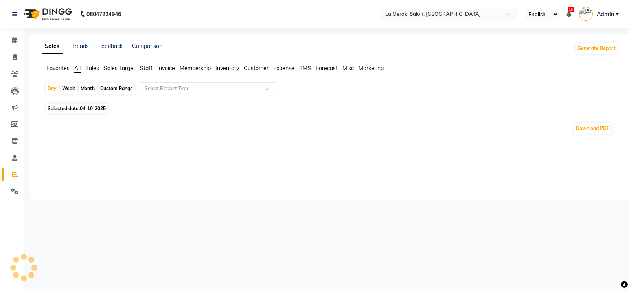
click at [181, 86] on input "text" at bounding box center [199, 89] width 113 height 8
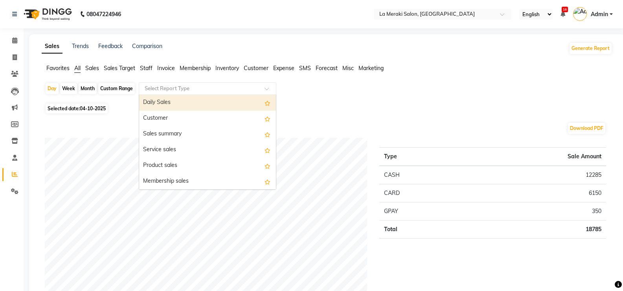
click at [168, 99] on div "Daily Sales" at bounding box center [207, 103] width 137 height 16
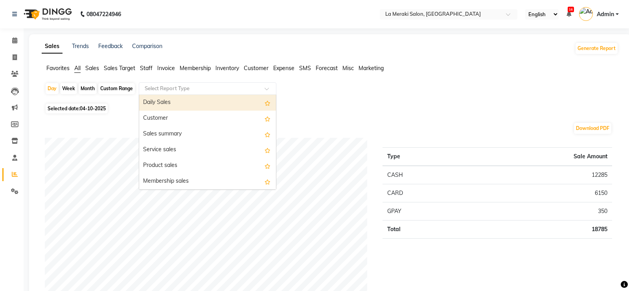
select select "full_report"
select select "csv"
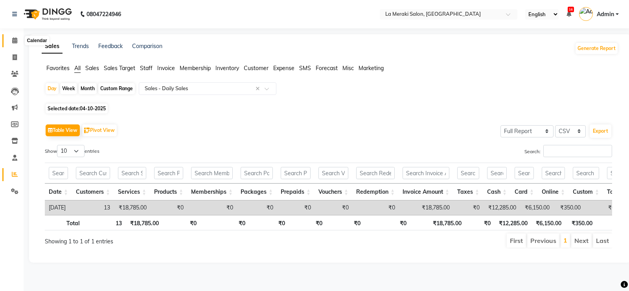
click at [16, 42] on icon at bounding box center [14, 40] width 5 height 6
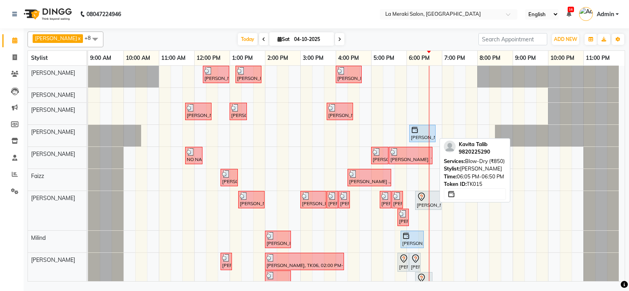
click at [422, 132] on div at bounding box center [422, 130] width 23 height 8
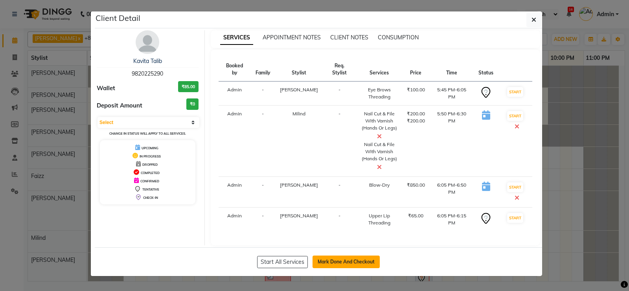
click at [338, 259] on button "Mark Done And Checkout" at bounding box center [346, 261] width 67 height 13
select select "service"
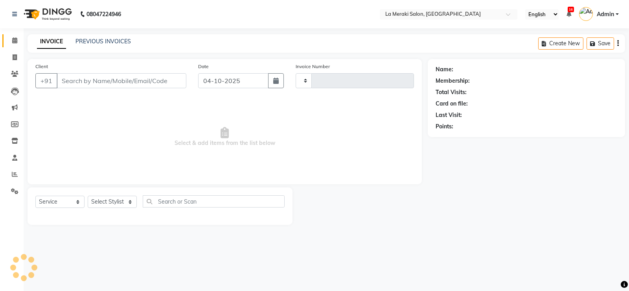
type input "2767"
select select "438"
type input "9820225290"
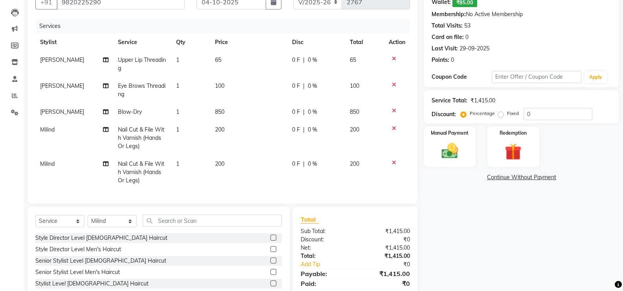
scroll to position [118, 0]
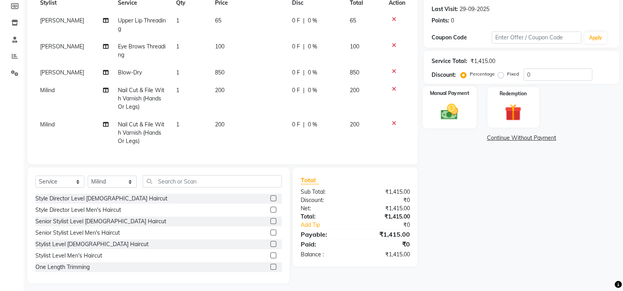
click at [451, 115] on img at bounding box center [450, 111] width 28 height 20
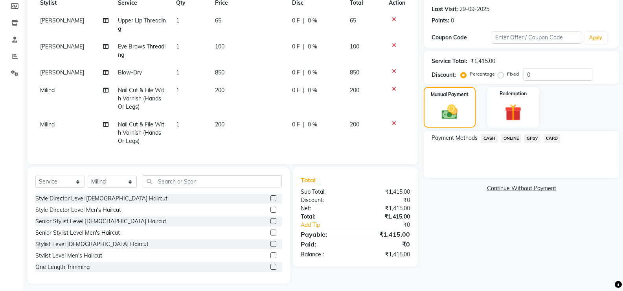
click at [490, 137] on span "CASH" at bounding box center [489, 138] width 17 height 9
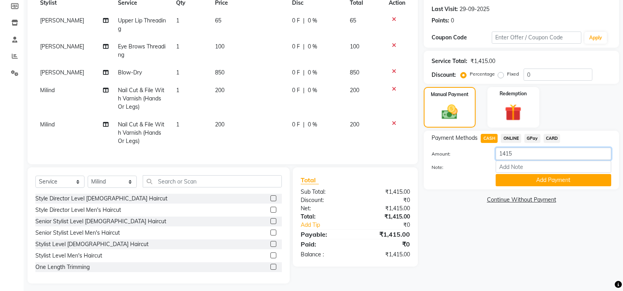
drag, startPoint x: 525, startPoint y: 151, endPoint x: 425, endPoint y: 170, distance: 101.2
click at [432, 170] on div "Amount: 1415 Note: Add Payment" at bounding box center [522, 166] width 180 height 39
click at [535, 181] on button "Add Payment" at bounding box center [554, 180] width 116 height 12
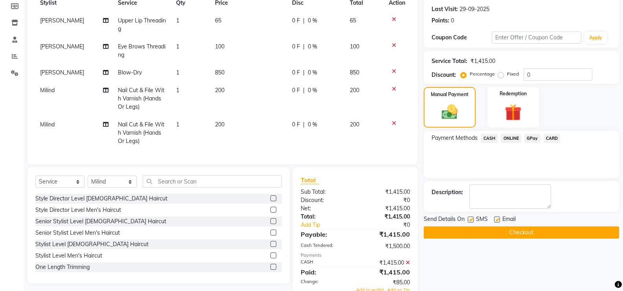
drag, startPoint x: 469, startPoint y: 218, endPoint x: 487, endPoint y: 223, distance: 19.1
click at [470, 218] on label at bounding box center [471, 219] width 6 height 6
click at [470, 218] on input "checkbox" at bounding box center [470, 219] width 5 height 5
click at [495, 219] on label at bounding box center [497, 219] width 6 height 6
click at [495, 219] on input "checkbox" at bounding box center [496, 219] width 5 height 5
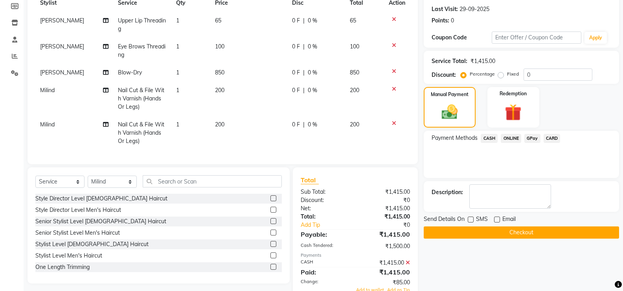
click at [474, 233] on button "Checkout" at bounding box center [521, 232] width 195 height 12
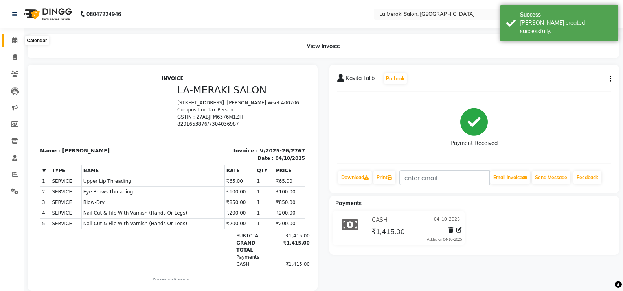
click at [15, 39] on icon at bounding box center [14, 40] width 5 height 6
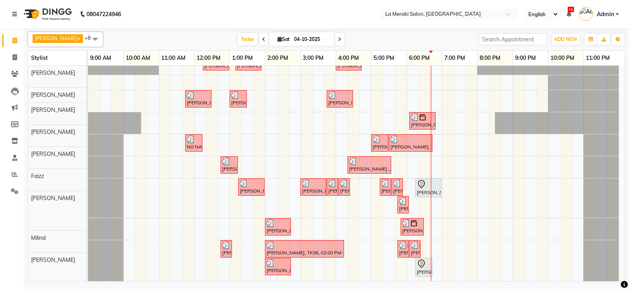
scroll to position [13, 0]
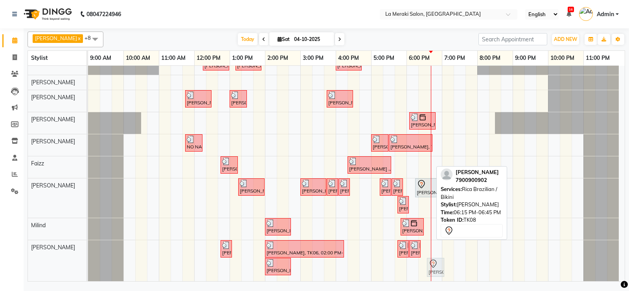
drag, startPoint x: 424, startPoint y: 272, endPoint x: 428, endPoint y: 271, distance: 4.3
click at [88, 271] on div "[PERSON_NAME], TK01, 12:45 PM-01:05 PM, Eye Brows Threading [PERSON_NAME], TK06…" at bounding box center [88, 260] width 0 height 41
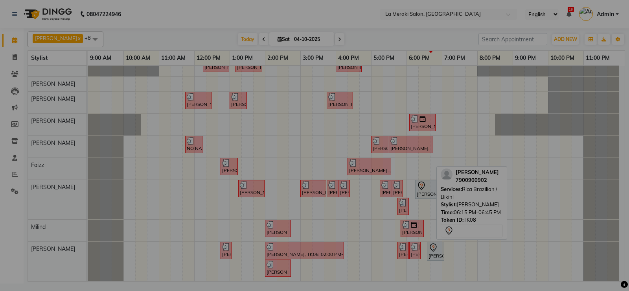
scroll to position [11, 0]
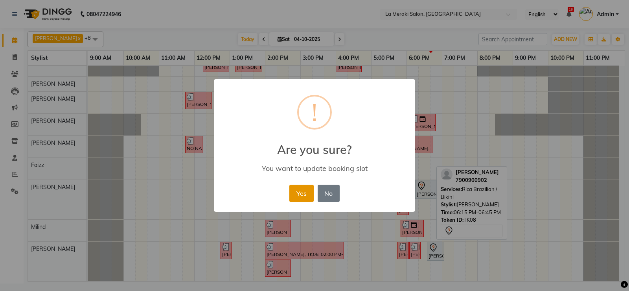
click at [309, 188] on button "Yes" at bounding box center [301, 192] width 24 height 17
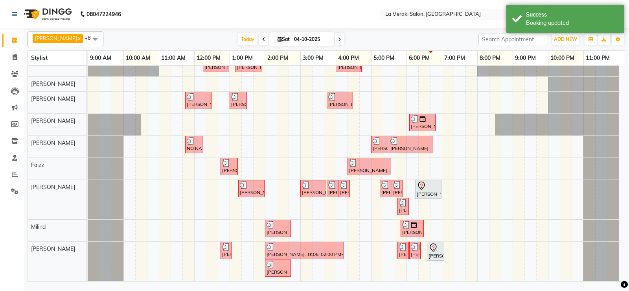
click at [352, 253] on div "[PERSON_NAME], TK02, 12:15 PM-01:00 PM, Blow-Dry (₹850) [PERSON_NAME], TK05, 01…" at bounding box center [356, 168] width 537 height 226
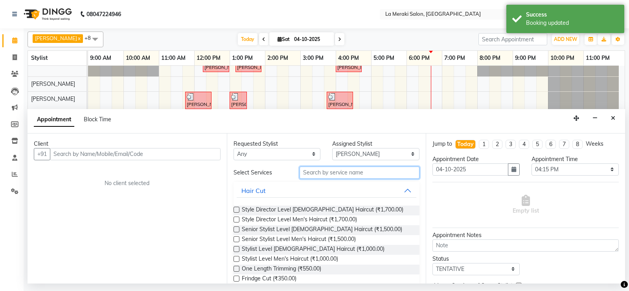
click at [358, 170] on input "text" at bounding box center [360, 172] width 120 height 12
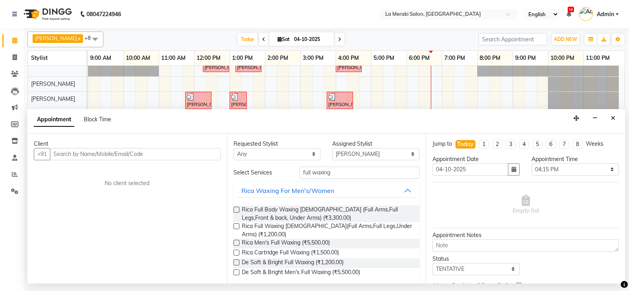
click at [237, 227] on label at bounding box center [237, 226] width 6 height 6
click at [237, 227] on input "checkbox" at bounding box center [236, 226] width 5 height 5
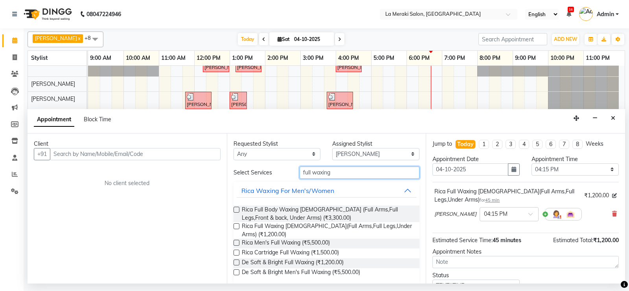
click at [341, 176] on input "full waxing" at bounding box center [360, 172] width 120 height 12
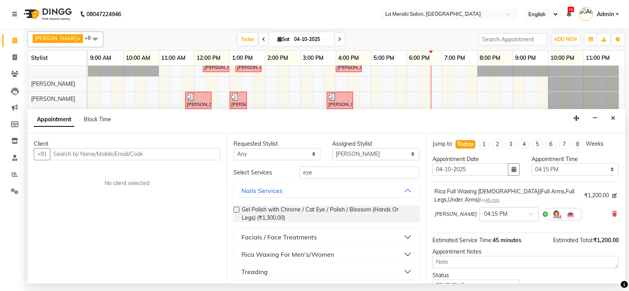
click at [400, 268] on button "Treading" at bounding box center [327, 271] width 180 height 14
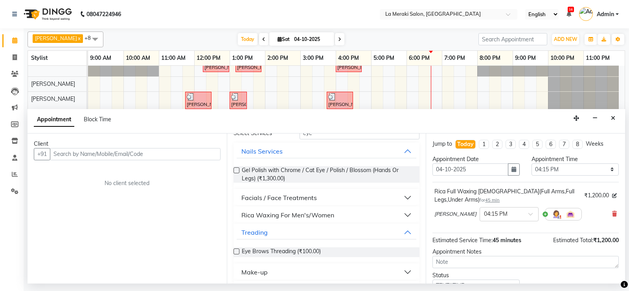
click at [236, 251] on label at bounding box center [237, 251] width 6 height 6
click at [236, 251] on input "checkbox" at bounding box center [236, 251] width 5 height 5
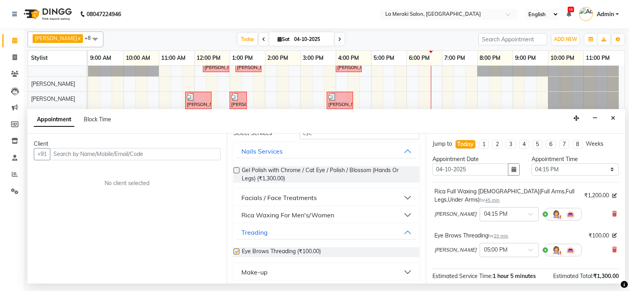
scroll to position [0, 0]
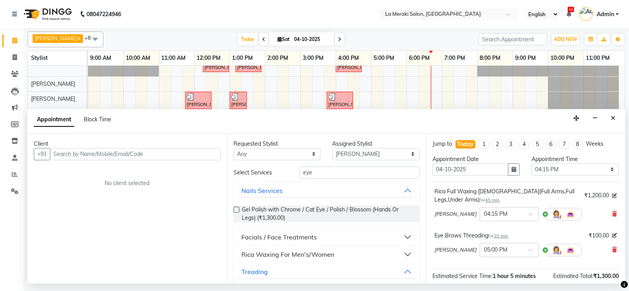
click at [324, 179] on div "Select Services eye Nails Services Gel Polish with Chrome / Cat Eye / Polish / …" at bounding box center [327, 260] width 186 height 188
click at [329, 175] on input "eye" at bounding box center [360, 172] width 120 height 12
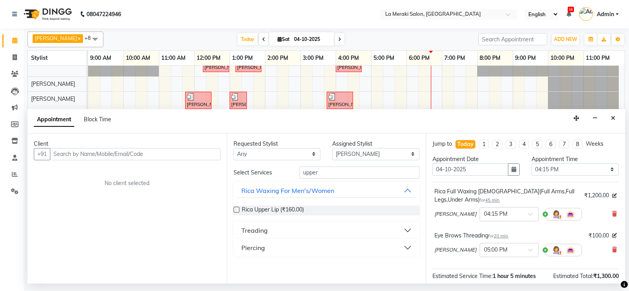
click at [236, 210] on label at bounding box center [237, 209] width 6 height 6
click at [236, 210] on input "checkbox" at bounding box center [236, 210] width 5 height 5
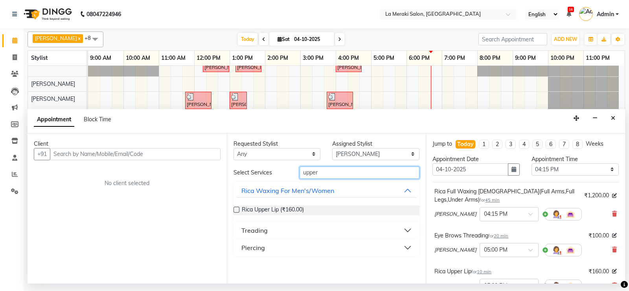
click at [347, 171] on input "upper" at bounding box center [360, 172] width 120 height 12
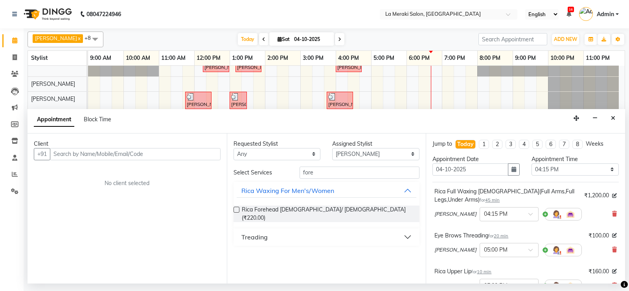
click at [407, 230] on button "Treading" at bounding box center [327, 237] width 180 height 14
click at [236, 253] on label at bounding box center [237, 256] width 6 height 6
click at [236, 254] on input "checkbox" at bounding box center [236, 256] width 5 height 5
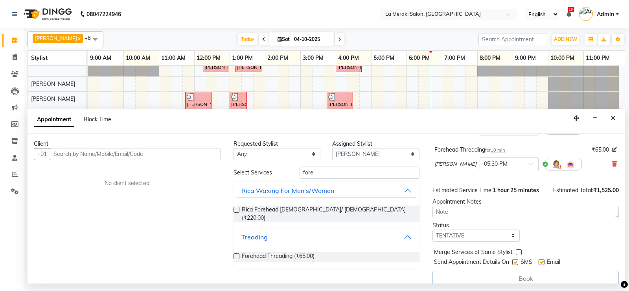
scroll to position [171, 0]
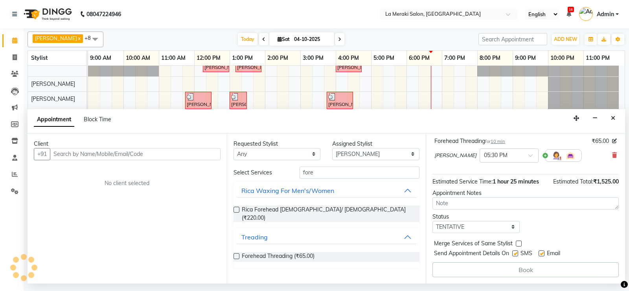
click at [518, 253] on label at bounding box center [515, 253] width 6 height 6
click at [518, 253] on input "checkbox" at bounding box center [514, 253] width 5 height 5
click at [545, 253] on label at bounding box center [542, 253] width 6 height 6
click at [544, 253] on input "checkbox" at bounding box center [541, 253] width 5 height 5
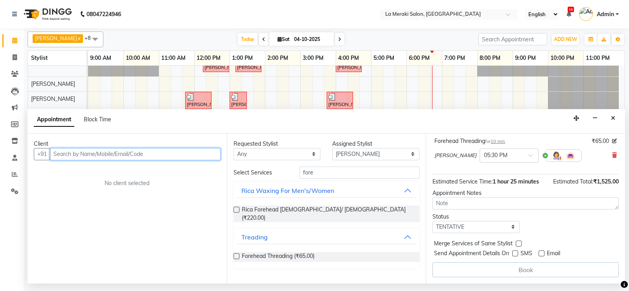
click at [214, 150] on input "text" at bounding box center [135, 154] width 171 height 12
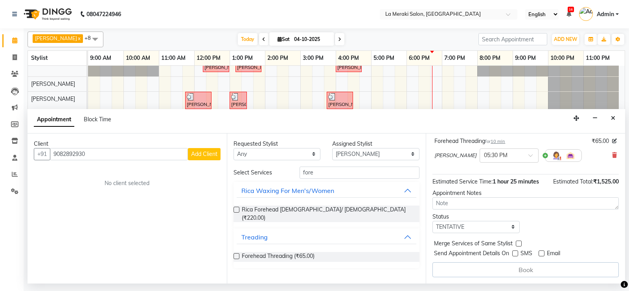
click at [215, 157] on span "Add Client" at bounding box center [204, 153] width 26 height 7
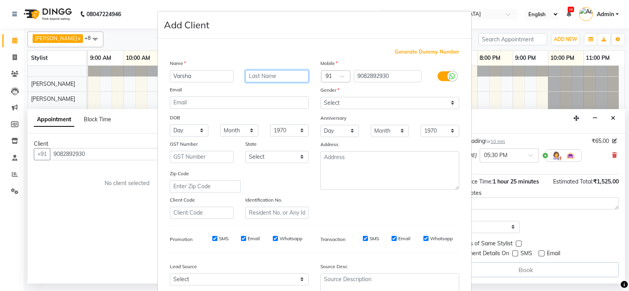
click at [256, 76] on input "text" at bounding box center [277, 76] width 64 height 12
click at [448, 72] on div at bounding box center [453, 76] width 10 height 10
click at [0, 0] on input "checkbox" at bounding box center [0, 0] width 0 height 0
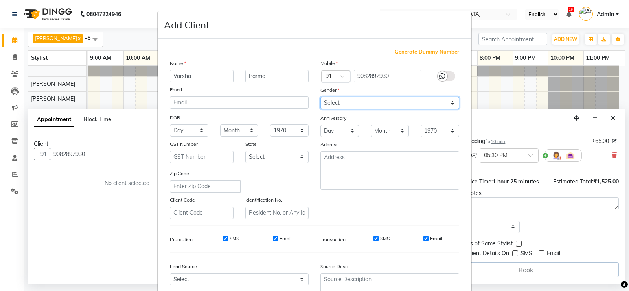
click at [362, 103] on select "Select [DEMOGRAPHIC_DATA] [DEMOGRAPHIC_DATA] Other Prefer Not To Say" at bounding box center [390, 103] width 139 height 12
click at [321, 97] on select "Select [DEMOGRAPHIC_DATA] [DEMOGRAPHIC_DATA] Other Prefer Not To Say" at bounding box center [390, 103] width 139 height 12
click at [374, 238] on input "SMS" at bounding box center [376, 238] width 5 height 5
click at [424, 238] on input "Email" at bounding box center [426, 238] width 5 height 5
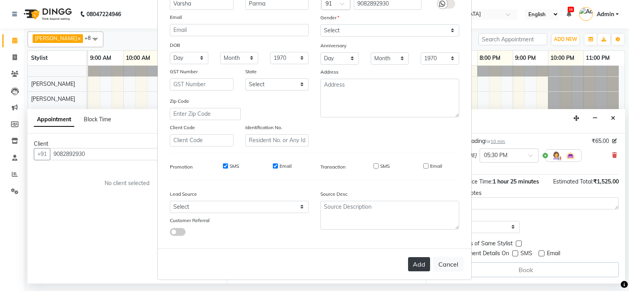
click at [415, 258] on button "Add" at bounding box center [419, 264] width 22 height 14
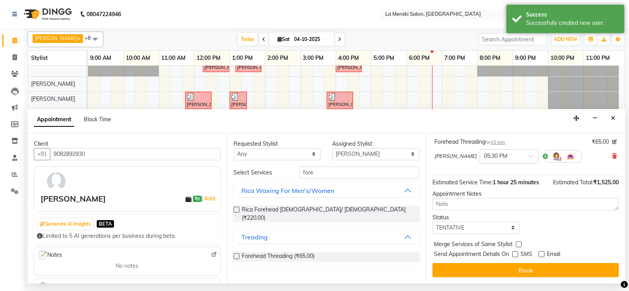
scroll to position [170, 0]
click at [374, 153] on select "Select [PERSON_NAME] Anus [PERSON_NAME] Faizz [PERSON_NAME] [PERSON_NAME] Kadam…" at bounding box center [375, 154] width 87 height 12
click at [332, 148] on select "Select [PERSON_NAME] Anus [PERSON_NAME] Faizz [PERSON_NAME] [PERSON_NAME] Kadam…" at bounding box center [375, 154] width 87 height 12
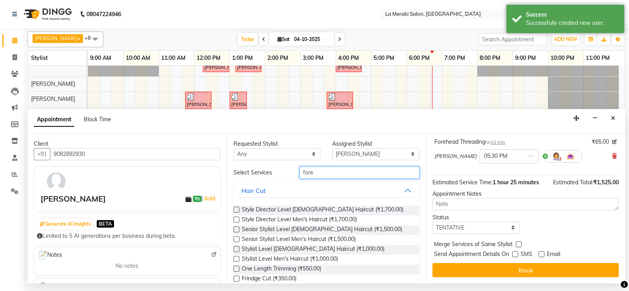
click at [328, 174] on input "fore" at bounding box center [360, 172] width 120 height 12
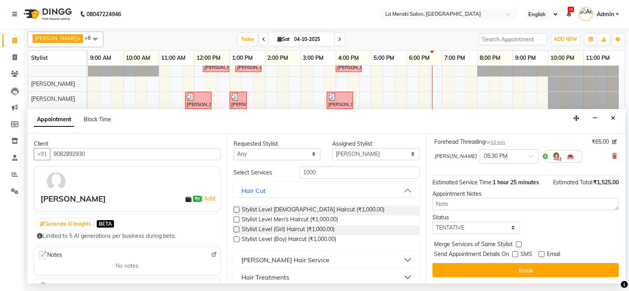
click at [237, 209] on label at bounding box center [237, 209] width 6 height 6
click at [237, 209] on input "checkbox" at bounding box center [236, 210] width 5 height 5
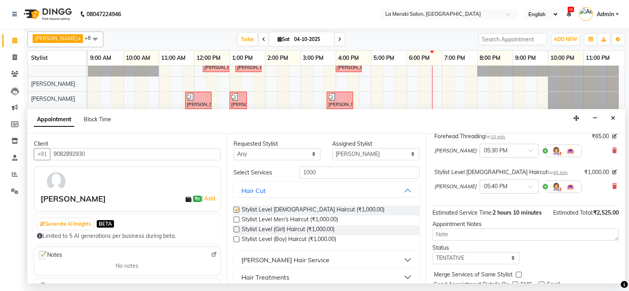
scroll to position [206, 0]
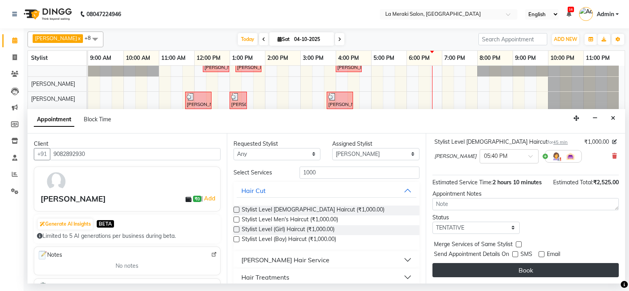
click at [516, 271] on button "Book" at bounding box center [526, 270] width 186 height 14
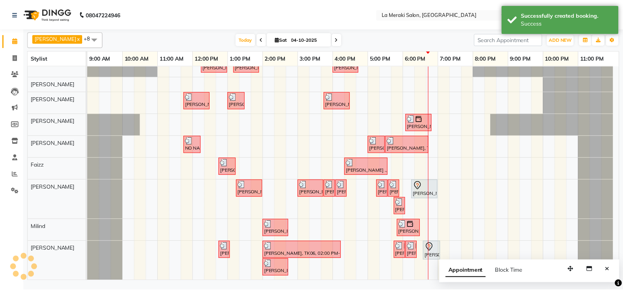
scroll to position [13, 0]
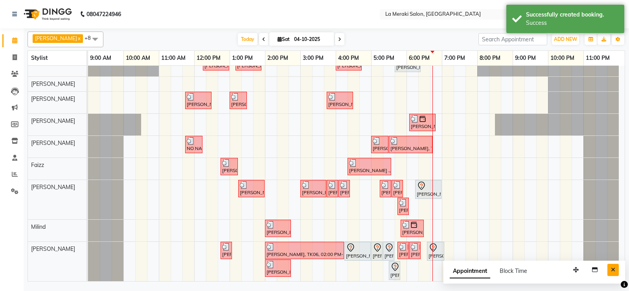
click at [610, 270] on button "Close" at bounding box center [613, 270] width 11 height 12
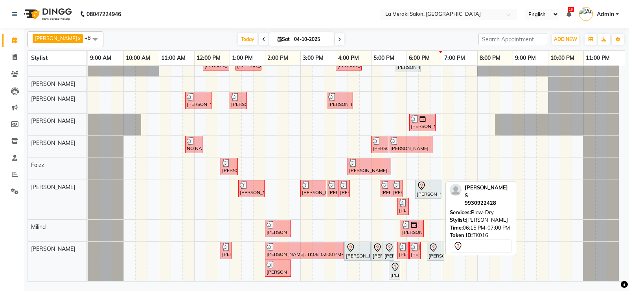
click at [426, 190] on div "[PERSON_NAME] S, TK16, 06:15 PM-07:00 PM, Blow-Dry" at bounding box center [428, 189] width 25 height 17
click at [432, 185] on div at bounding box center [428, 185] width 23 height 9
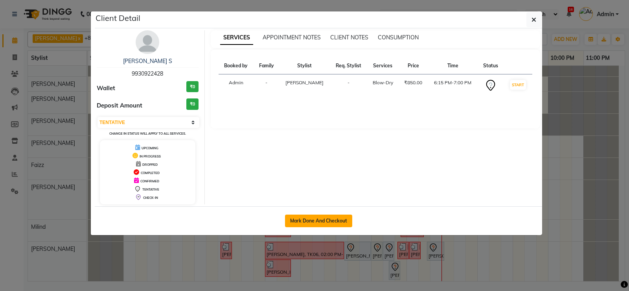
click at [317, 216] on button "Mark Done And Checkout" at bounding box center [318, 220] width 67 height 13
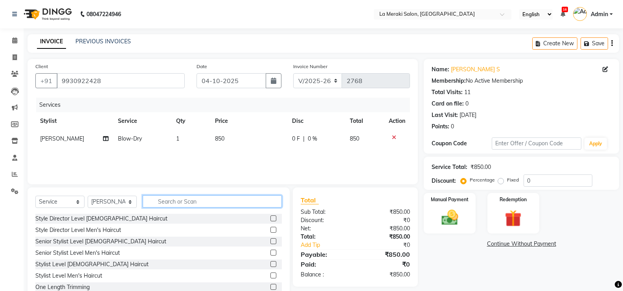
click at [170, 199] on input "text" at bounding box center [212, 201] width 139 height 12
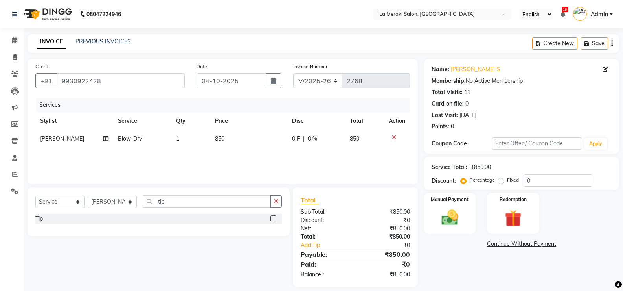
click at [273, 221] on div at bounding box center [273, 219] width 5 height 8
click at [273, 217] on label at bounding box center [274, 218] width 6 height 6
click at [273, 217] on input "checkbox" at bounding box center [273, 218] width 5 height 5
click at [221, 158] on span "50" at bounding box center [218, 156] width 6 height 7
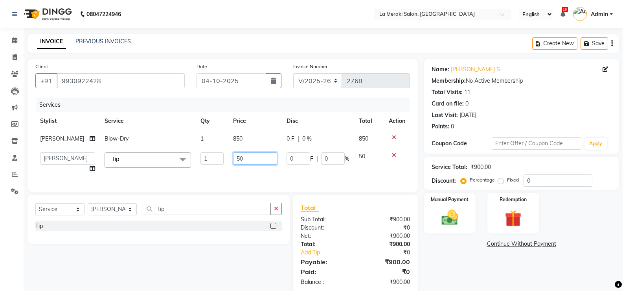
drag, startPoint x: 244, startPoint y: 155, endPoint x: 205, endPoint y: 156, distance: 39.0
click at [206, 156] on tr "[PERSON_NAME] Anus [PERSON_NAME] Faizz [PERSON_NAME] [PERSON_NAME] Kadam [PERSO…" at bounding box center [222, 162] width 375 height 30
click at [262, 174] on div "Services Stylist Service Qty Price Disc Total Action [PERSON_NAME] Blow-Dry 1 8…" at bounding box center [222, 141] width 375 height 86
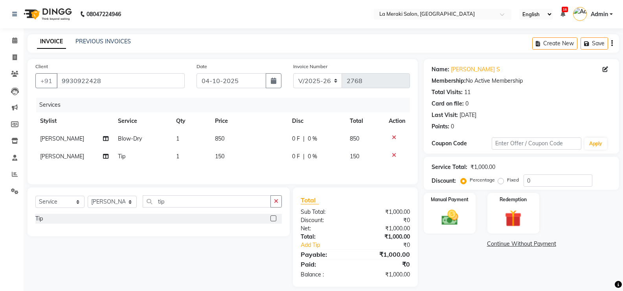
scroll to position [9, 0]
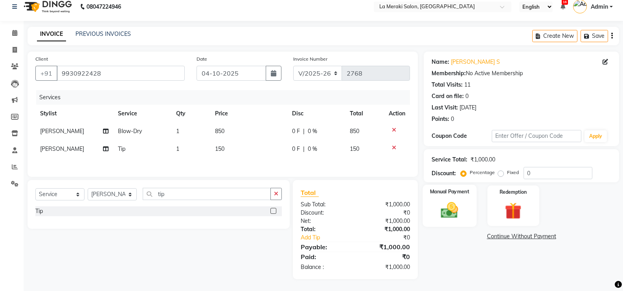
click at [454, 205] on img at bounding box center [450, 210] width 28 height 20
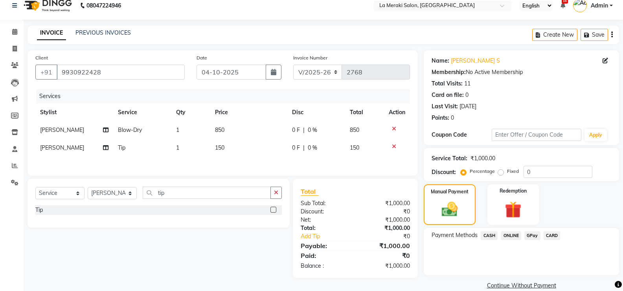
scroll to position [21, 0]
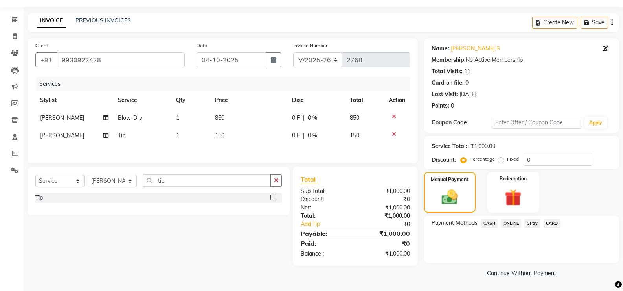
click at [554, 227] on span "CARD" at bounding box center [552, 223] width 17 height 9
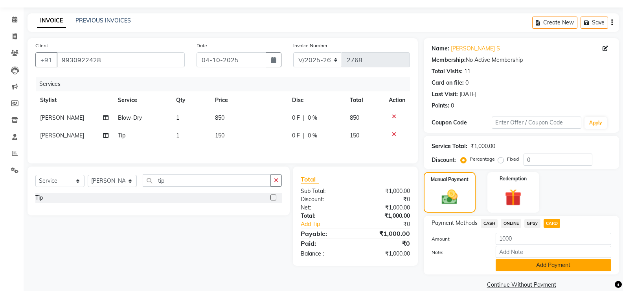
click at [536, 263] on button "Add Payment" at bounding box center [554, 265] width 116 height 12
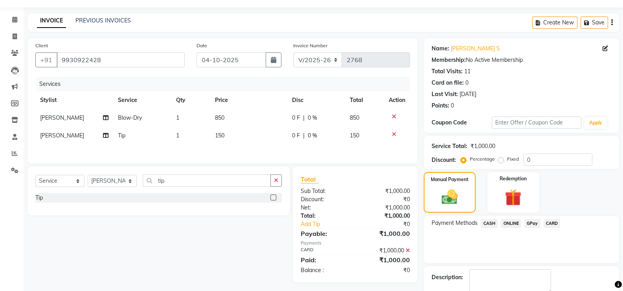
scroll to position [60, 0]
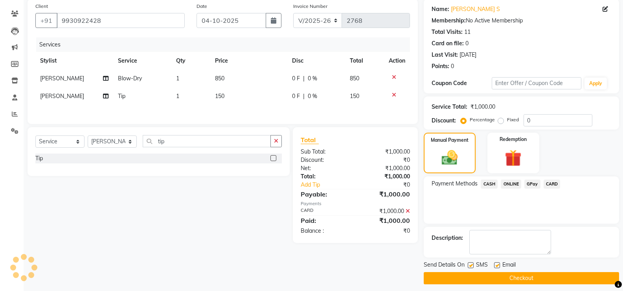
click at [472, 263] on label at bounding box center [471, 265] width 6 height 6
click at [472, 263] on input "checkbox" at bounding box center [470, 265] width 5 height 5
click at [497, 264] on label at bounding box center [497, 265] width 6 height 6
click at [497, 264] on input "checkbox" at bounding box center [496, 265] width 5 height 5
click at [494, 276] on button "Checkout" at bounding box center [521, 278] width 195 height 12
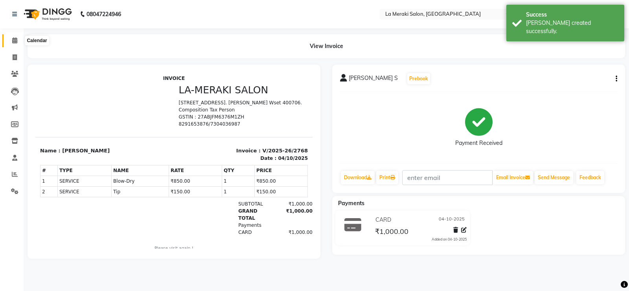
click at [14, 41] on icon at bounding box center [14, 40] width 5 height 6
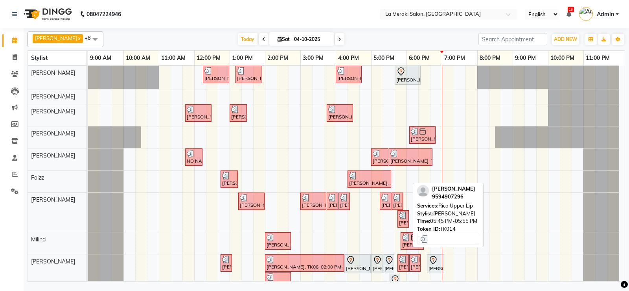
scroll to position [16, 0]
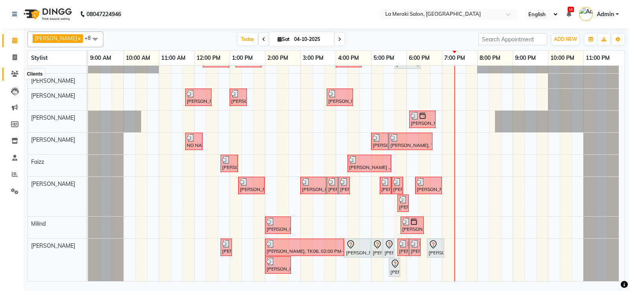
click at [14, 74] on icon at bounding box center [14, 74] width 7 height 6
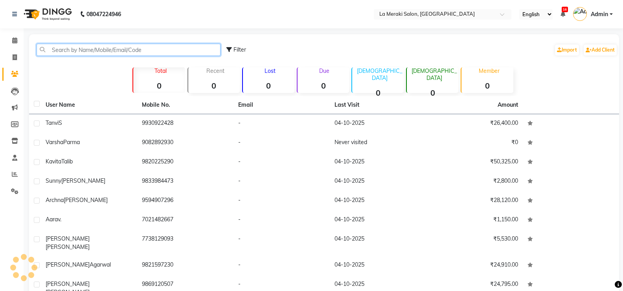
click at [111, 50] on input "text" at bounding box center [129, 50] width 184 height 12
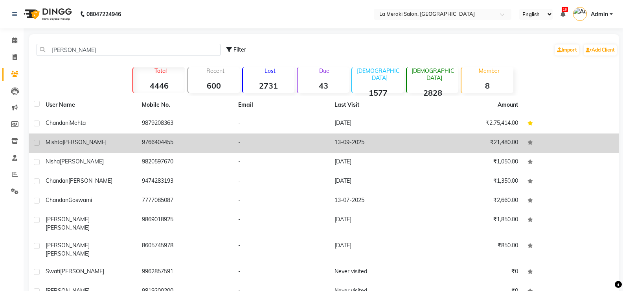
click at [68, 142] on span "[PERSON_NAME]" at bounding box center [85, 141] width 44 height 7
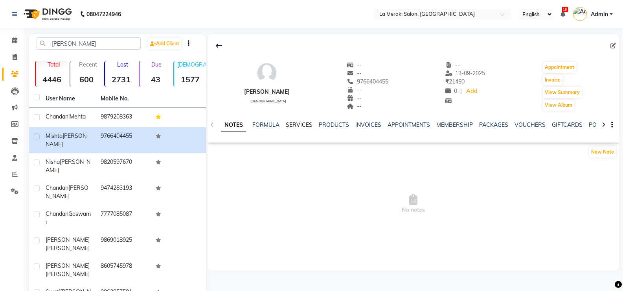
click at [295, 126] on link "SERVICES" at bounding box center [299, 124] width 27 height 7
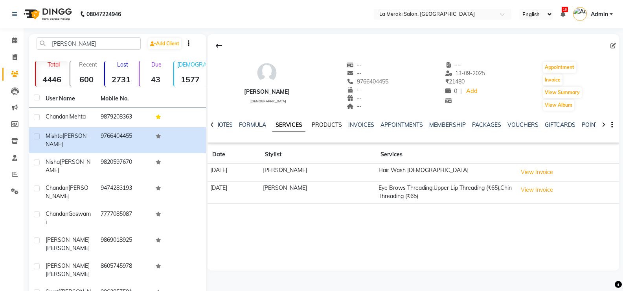
click at [334, 122] on link "PRODUCTS" at bounding box center [327, 124] width 30 height 7
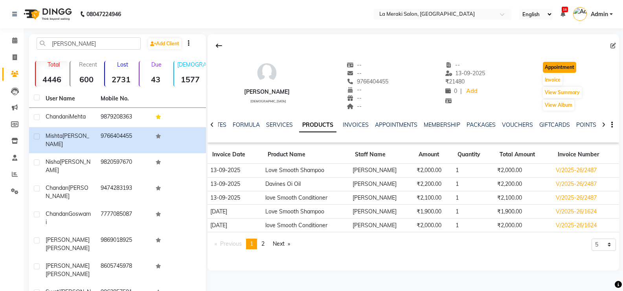
click at [553, 69] on button "Appointment" at bounding box center [559, 67] width 33 height 11
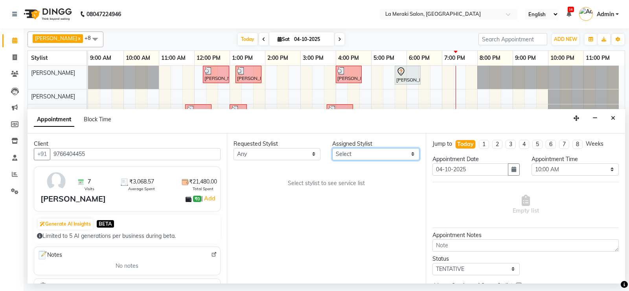
click at [372, 151] on select "Select [PERSON_NAME] Anus [PERSON_NAME] Faizz [PERSON_NAME] [PERSON_NAME] Kadam…" at bounding box center [375, 154] width 87 height 12
click at [332, 148] on select "Select [PERSON_NAME] Anus [PERSON_NAME] Faizz [PERSON_NAME] [PERSON_NAME] Kadam…" at bounding box center [375, 154] width 87 height 12
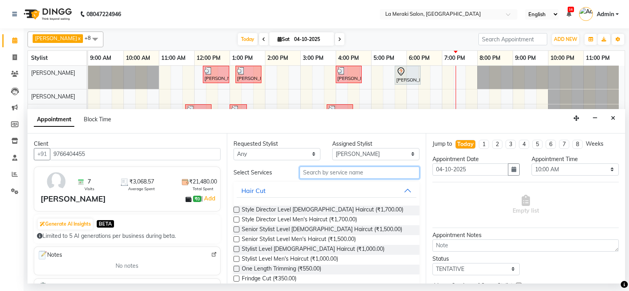
click at [324, 173] on input "text" at bounding box center [360, 172] width 120 height 12
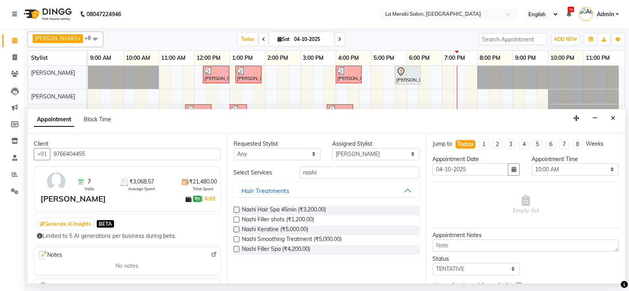
click at [236, 229] on label at bounding box center [237, 229] width 6 height 6
click at [236, 229] on input "checkbox" at bounding box center [236, 229] width 5 height 5
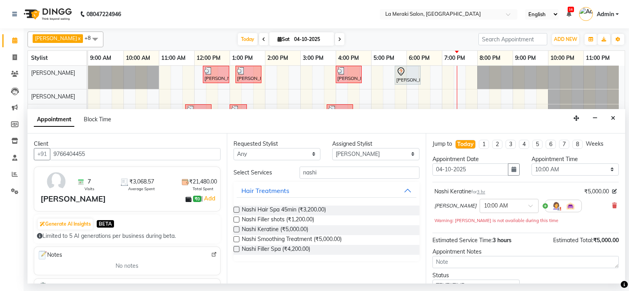
scroll to position [58, 0]
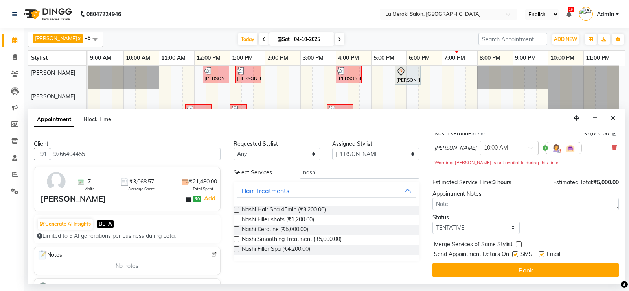
click at [514, 251] on label at bounding box center [515, 254] width 6 height 6
click at [514, 252] on input "checkbox" at bounding box center [514, 254] width 5 height 5
click at [542, 252] on label at bounding box center [542, 254] width 6 height 6
click at [542, 252] on input "checkbox" at bounding box center [541, 254] width 5 height 5
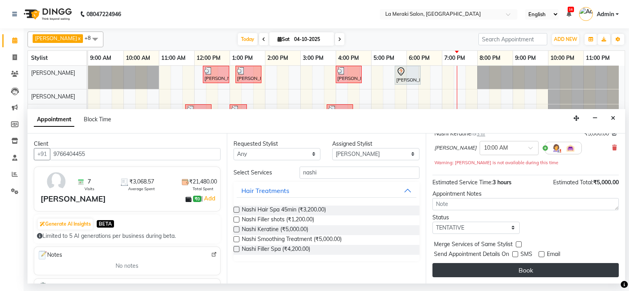
click at [501, 271] on button "Book" at bounding box center [526, 270] width 186 height 14
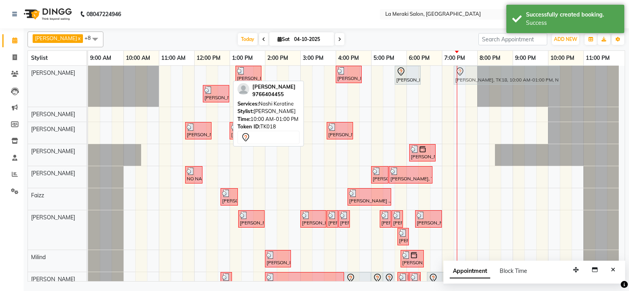
drag, startPoint x: 160, startPoint y: 75, endPoint x: 487, endPoint y: 86, distance: 327.0
click at [487, 86] on div "[PERSON_NAME], TK18, 10:00 AM-01:00 PM, Nashi Keratine [PERSON_NAME], TK05, 01:…" at bounding box center [353, 86] width 531 height 41
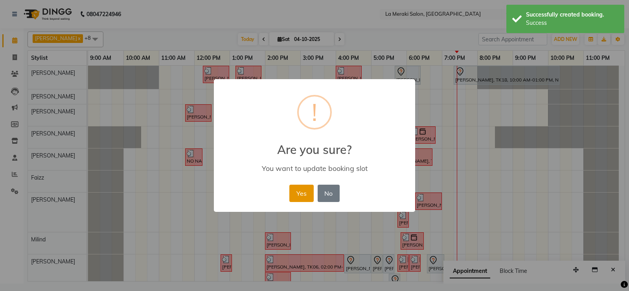
click at [291, 191] on button "Yes" at bounding box center [301, 192] width 24 height 17
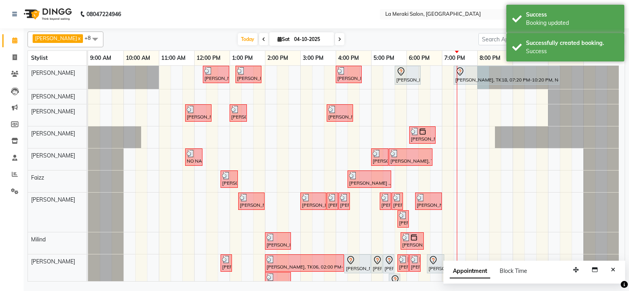
click at [487, 89] on td at bounding box center [483, 181] width 12 height 231
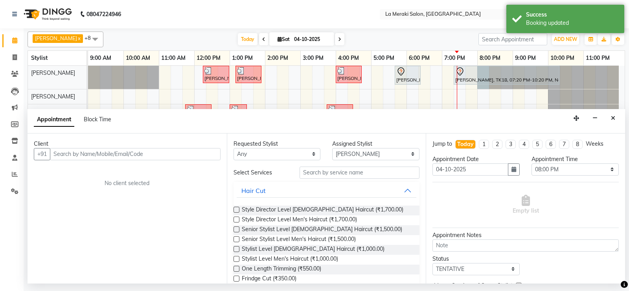
click at [165, 150] on input "text" at bounding box center [135, 154] width 171 height 12
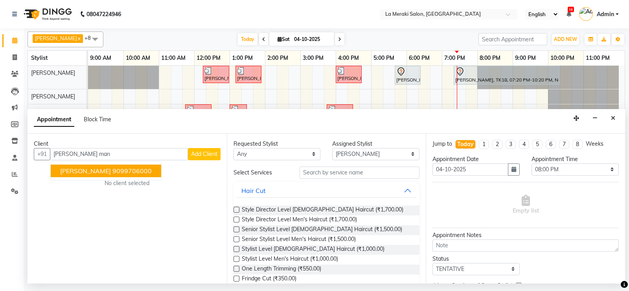
click at [126, 172] on ngb-highlight "9099706000" at bounding box center [131, 171] width 39 height 8
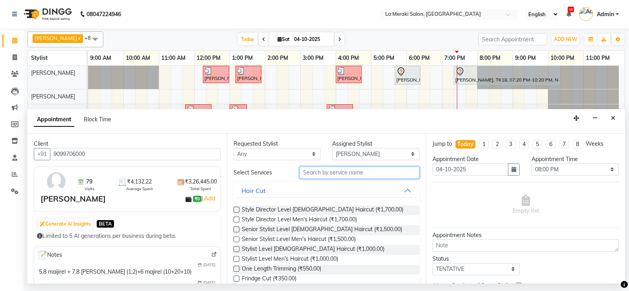
click at [342, 177] on input "text" at bounding box center [360, 172] width 120 height 12
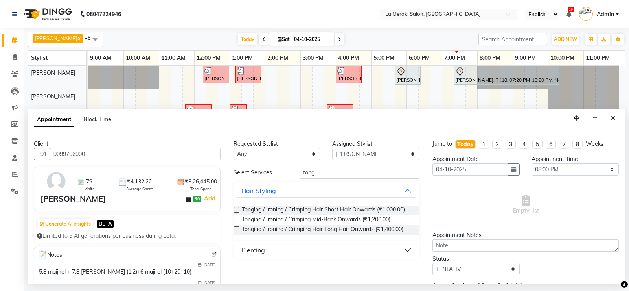
click at [407, 251] on button "Piercing" at bounding box center [327, 250] width 180 height 14
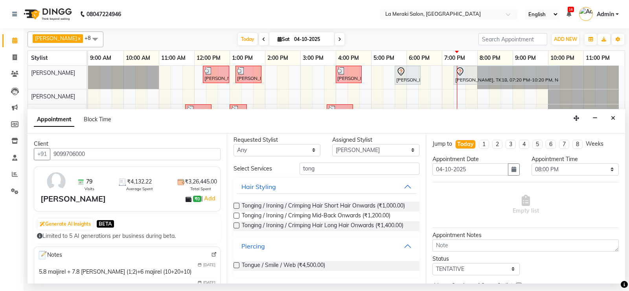
click at [237, 239] on button "Piercing" at bounding box center [327, 246] width 180 height 14
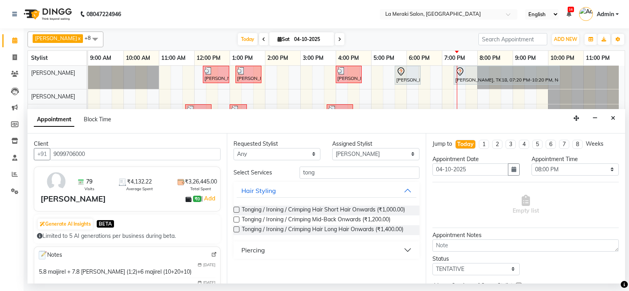
scroll to position [0, 0]
click at [327, 170] on input "tong" at bounding box center [360, 172] width 120 height 12
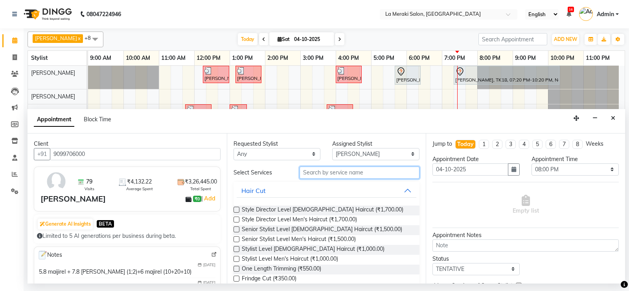
click at [392, 171] on input "text" at bounding box center [360, 172] width 120 height 12
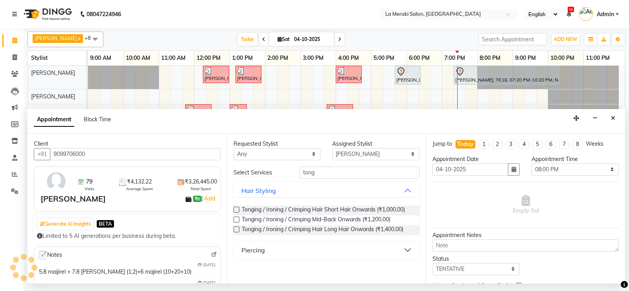
click at [236, 229] on label at bounding box center [237, 229] width 6 height 6
click at [236, 229] on input "checkbox" at bounding box center [236, 229] width 5 height 5
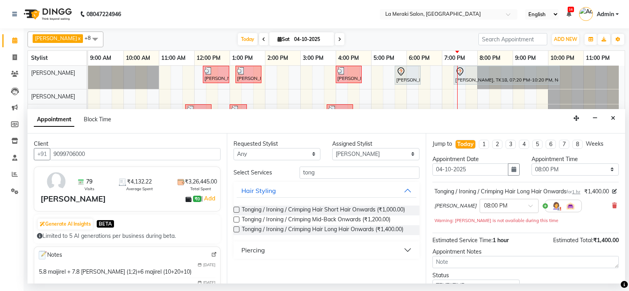
scroll to position [66, 0]
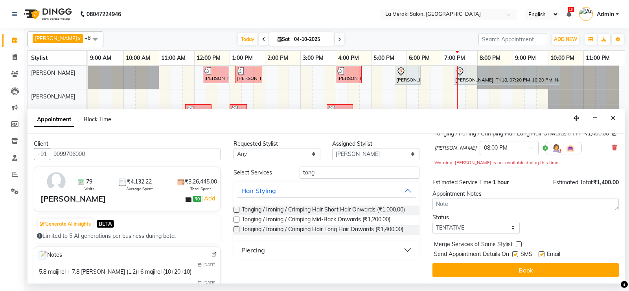
click at [516, 255] on label at bounding box center [515, 254] width 6 height 6
click at [516, 255] on input "checkbox" at bounding box center [514, 254] width 5 height 5
click at [542, 253] on label at bounding box center [542, 254] width 6 height 6
click at [542, 253] on input "checkbox" at bounding box center [541, 254] width 5 height 5
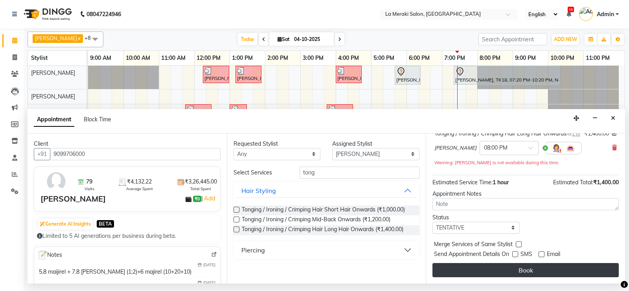
click at [527, 266] on button "Book" at bounding box center [526, 270] width 186 height 14
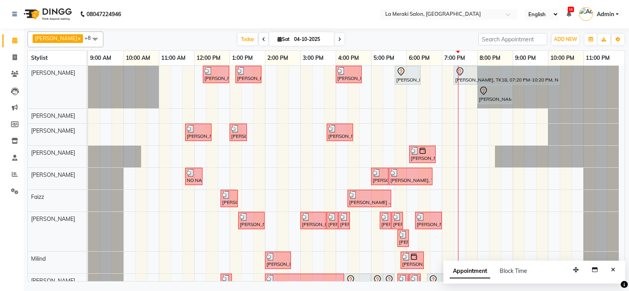
scroll to position [35, 0]
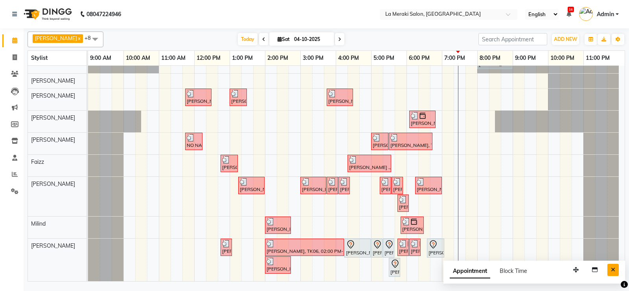
click at [614, 268] on icon "Close" at bounding box center [613, 270] width 4 height 6
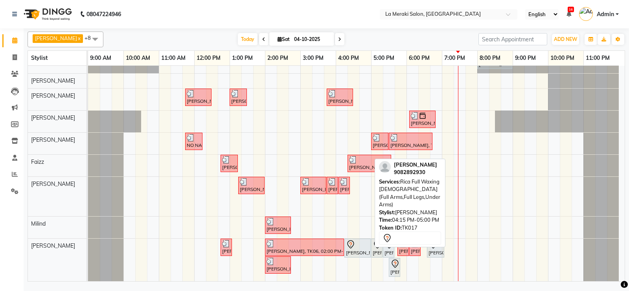
click at [361, 251] on div "[PERSON_NAME], TK17, 04:15 PM-05:00 PM, [GEOGRAPHIC_DATA] Full Waxing [DEMOGRAP…" at bounding box center [357, 248] width 25 height 17
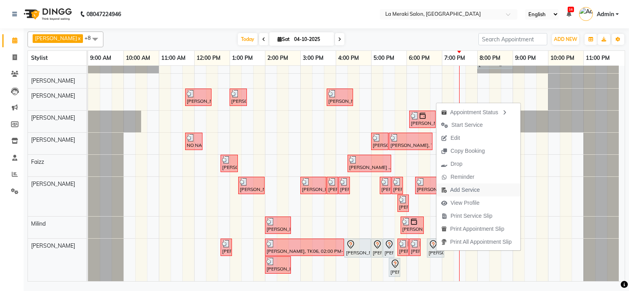
click at [464, 190] on span "Add Service" at bounding box center [464, 190] width 29 height 8
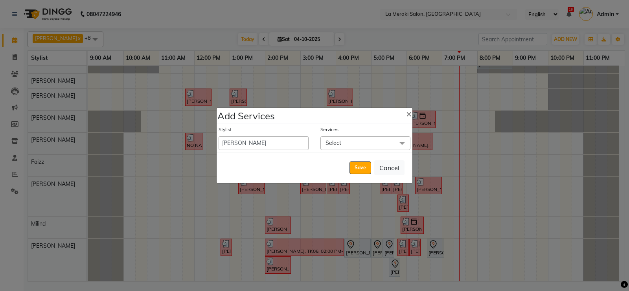
click at [368, 144] on span "Select" at bounding box center [366, 143] width 90 height 14
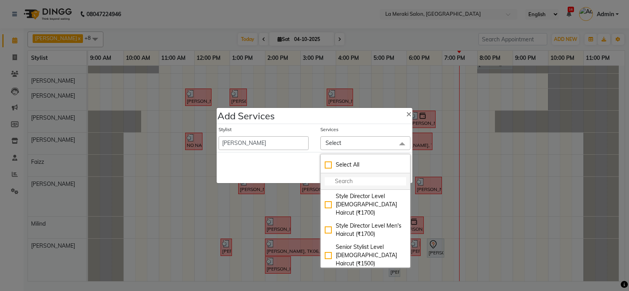
click at [362, 181] on input "multiselect-search" at bounding box center [365, 181] width 81 height 8
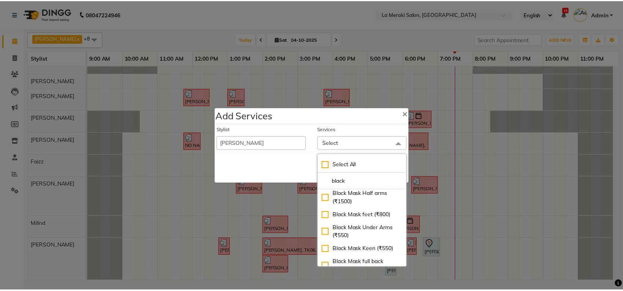
scroll to position [0, 0]
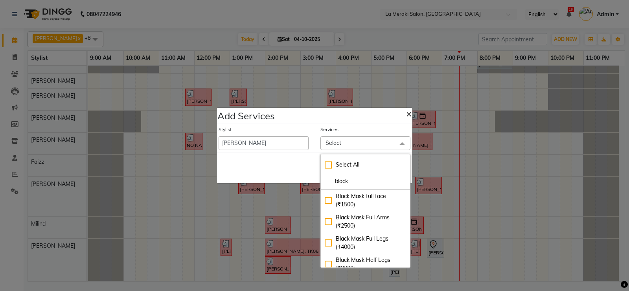
click at [406, 112] on span "×" at bounding box center [409, 113] width 6 height 12
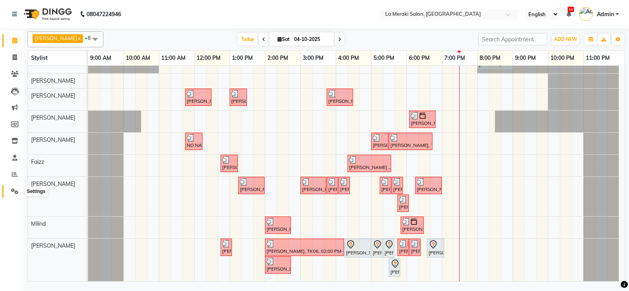
click at [12, 190] on icon at bounding box center [14, 191] width 7 height 6
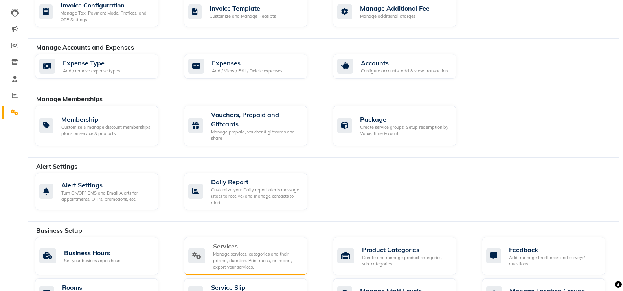
scroll to position [197, 0]
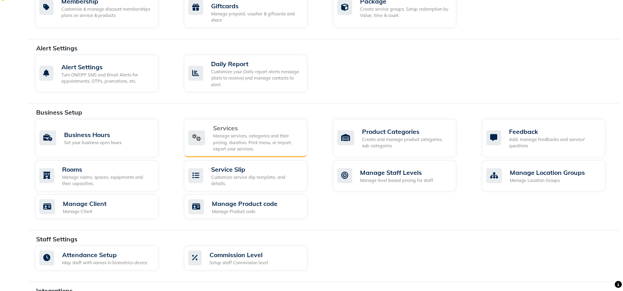
click at [231, 129] on div "Services" at bounding box center [257, 127] width 88 height 9
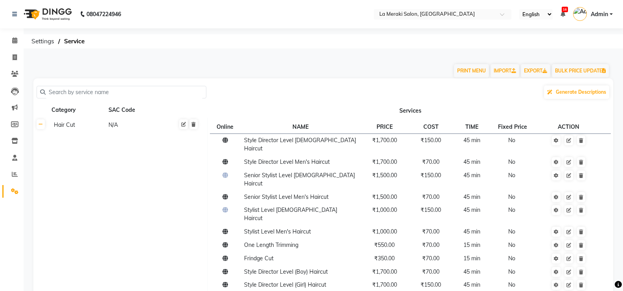
click at [67, 94] on input "text" at bounding box center [124, 92] width 157 height 12
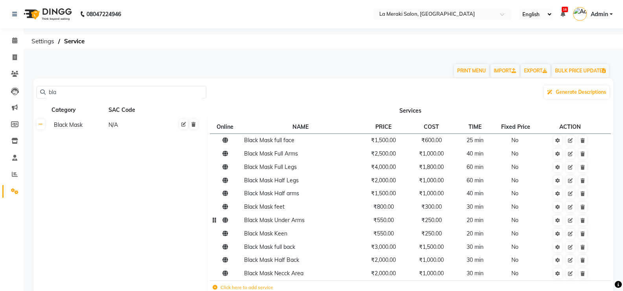
scroll to position [68, 0]
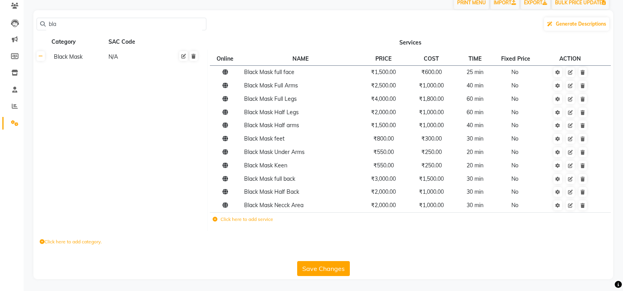
click at [214, 221] on label "Click here to add service" at bounding box center [243, 219] width 61 height 7
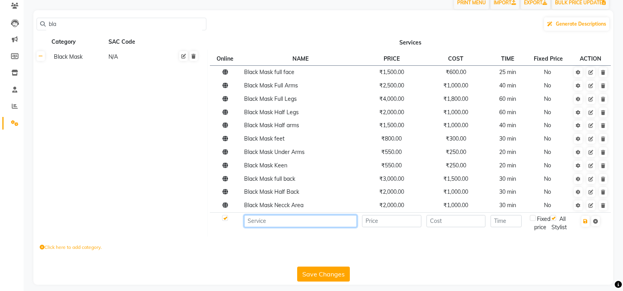
click at [263, 219] on input at bounding box center [300, 221] width 113 height 12
click at [387, 225] on input "number" at bounding box center [391, 221] width 59 height 12
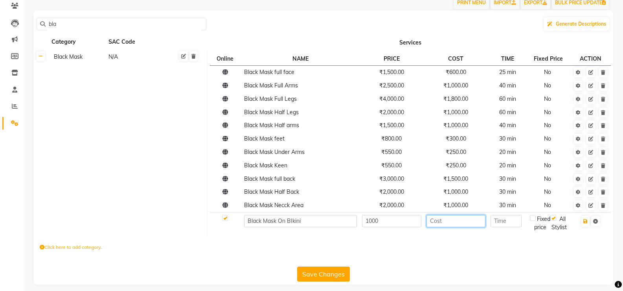
click at [456, 216] on input "number" at bounding box center [456, 221] width 59 height 12
click at [456, 221] on input "number" at bounding box center [456, 221] width 59 height 12
click at [501, 225] on input "number" at bounding box center [506, 221] width 31 height 12
click at [534, 221] on div "Fixed price" at bounding box center [540, 223] width 20 height 17
click at [585, 234] on td at bounding box center [591, 223] width 40 height 22
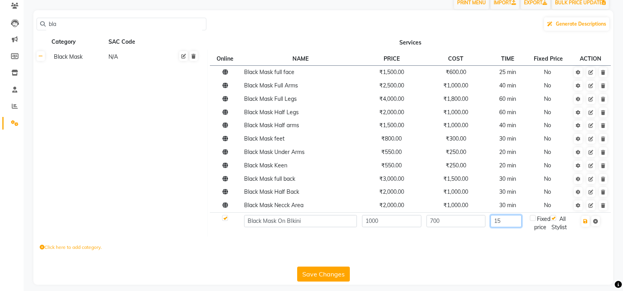
click at [513, 223] on input "15" at bounding box center [506, 221] width 31 height 12
click at [586, 222] on icon "button" at bounding box center [586, 221] width 4 height 5
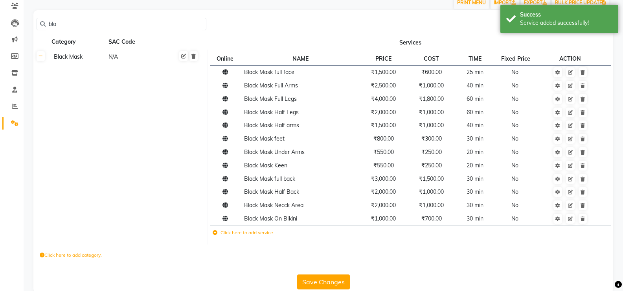
scroll to position [81, 0]
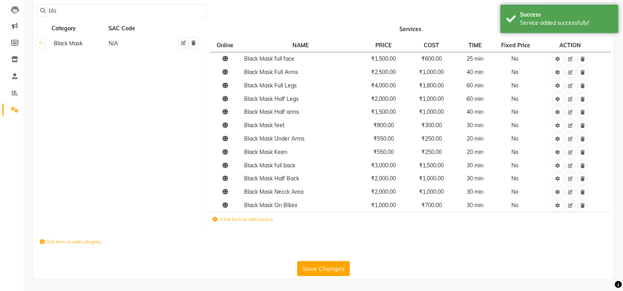
click at [320, 268] on button "Save Changes" at bounding box center [323, 268] width 53 height 15
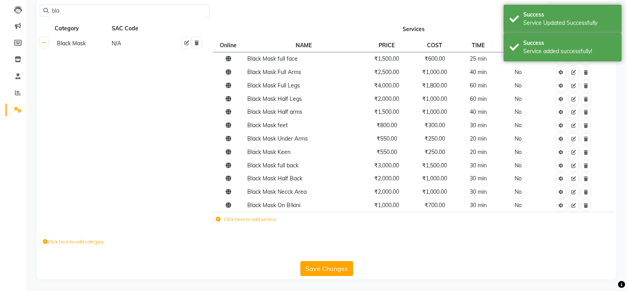
scroll to position [0, 0]
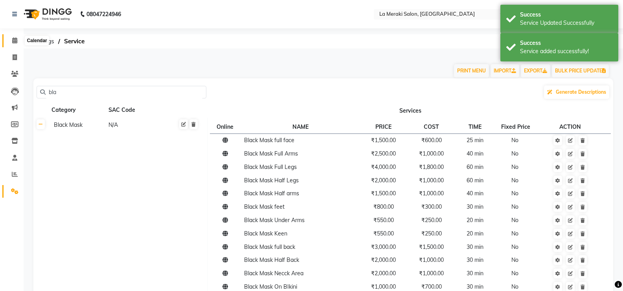
click at [13, 39] on icon at bounding box center [14, 40] width 5 height 6
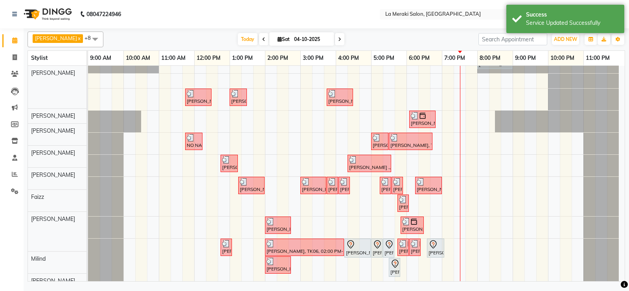
scroll to position [35, 0]
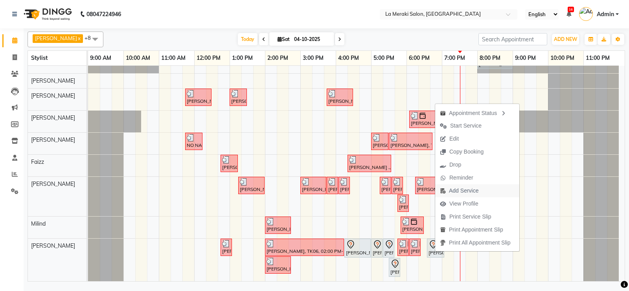
click at [460, 191] on span "Add Service" at bounding box center [463, 190] width 29 height 8
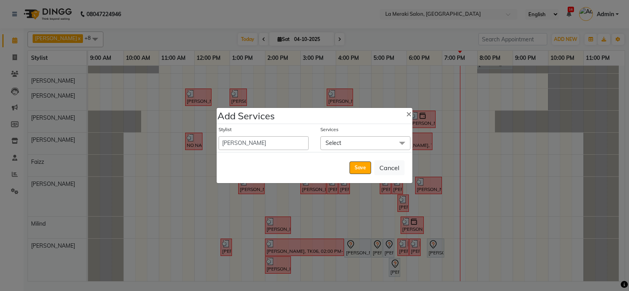
click at [384, 140] on span "Select" at bounding box center [366, 143] width 90 height 14
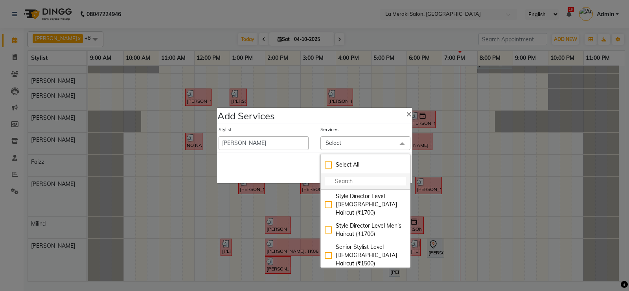
click at [352, 180] on input "multiselect-search" at bounding box center [365, 181] width 81 height 8
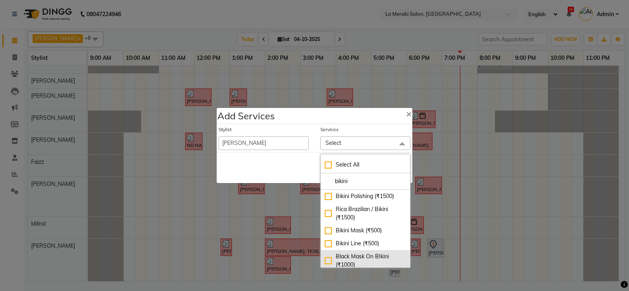
click at [329, 258] on div "Black Mask On BIkini (₹1000)" at bounding box center [365, 260] width 81 height 17
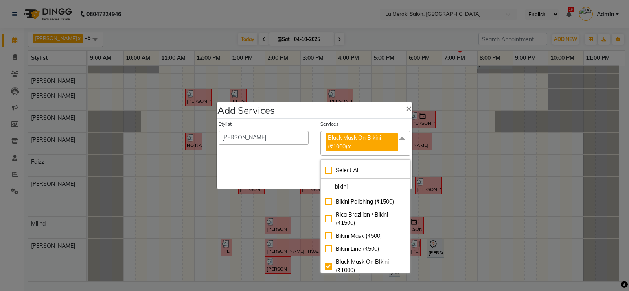
click at [376, 120] on div "Stylist [PERSON_NAME] Anus [PERSON_NAME] Faizz [PERSON_NAME] [PERSON_NAME] Kada…" at bounding box center [315, 137] width 196 height 39
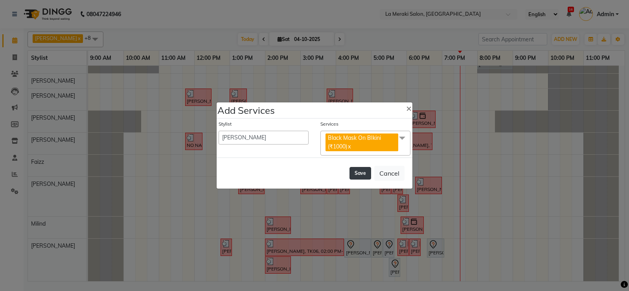
click at [359, 169] on button "Save" at bounding box center [361, 173] width 22 height 13
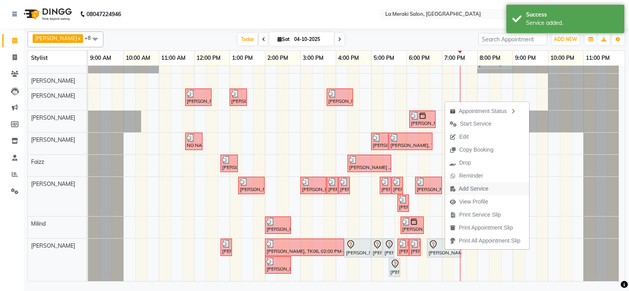
click at [472, 187] on span "Add Service" at bounding box center [473, 188] width 29 height 8
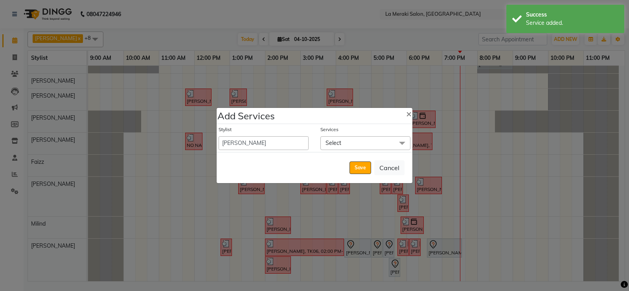
click at [352, 140] on span "Select" at bounding box center [366, 143] width 90 height 14
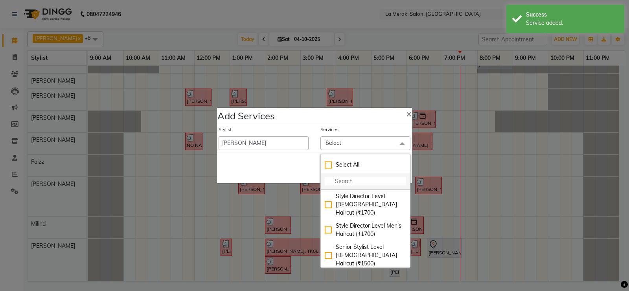
click at [347, 183] on input "multiselect-search" at bounding box center [365, 181] width 81 height 8
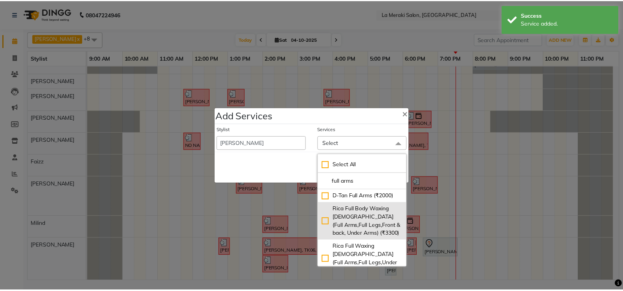
scroll to position [39, 0]
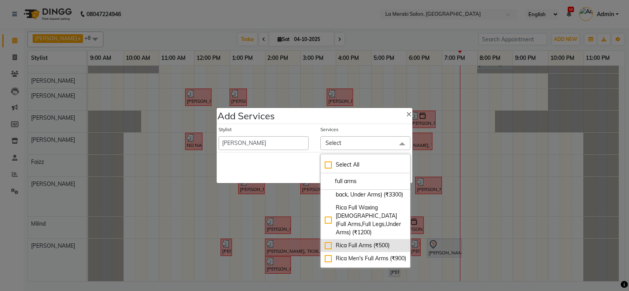
click at [326, 245] on div "Rica Full Arms (₹500)" at bounding box center [365, 245] width 81 height 8
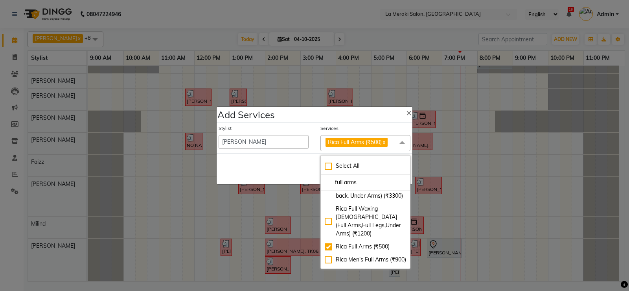
click at [358, 126] on div "Services" at bounding box center [366, 130] width 90 height 10
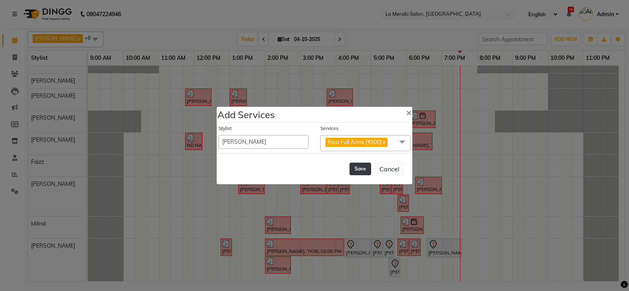
click at [359, 168] on button "Save" at bounding box center [361, 168] width 22 height 13
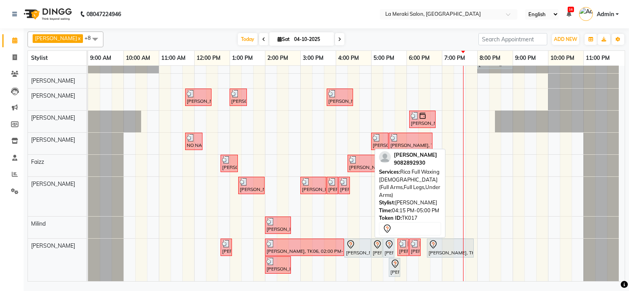
click at [357, 253] on div "[PERSON_NAME], TK17, 04:15 PM-05:00 PM, [GEOGRAPHIC_DATA] Full Waxing [DEMOGRAP…" at bounding box center [357, 248] width 25 height 17
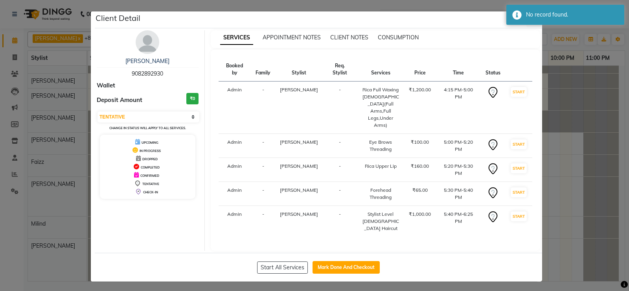
click at [344, 223] on td "-" at bounding box center [340, 221] width 34 height 31
click at [336, 261] on button "Mark Done And Checkout" at bounding box center [346, 267] width 67 height 13
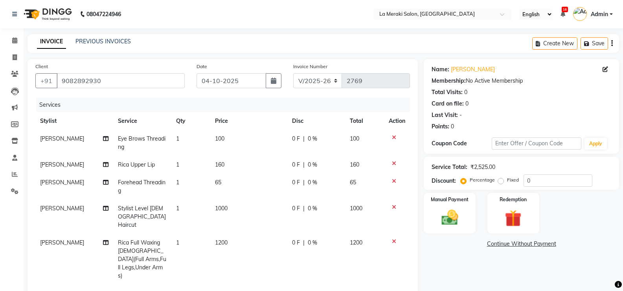
scroll to position [79, 0]
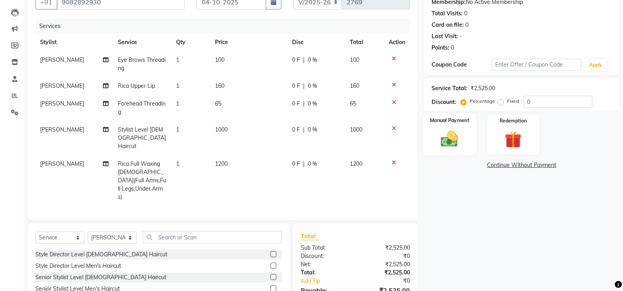
click at [452, 143] on img at bounding box center [450, 139] width 28 height 20
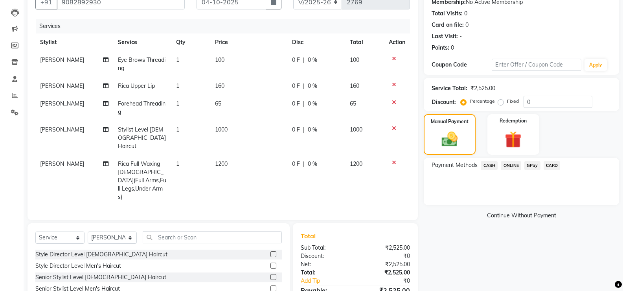
click at [490, 164] on span "CASH" at bounding box center [489, 165] width 17 height 9
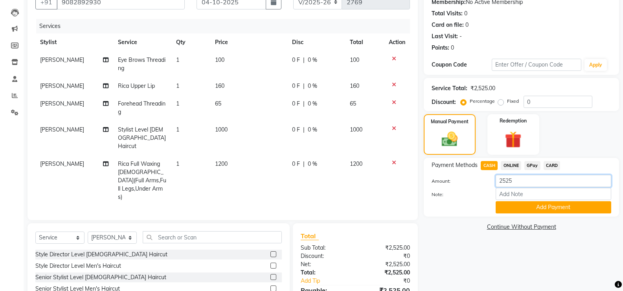
click at [523, 181] on input "2525" at bounding box center [554, 181] width 116 height 12
click at [510, 208] on button "Add Payment" at bounding box center [554, 207] width 116 height 12
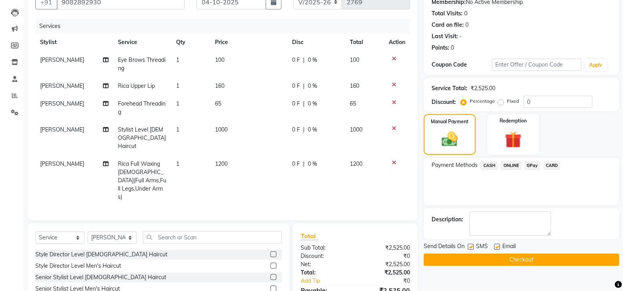
scroll to position [147, 0]
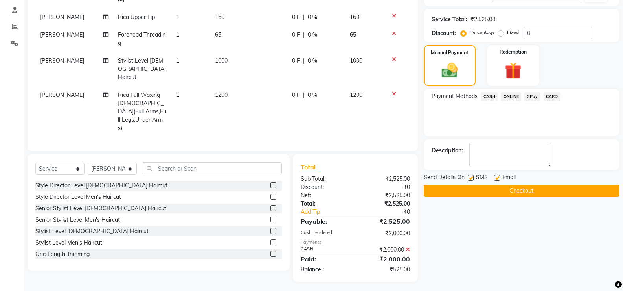
click at [409, 248] on icon at bounding box center [408, 250] width 4 height 6
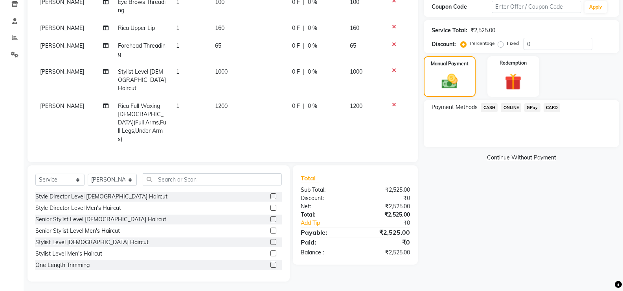
click at [554, 108] on span "CARD" at bounding box center [552, 107] width 17 height 9
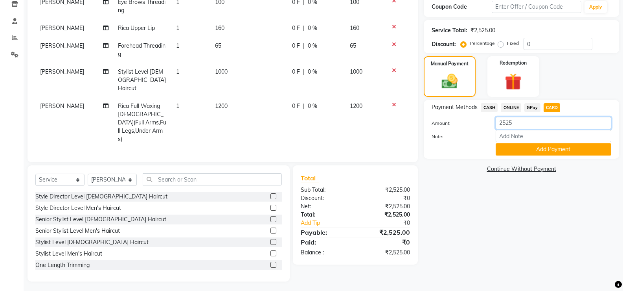
drag, startPoint x: 537, startPoint y: 124, endPoint x: 393, endPoint y: 140, distance: 145.6
click at [393, 140] on div "Client [PHONE_NUMBER] Date [DATE] Invoice Number V/2025 V/[PHONE_NUMBER] Servic…" at bounding box center [324, 102] width 604 height 359
click at [506, 147] on button "Add Payment" at bounding box center [554, 149] width 116 height 12
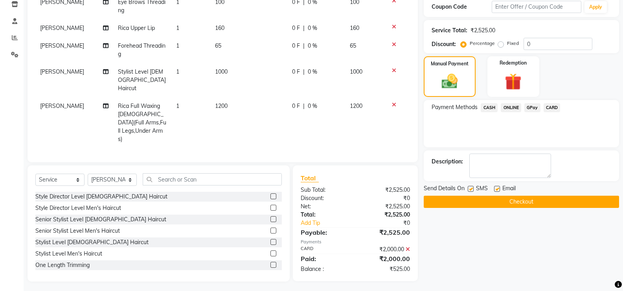
click at [487, 108] on span "CASH" at bounding box center [489, 107] width 17 height 9
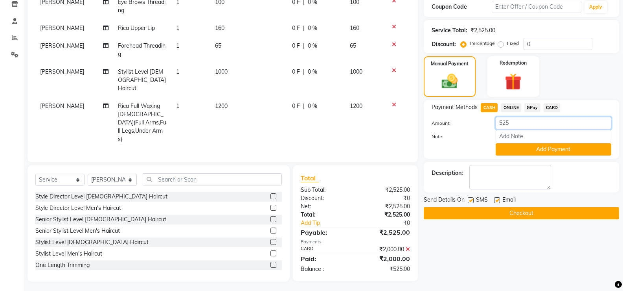
drag, startPoint x: 514, startPoint y: 123, endPoint x: 428, endPoint y: 138, distance: 87.8
click at [432, 137] on div "Amount: 525 Note: Add Payment" at bounding box center [522, 136] width 180 height 39
click at [516, 149] on button "Add Payment" at bounding box center [554, 149] width 116 height 12
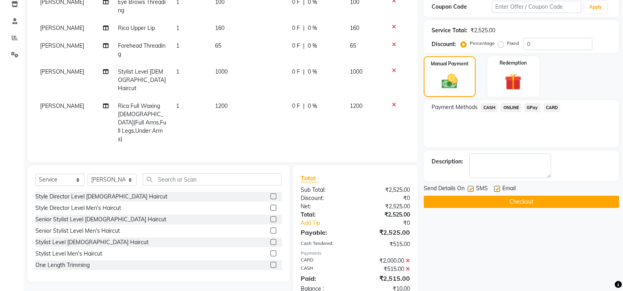
scroll to position [156, 0]
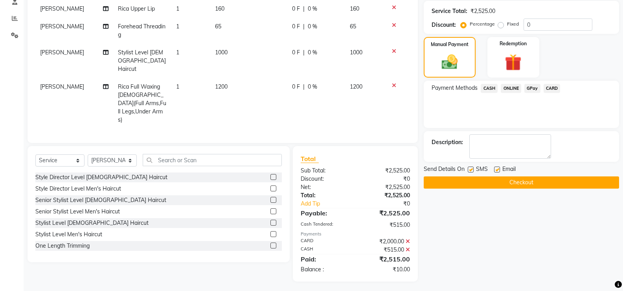
click at [407, 247] on icon at bounding box center [408, 250] width 4 height 6
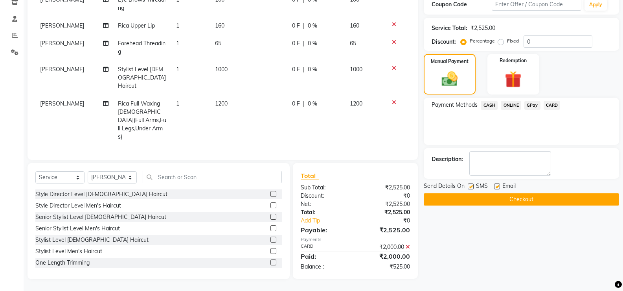
scroll to position [136, 0]
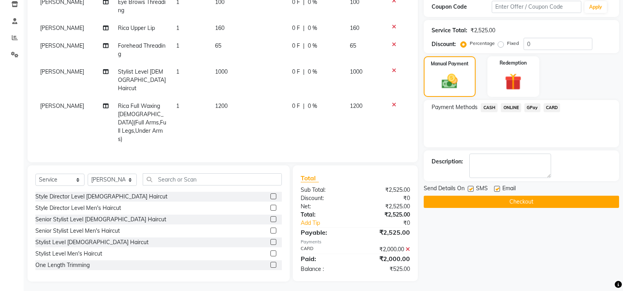
click at [489, 105] on span "CASH" at bounding box center [489, 107] width 17 height 9
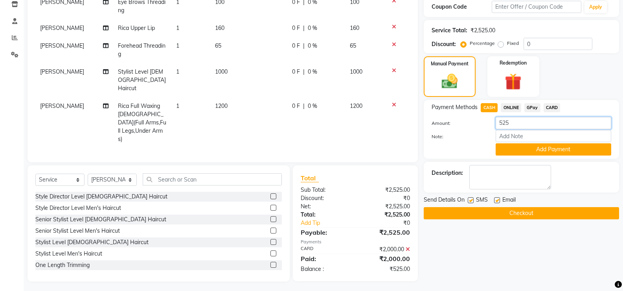
click at [526, 125] on input "525" at bounding box center [554, 123] width 116 height 12
click at [530, 149] on button "Add Payment" at bounding box center [554, 149] width 116 height 12
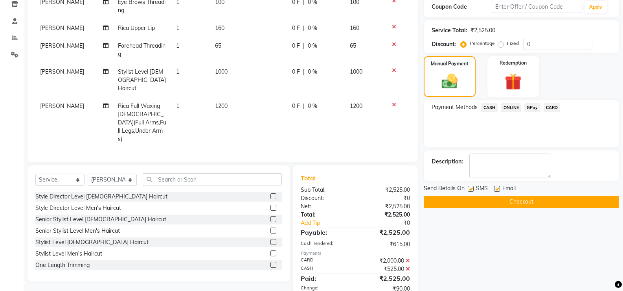
scroll to position [172, 0]
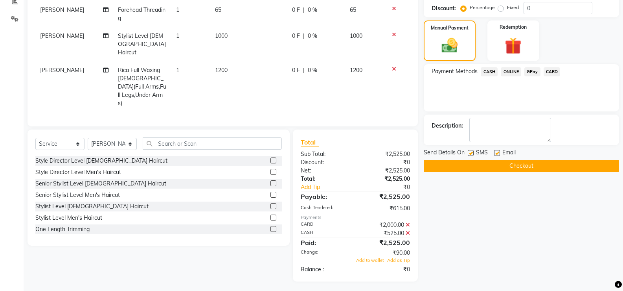
click at [408, 230] on icon at bounding box center [408, 233] width 4 height 6
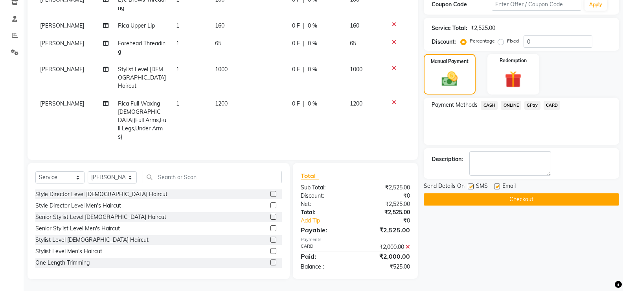
scroll to position [136, 0]
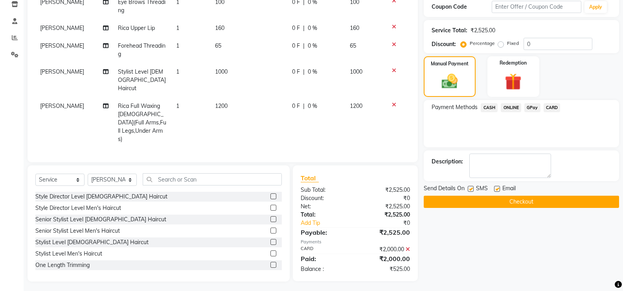
click at [408, 247] on icon at bounding box center [408, 249] width 4 height 6
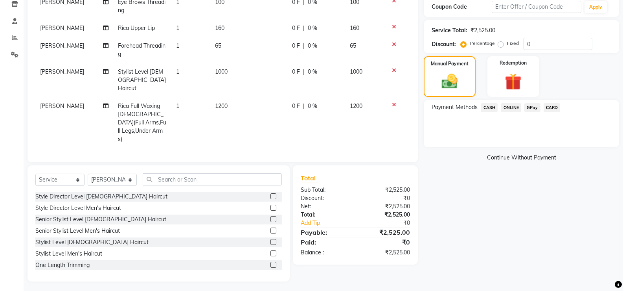
click at [553, 107] on span "CARD" at bounding box center [552, 107] width 17 height 9
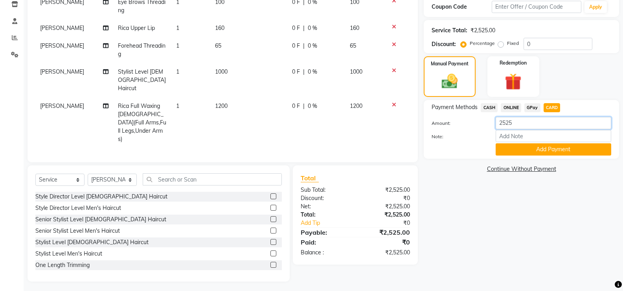
drag, startPoint x: 525, startPoint y: 122, endPoint x: 385, endPoint y: 149, distance: 141.8
click at [385, 149] on div "Client [PHONE_NUMBER] Date [DATE] Invoice Number V/2025 V/[PHONE_NUMBER] Servic…" at bounding box center [324, 102] width 604 height 359
click at [531, 151] on button "Add Payment" at bounding box center [554, 149] width 116 height 12
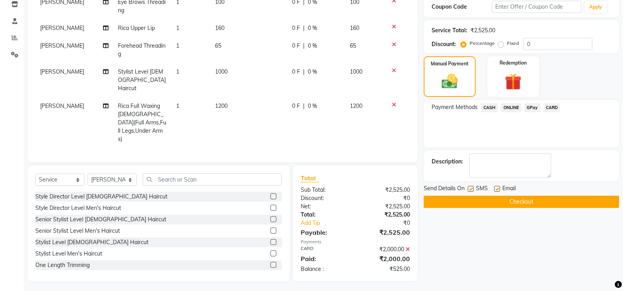
click at [490, 105] on span "CASH" at bounding box center [489, 107] width 17 height 9
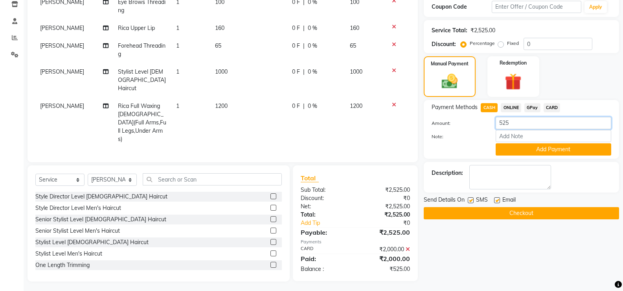
drag, startPoint x: 530, startPoint y: 122, endPoint x: 419, endPoint y: 133, distance: 111.9
click at [420, 132] on div "Client [PHONE_NUMBER] Date [DATE] Invoice Number V/2025 V/[PHONE_NUMBER] Servic…" at bounding box center [324, 102] width 604 height 359
click at [555, 149] on button "Add Payment" at bounding box center [554, 149] width 116 height 12
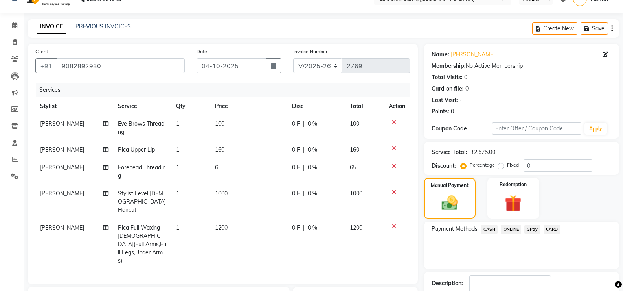
scroll to position [172, 0]
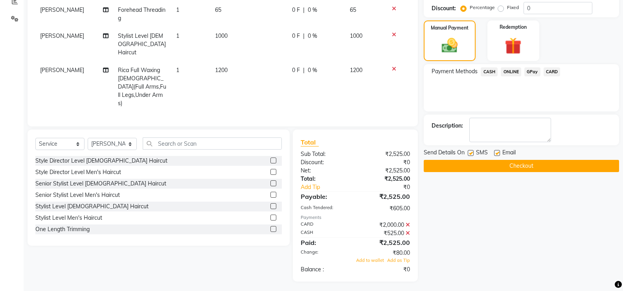
click at [472, 150] on label at bounding box center [471, 153] width 6 height 6
click at [472, 151] on input "checkbox" at bounding box center [470, 153] width 5 height 5
click at [498, 150] on label at bounding box center [497, 153] width 6 height 6
click at [498, 151] on input "checkbox" at bounding box center [496, 153] width 5 height 5
click at [408, 231] on icon at bounding box center [408, 233] width 4 height 6
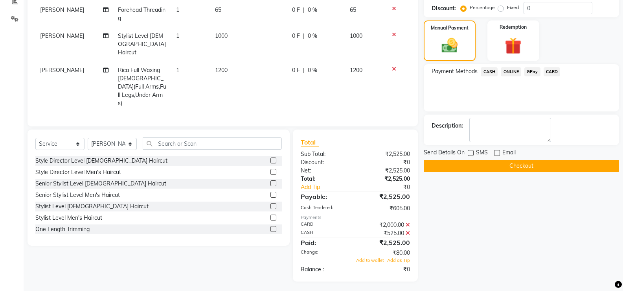
scroll to position [136, 0]
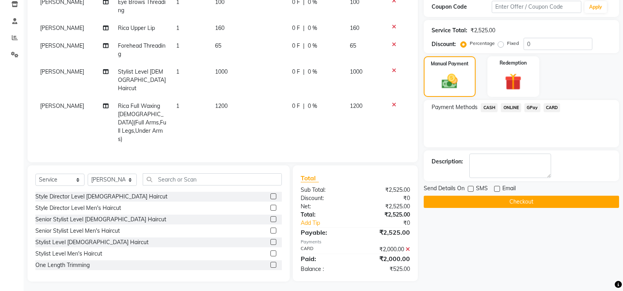
click at [408, 247] on icon at bounding box center [408, 249] width 4 height 6
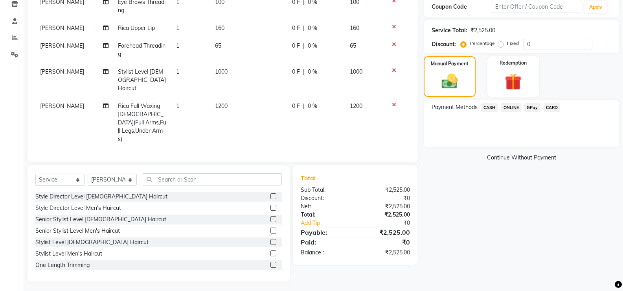
scroll to position [97, 0]
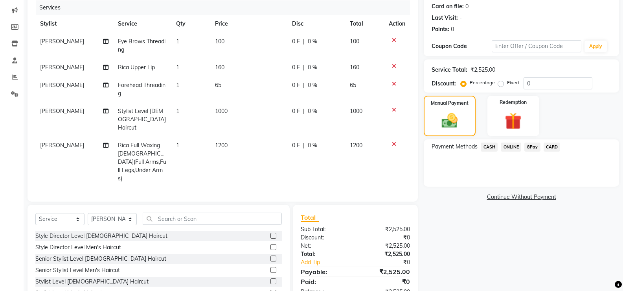
click at [291, 75] on td "0 F | 0 %" at bounding box center [317, 68] width 58 height 18
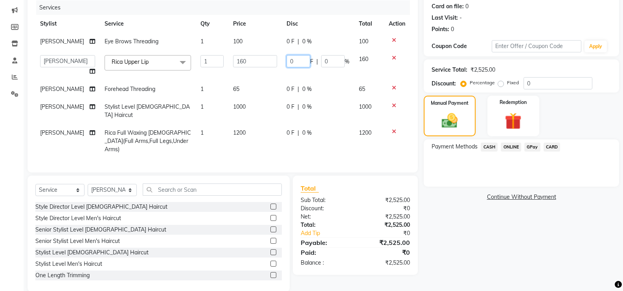
drag, startPoint x: 299, startPoint y: 70, endPoint x: 216, endPoint y: 88, distance: 85.1
click at [221, 80] on tr "[PERSON_NAME] Anus [PERSON_NAME] Faizz [PERSON_NAME] [PERSON_NAME] Kadam [PERSO…" at bounding box center [222, 65] width 375 height 30
click at [248, 98] on td "65" at bounding box center [255, 89] width 53 height 18
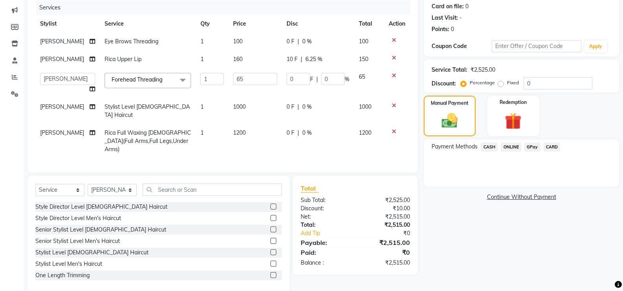
click at [551, 145] on span "CARD" at bounding box center [552, 146] width 17 height 9
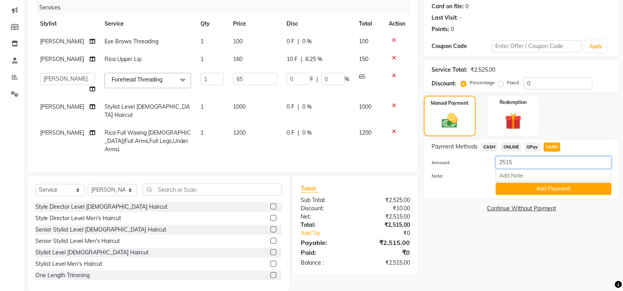
drag, startPoint x: 519, startPoint y: 161, endPoint x: 220, endPoint y: 206, distance: 302.4
click at [251, 201] on div "Client [PHONE_NUMBER] Date [DATE] Invoice Number V/2025 V/[PHONE_NUMBER] Servic…" at bounding box center [324, 127] width 604 height 330
click at [507, 185] on button "Add Payment" at bounding box center [554, 188] width 116 height 12
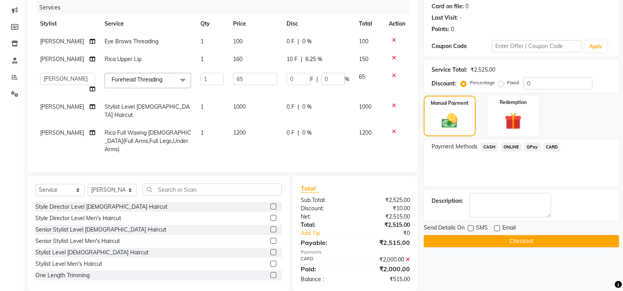
scroll to position [116, 0]
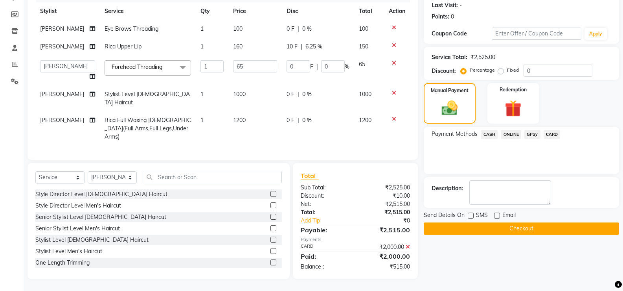
click at [487, 130] on span "CASH" at bounding box center [489, 134] width 17 height 9
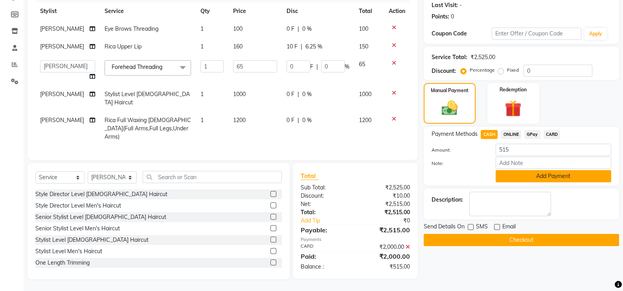
click at [508, 170] on button "Add Payment" at bounding box center [554, 176] width 116 height 12
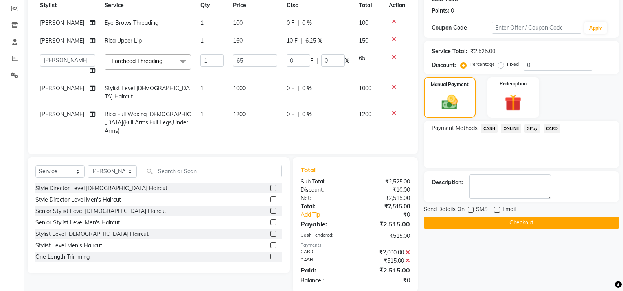
scroll to position [135, 0]
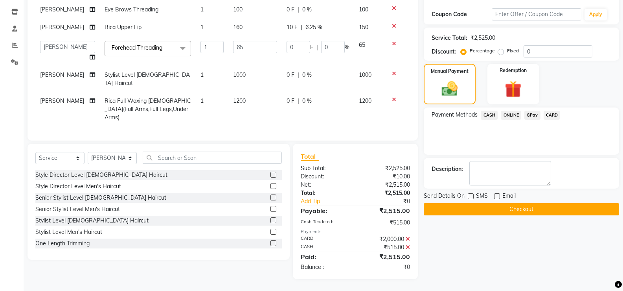
click at [479, 203] on button "Checkout" at bounding box center [521, 209] width 195 height 12
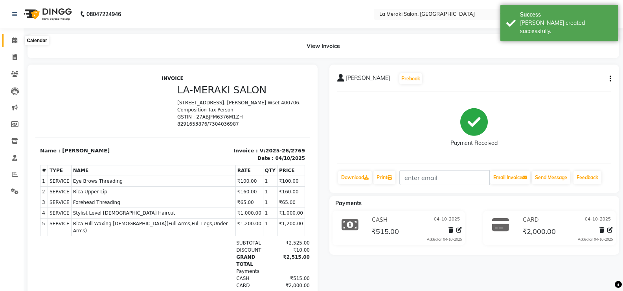
click at [15, 38] on icon at bounding box center [14, 40] width 5 height 6
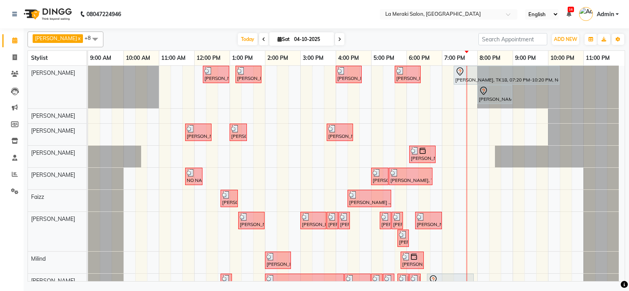
scroll to position [32, 0]
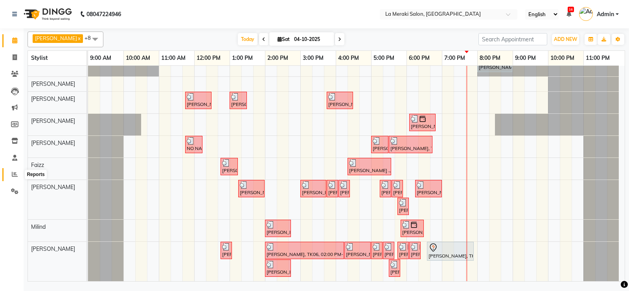
click at [11, 172] on span at bounding box center [15, 174] width 14 height 9
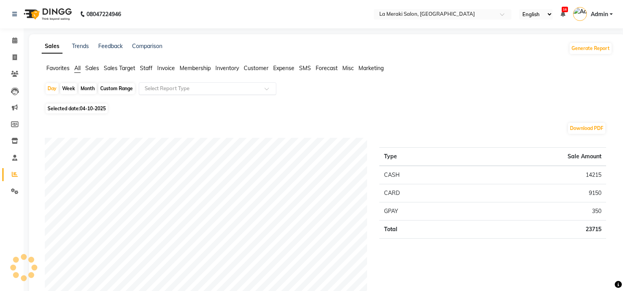
click at [173, 90] on input "text" at bounding box center [199, 89] width 113 height 8
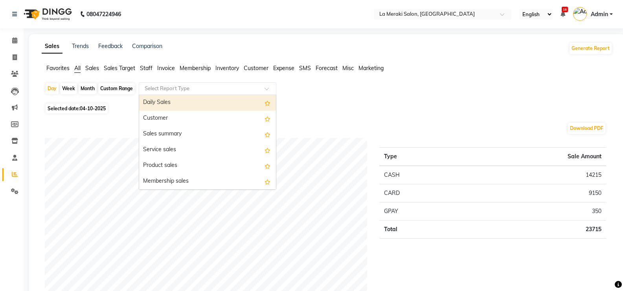
click at [168, 105] on div "Daily Sales" at bounding box center [207, 103] width 137 height 16
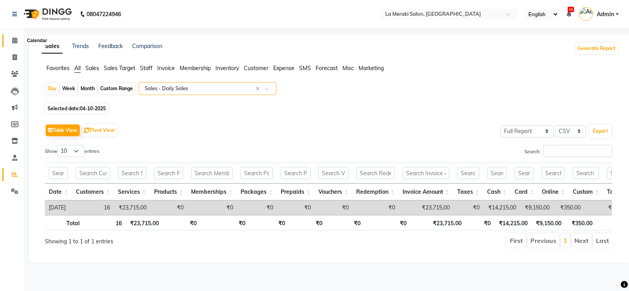
click at [18, 40] on span at bounding box center [15, 40] width 14 height 9
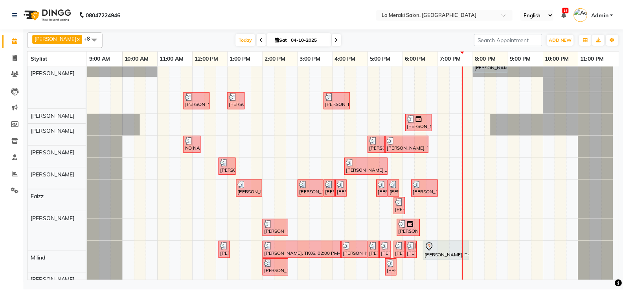
scroll to position [32, 0]
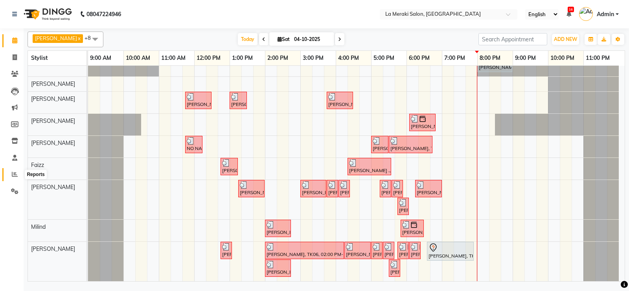
click at [14, 174] on icon at bounding box center [15, 174] width 6 height 6
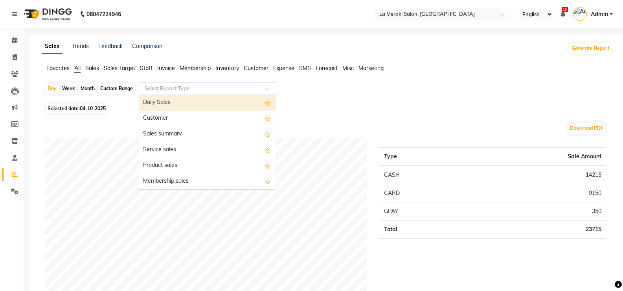
click at [153, 87] on input "text" at bounding box center [199, 89] width 113 height 8
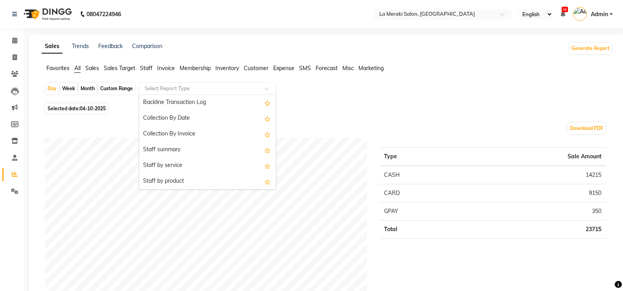
scroll to position [275, 0]
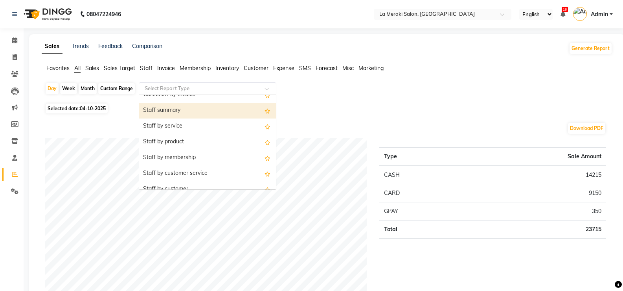
click at [173, 112] on div "Staff summary" at bounding box center [207, 111] width 137 height 16
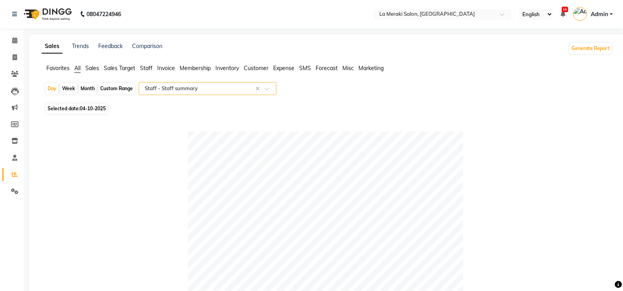
click at [87, 88] on div "Month" at bounding box center [88, 88] width 18 height 11
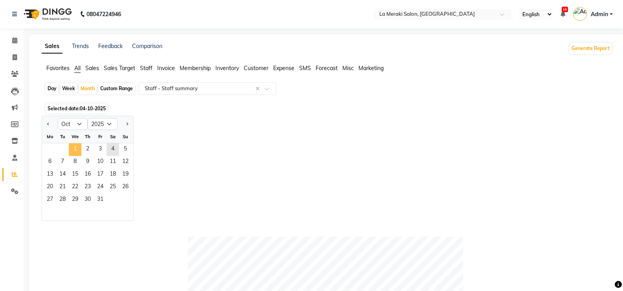
click at [80, 151] on span "1" at bounding box center [75, 149] width 13 height 13
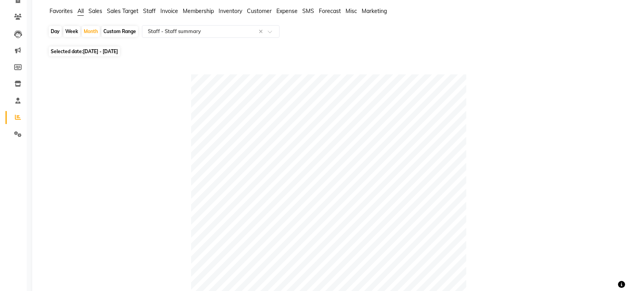
scroll to position [0, 0]
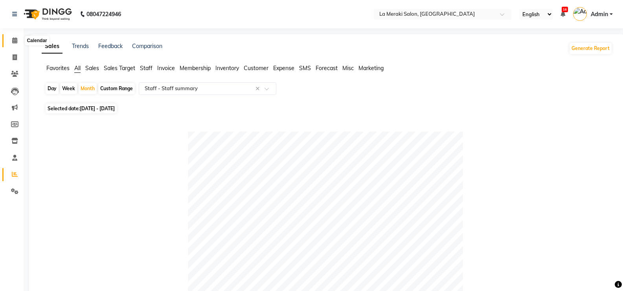
click at [14, 40] on icon at bounding box center [14, 40] width 5 height 6
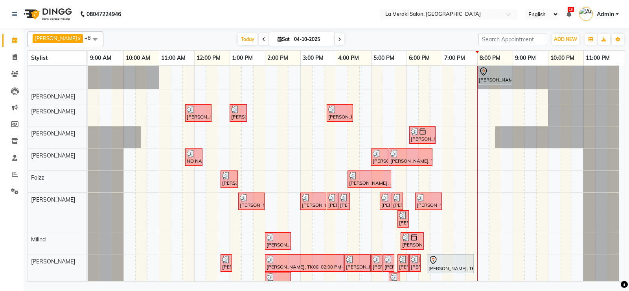
scroll to position [32, 0]
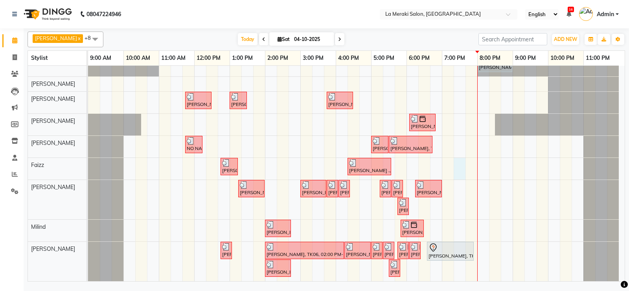
click at [461, 170] on div "[PERSON_NAME], TK02, 12:15 PM-01:00 PM, Blow-Dry (₹850) [PERSON_NAME], TK05, 01…" at bounding box center [356, 157] width 537 height 247
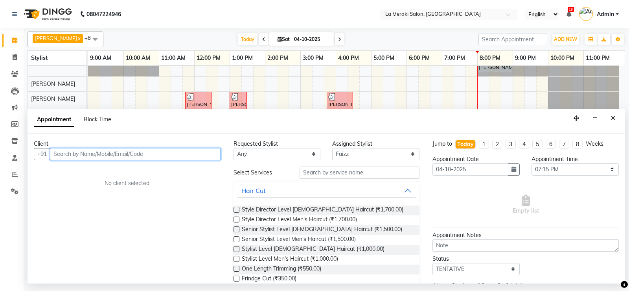
click at [111, 157] on input "text" at bounding box center [135, 154] width 171 height 12
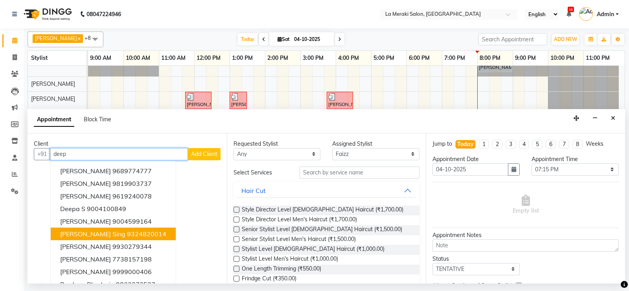
click at [90, 234] on span "[PERSON_NAME] Sing" at bounding box center [92, 234] width 65 height 8
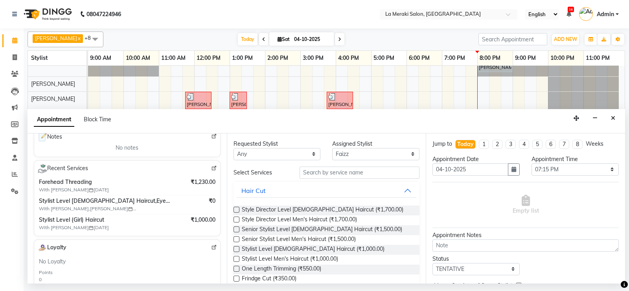
scroll to position [0, 0]
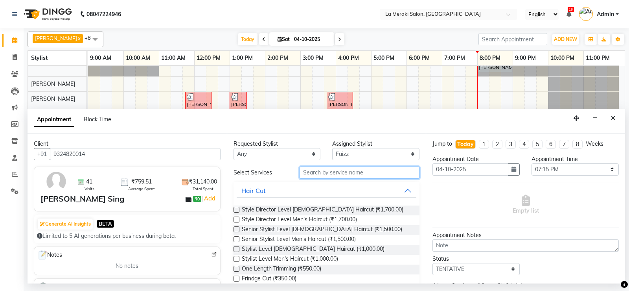
click at [311, 170] on input "text" at bounding box center [360, 172] width 120 height 12
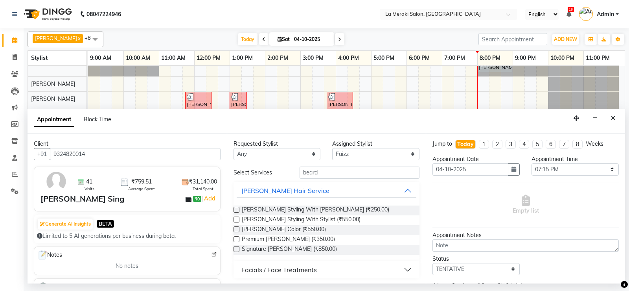
click at [236, 208] on label at bounding box center [237, 209] width 6 height 6
click at [236, 208] on input "checkbox" at bounding box center [236, 210] width 5 height 5
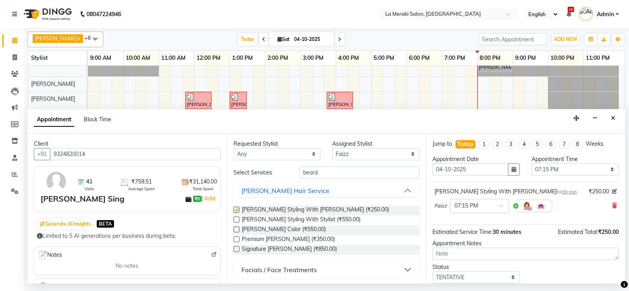
scroll to position [50, 0]
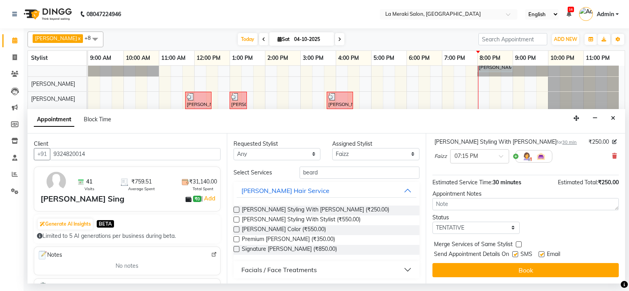
click at [517, 252] on label at bounding box center [515, 254] width 6 height 6
click at [517, 252] on input "checkbox" at bounding box center [514, 254] width 5 height 5
click at [541, 253] on label at bounding box center [542, 254] width 6 height 6
click at [541, 253] on input "checkbox" at bounding box center [541, 254] width 5 height 5
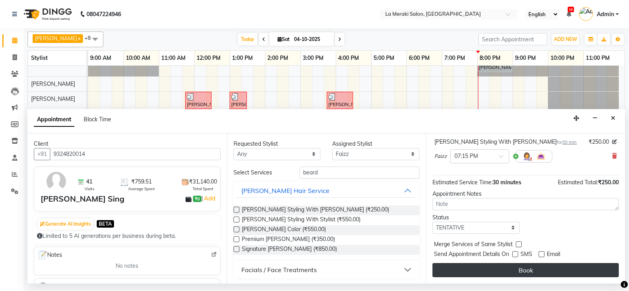
click at [524, 270] on button "Book" at bounding box center [526, 270] width 186 height 14
